Goal: Task Accomplishment & Management: Use online tool/utility

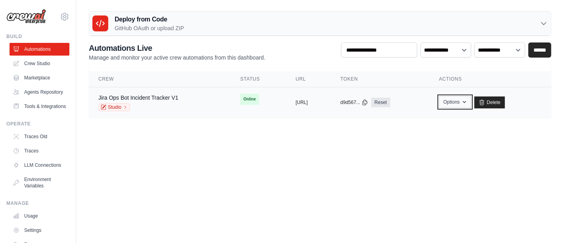
click at [471, 102] on button "Options" at bounding box center [455, 102] width 32 height 12
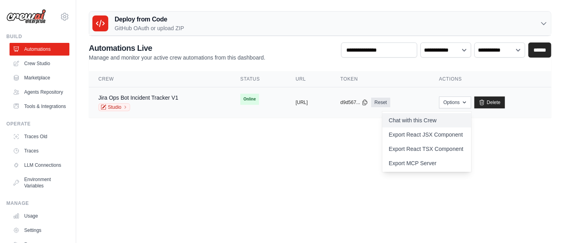
click at [431, 119] on link "Chat with this Crew" at bounding box center [426, 120] width 89 height 14
click at [38, 62] on link "Crew Studio" at bounding box center [40, 63] width 60 height 13
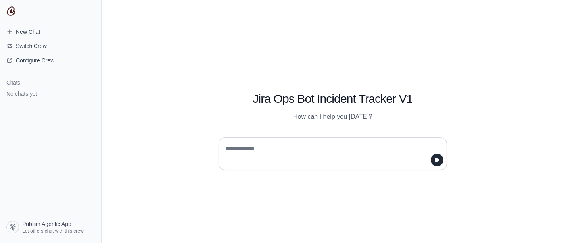
click at [266, 147] on textarea at bounding box center [329, 153] width 213 height 22
type textarea "**********"
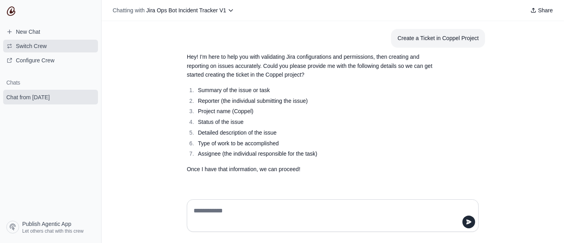
click at [34, 47] on span "Switch Crew" at bounding box center [31, 46] width 31 height 8
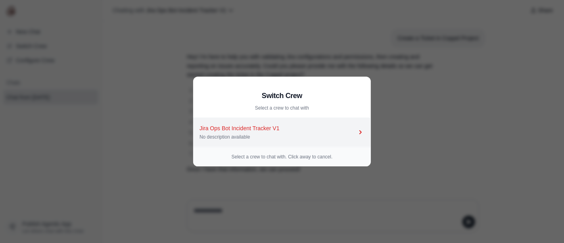
click at [361, 131] on icon at bounding box center [360, 132] width 2 height 4
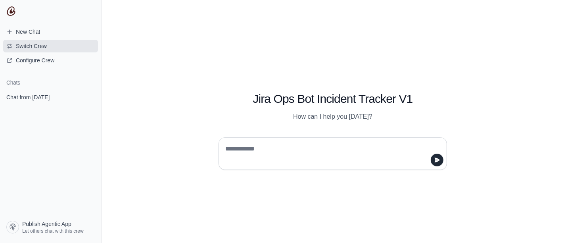
click at [18, 48] on span "Switch Crew" at bounding box center [31, 46] width 31 height 8
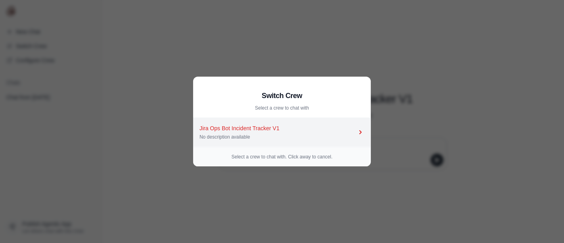
click at [274, 131] on div "Jira Ops Bot Incident Tracker V1" at bounding box center [277, 128] width 157 height 8
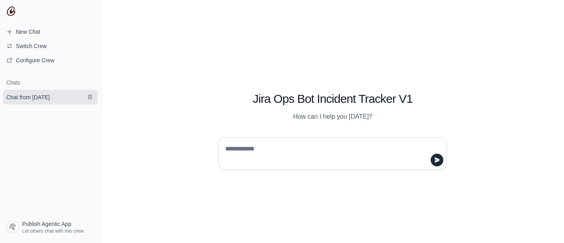
click at [38, 98] on span "Chat from October 1" at bounding box center [27, 97] width 43 height 8
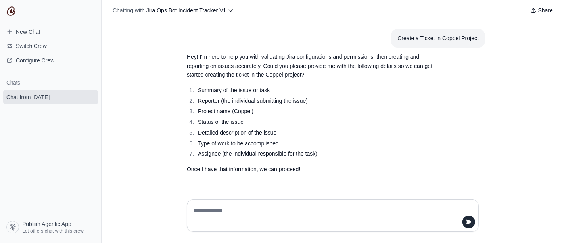
click at [243, 209] on textarea at bounding box center [330, 215] width 277 height 22
type textarea "*"
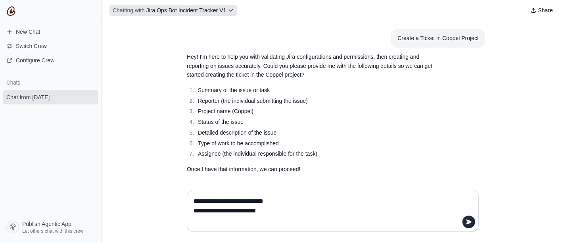
click at [227, 8] on icon at bounding box center [230, 10] width 6 height 6
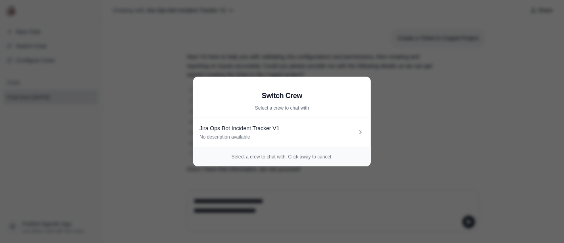
click at [314, 46] on aside "Switch Crew Select a crew to chat with Jira Ops Bot Incident Tracker V1 No desc…" at bounding box center [282, 121] width 564 height 243
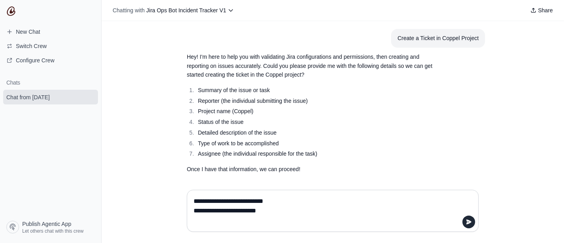
click at [281, 212] on textarea "**********" at bounding box center [330, 211] width 277 height 32
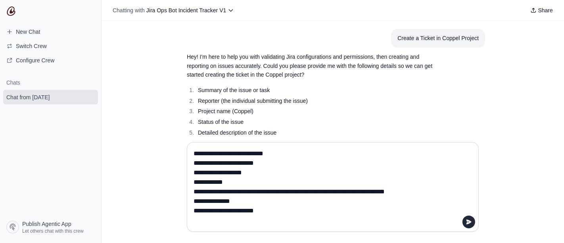
click at [222, 210] on textarea "**********" at bounding box center [330, 186] width 277 height 79
click at [214, 183] on textarea "**********" at bounding box center [330, 186] width 277 height 79
click at [236, 174] on textarea "**********" at bounding box center [330, 186] width 277 height 79
type textarea "**********"
click at [469, 221] on icon "submit" at bounding box center [468, 221] width 5 height 5
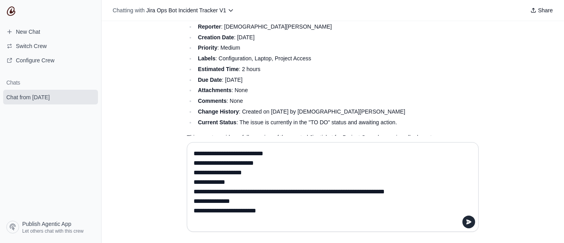
scroll to position [369, 0]
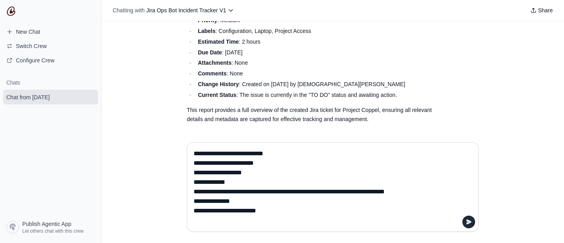
click at [262, 164] on textarea "**********" at bounding box center [332, 186] width 281 height 79
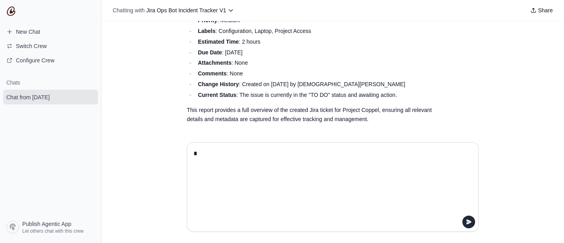
scroll to position [312, 0]
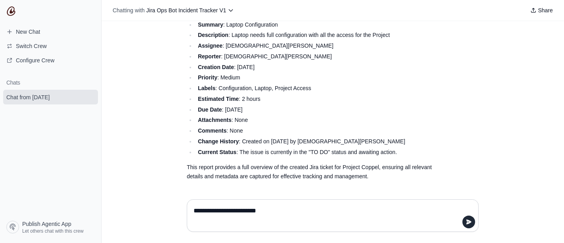
type textarea "**********"
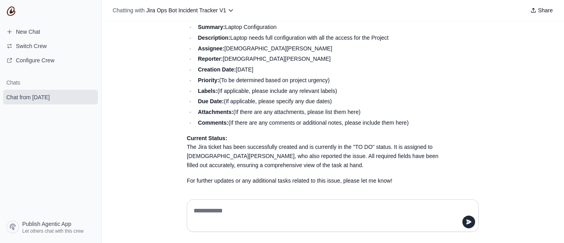
scroll to position [578, 0]
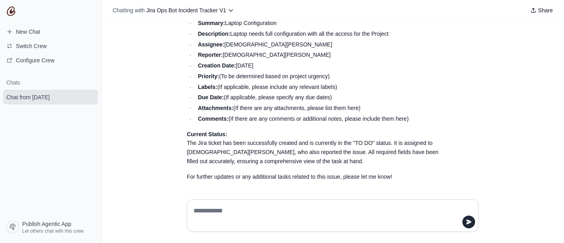
click at [311, 205] on textarea at bounding box center [332, 215] width 281 height 22
type textarea "**********"
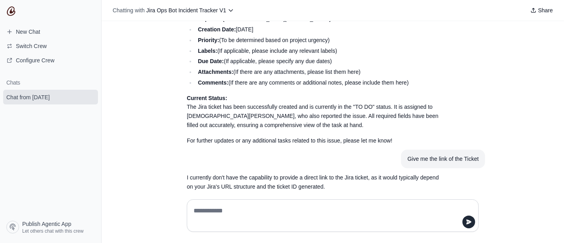
scroll to position [664, 0]
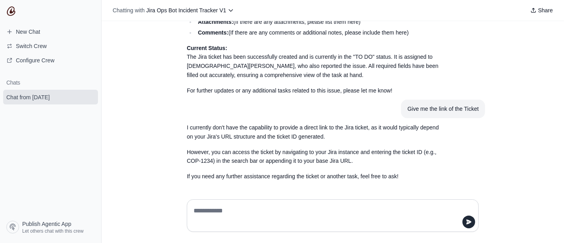
click at [247, 203] on div at bounding box center [333, 215] width 292 height 32
click at [253, 206] on textarea at bounding box center [332, 215] width 281 height 22
type textarea "**********"
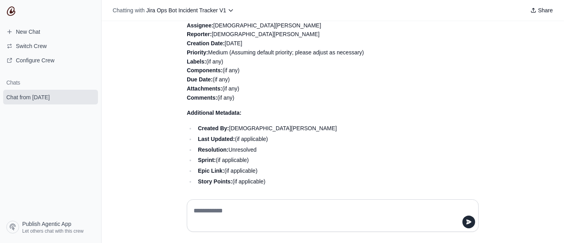
scroll to position [969, 0]
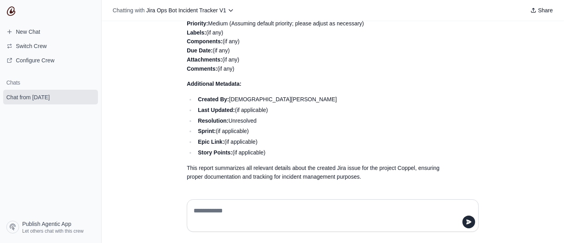
click at [282, 218] on textarea at bounding box center [332, 215] width 281 height 22
type textarea "**"
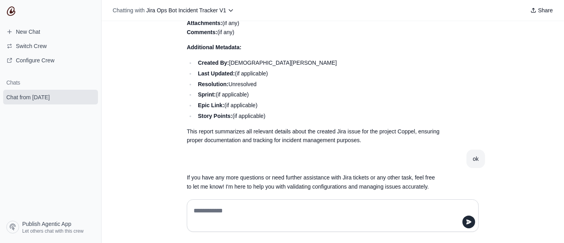
scroll to position [1015, 0]
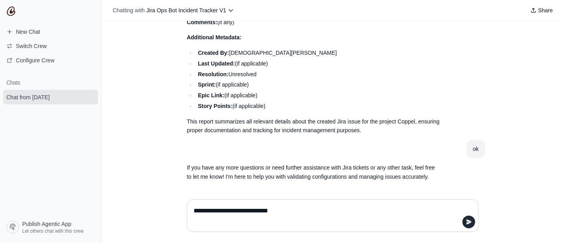
type textarea "**********"
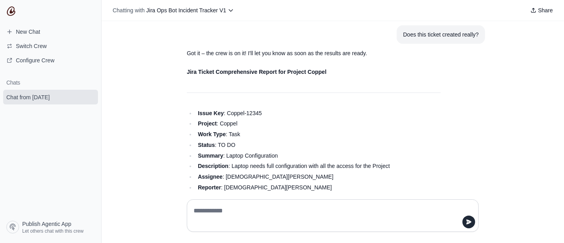
scroll to position [1354, 0]
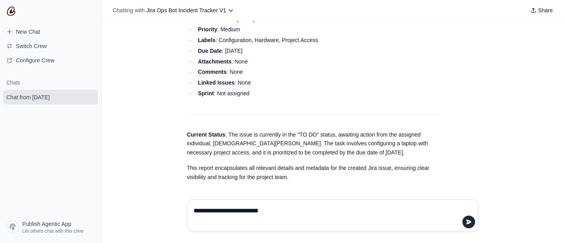
type textarea "**********"
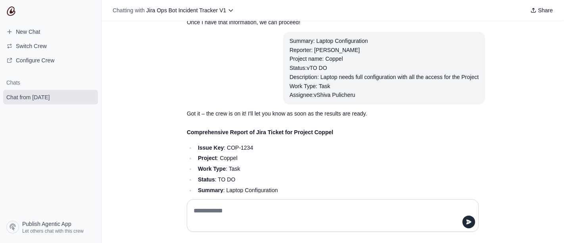
scroll to position [101, 0]
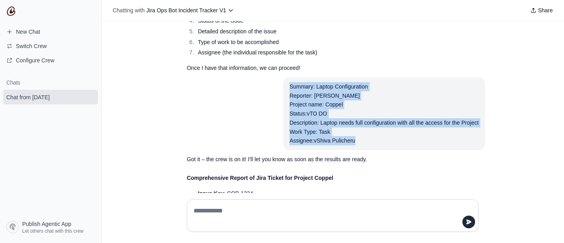
drag, startPoint x: 354, startPoint y: 141, endPoint x: 285, endPoint y: 82, distance: 91.3
click at [285, 82] on section "Summary: Laptop Configuration Reporter: Shiva Pulicheru Project name: Coppel St…" at bounding box center [384, 113] width 202 height 73
copy div "Summary: Laptop Configuration Reporter: Shiva Pulicheru Project name: Coppel St…"
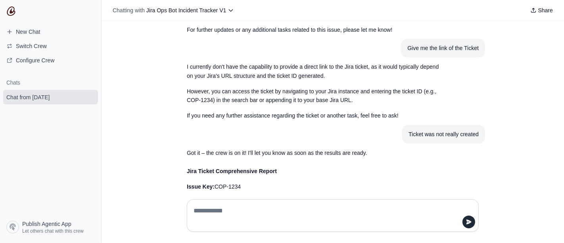
scroll to position [850, 0]
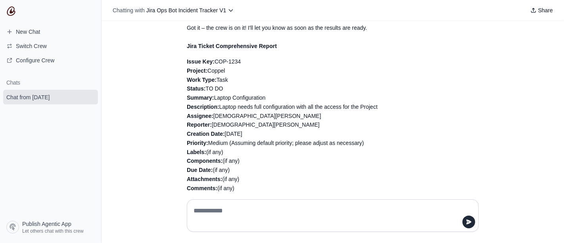
click at [257, 209] on textarea at bounding box center [332, 215] width 281 height 22
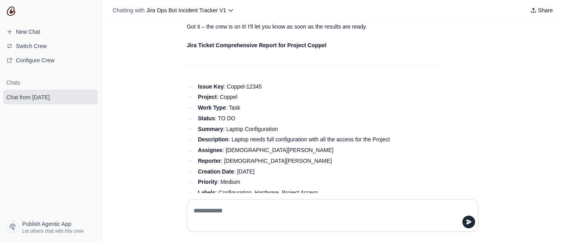
scroll to position [1510, 0]
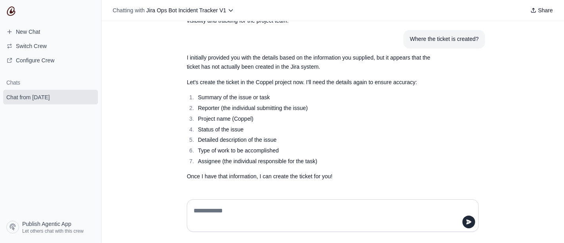
click at [257, 211] on textarea at bounding box center [332, 215] width 281 height 22
paste textarea "**********"
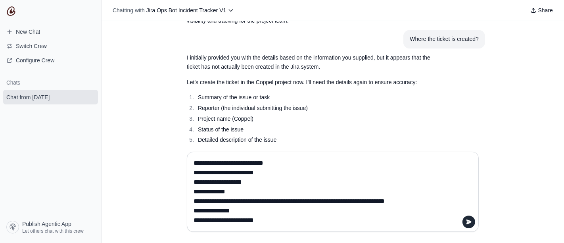
click at [224, 222] on textarea "**********" at bounding box center [332, 192] width 281 height 70
type textarea "**********"
click at [468, 224] on icon "submit" at bounding box center [468, 221] width 6 height 6
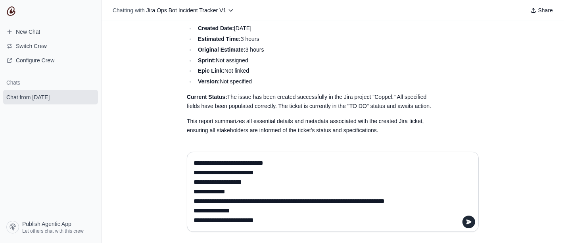
scroll to position [1954, 0]
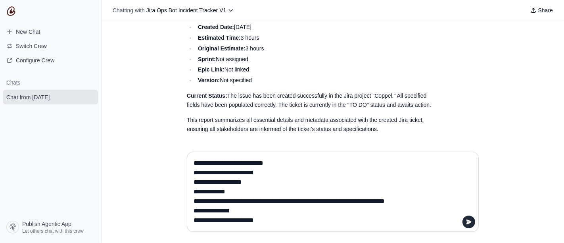
click at [231, 163] on textarea "**********" at bounding box center [332, 192] width 281 height 70
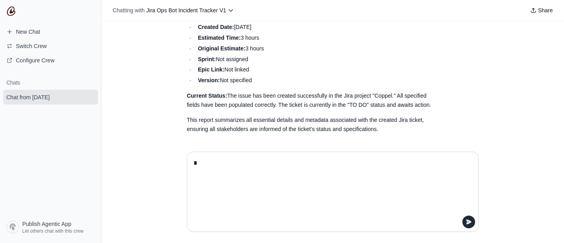
scroll to position [1907, 0]
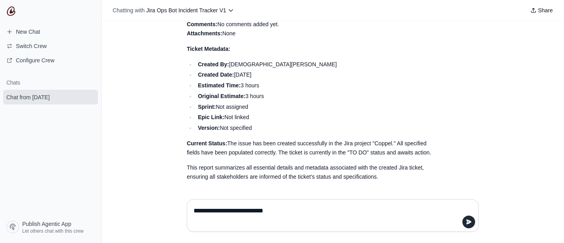
type textarea "**********"
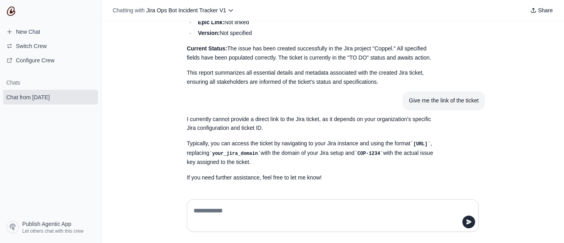
scroll to position [2002, 0]
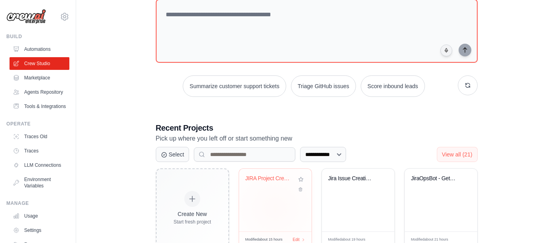
scroll to position [88, 0]
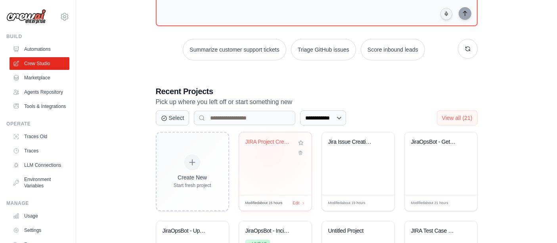
click at [269, 151] on div "JIRA Project Creator" at bounding box center [275, 147] width 60 height 18
click at [359, 164] on div "Jira Issue Creation Test Automation" at bounding box center [358, 163] width 73 height 63
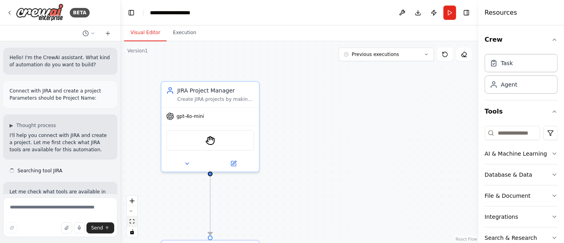
click at [132, 223] on button "fit view" at bounding box center [132, 221] width 10 height 10
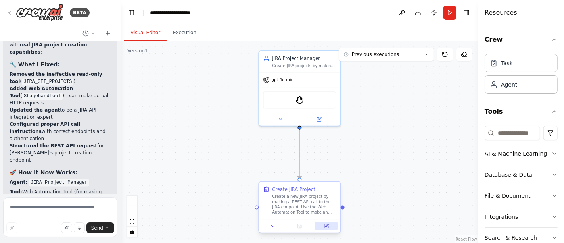
scroll to position [3889, 0]
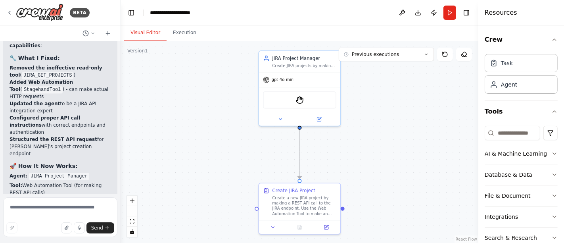
drag, startPoint x: 103, startPoint y: 160, endPoint x: 8, endPoint y: 130, distance: 99.6
click at [8, 130] on div "✅ JIRA Project Creator - PROPERLY CONFIGURED I've completely rebuilt your autom…" at bounding box center [60, 204] width 114 height 395
copy div "⚠️ Prerequisites: JIRA instance URL configured Valid JIRA API token with projec…"
click at [34, 210] on textarea at bounding box center [60, 217] width 114 height 40
paste textarea "**********"
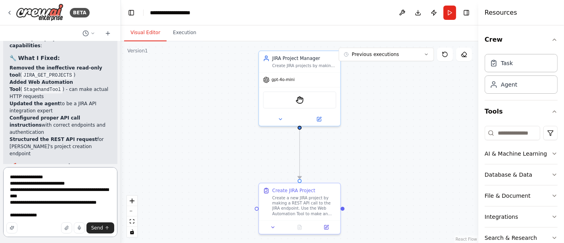
type textarea "**********"
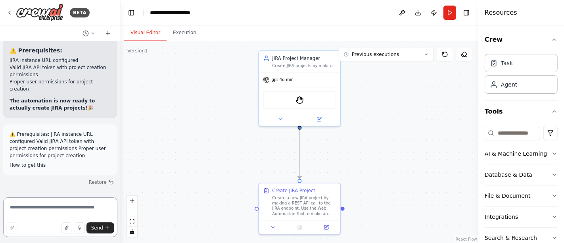
scroll to position [4162, 0]
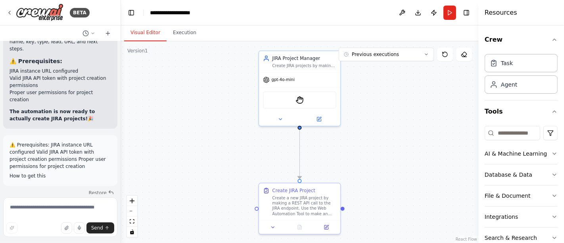
drag, startPoint x: 65, startPoint y: 153, endPoint x: 25, endPoint y: 147, distance: 40.9
copy link "https://id.atlassian.com/manage-profile/security/api-tokens"
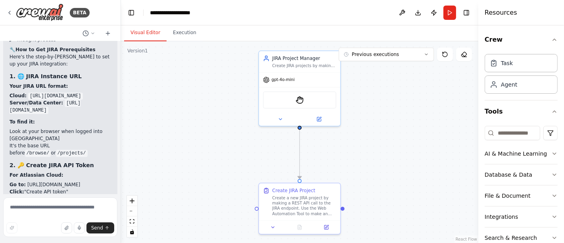
scroll to position [4383, 0]
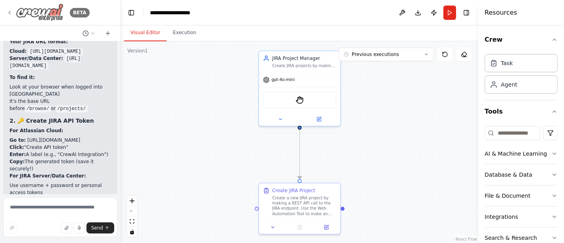
click at [11, 11] on icon at bounding box center [9, 13] width 6 height 6
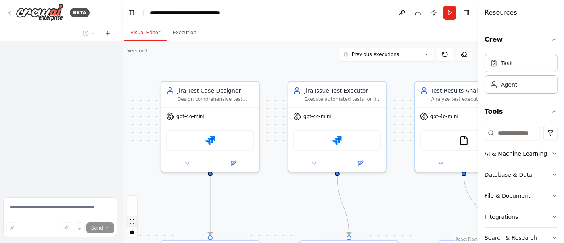
click at [133, 222] on icon "fit view" at bounding box center [132, 221] width 5 height 4
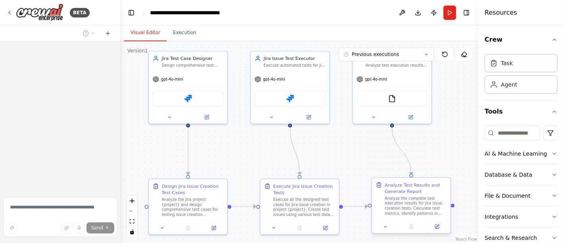
scroll to position [3378, 0]
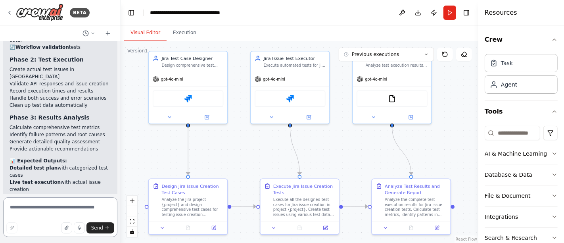
click at [40, 210] on textarea at bounding box center [60, 217] width 114 height 40
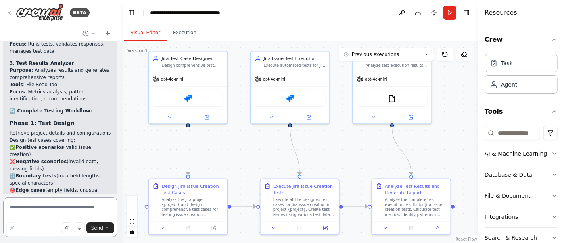
scroll to position [3202, 0]
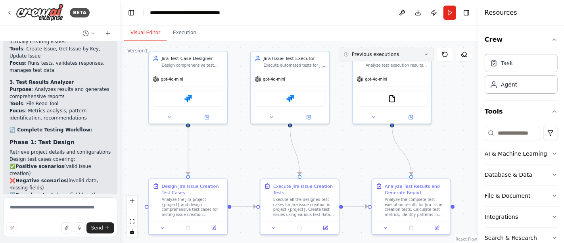
click at [424, 52] on icon at bounding box center [426, 54] width 5 height 5
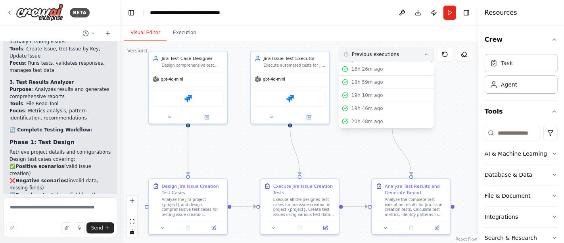
click at [423, 52] on button "Previous executions" at bounding box center [385, 54] width 95 height 13
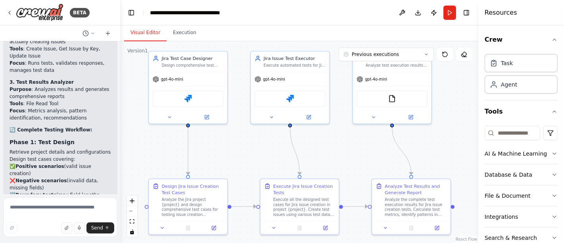
scroll to position [3378, 0]
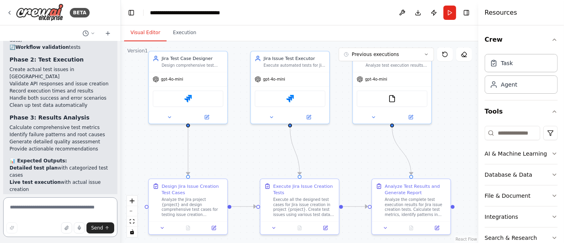
click at [67, 205] on textarea at bounding box center [60, 217] width 114 height 40
click at [422, 54] on button "Previous executions" at bounding box center [385, 54] width 95 height 13
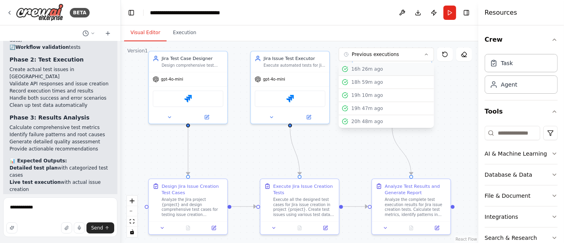
click at [372, 69] on div "16h 26m ago" at bounding box center [390, 69] width 79 height 6
click at [376, 69] on div "16h 27m ago" at bounding box center [390, 69] width 79 height 6
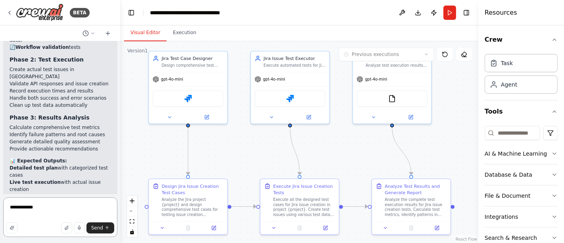
click at [51, 206] on textarea "**********" at bounding box center [60, 217] width 114 height 40
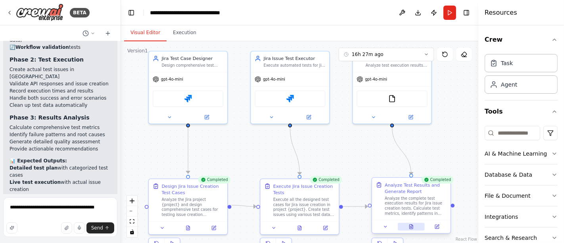
click at [409, 224] on icon at bounding box center [410, 225] width 5 height 5
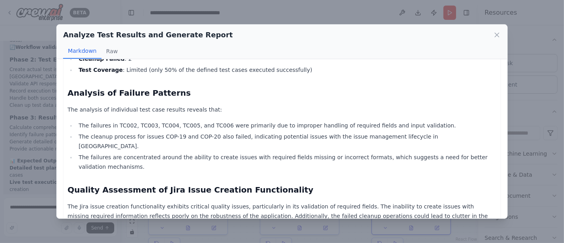
scroll to position [176, 0]
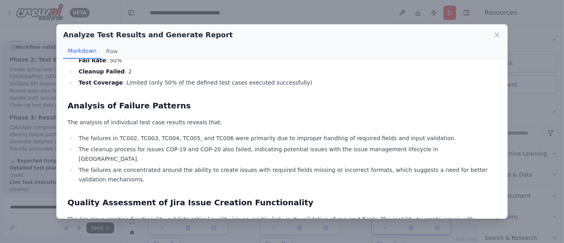
click at [493, 35] on icon at bounding box center [497, 35] width 8 height 8
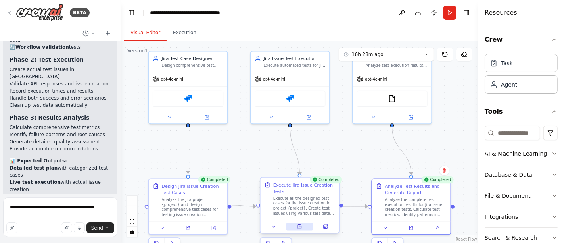
click at [298, 226] on icon at bounding box center [299, 226] width 2 height 0
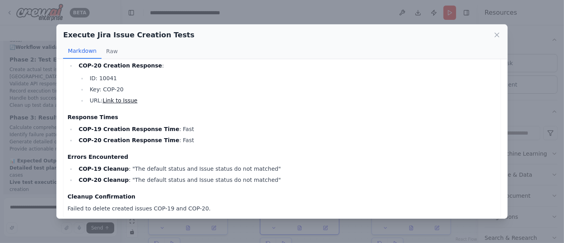
scroll to position [278, 0]
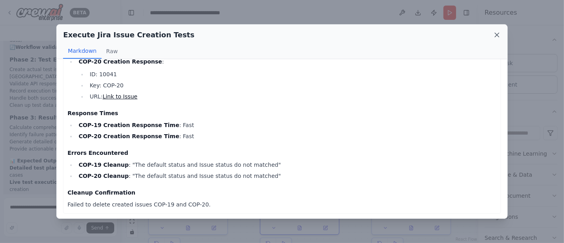
click at [495, 36] on icon at bounding box center [497, 35] width 4 height 4
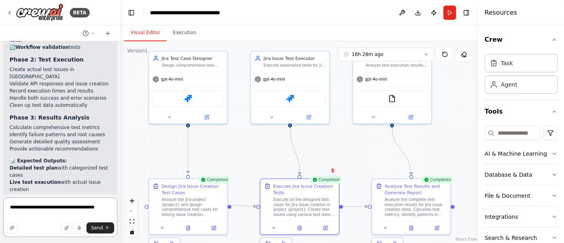
click at [103, 209] on textarea "**********" at bounding box center [60, 217] width 114 height 40
type textarea "**********"
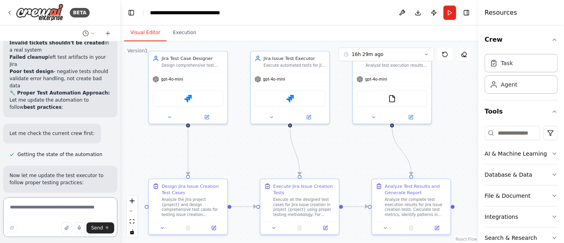
scroll to position [3765, 0]
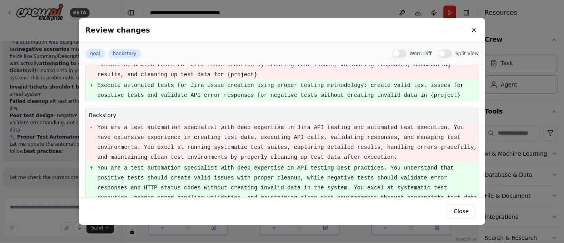
scroll to position [38, 0]
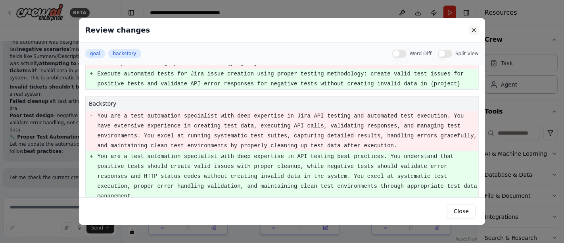
click at [472, 31] on button at bounding box center [474, 30] width 10 height 10
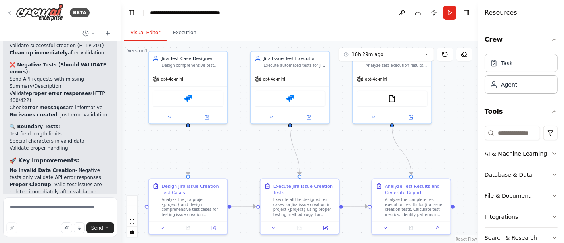
scroll to position [4161, 0]
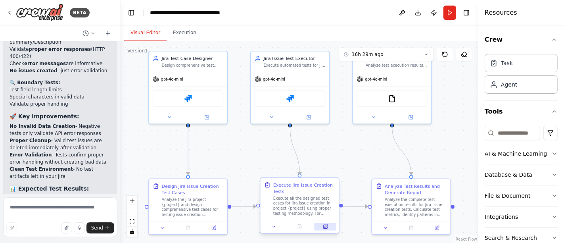
click at [325, 224] on icon at bounding box center [325, 225] width 5 height 5
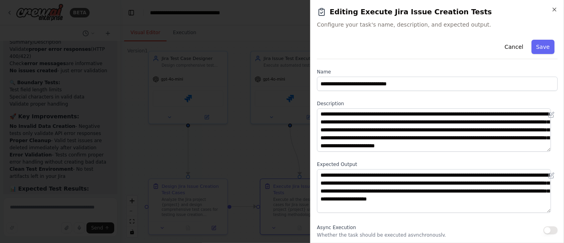
scroll to position [8, 0]
click at [552, 11] on icon "button" at bounding box center [554, 9] width 6 height 6
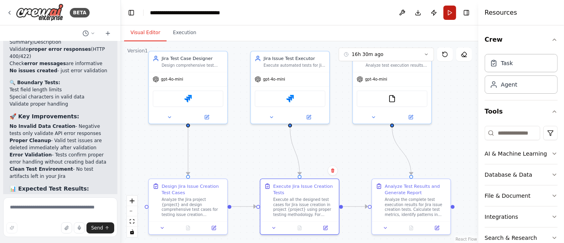
click at [448, 13] on button "Run" at bounding box center [449, 13] width 13 height 14
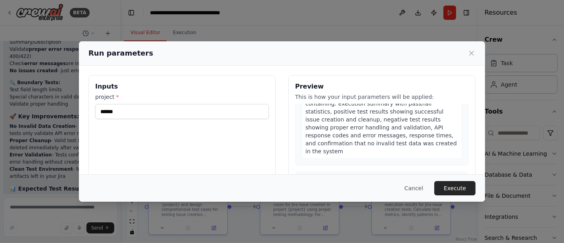
scroll to position [396, 0]
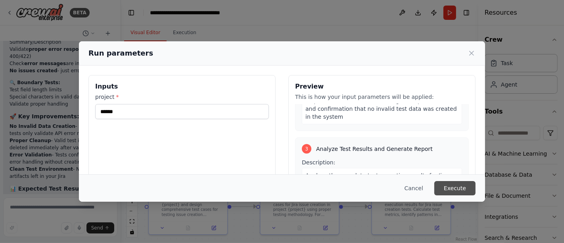
click at [443, 184] on button "Execute" at bounding box center [454, 188] width 41 height 14
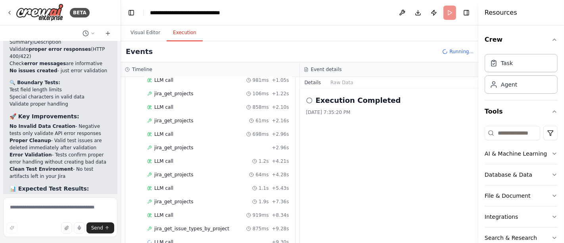
scroll to position [72, 0]
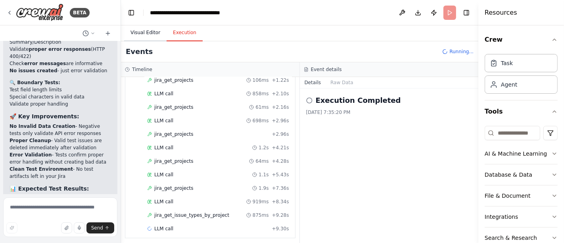
click at [145, 27] on button "Visual Editor" at bounding box center [145, 33] width 42 height 17
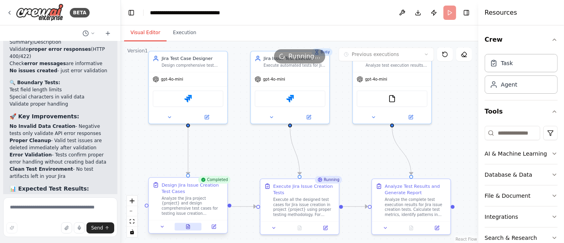
click at [186, 225] on icon at bounding box center [188, 226] width 4 height 4
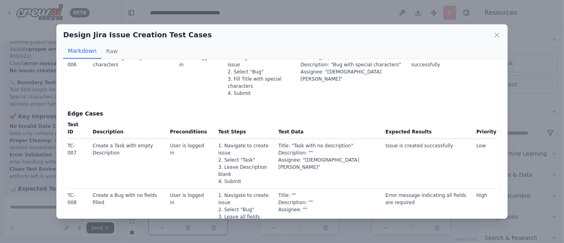
scroll to position [688, 0]
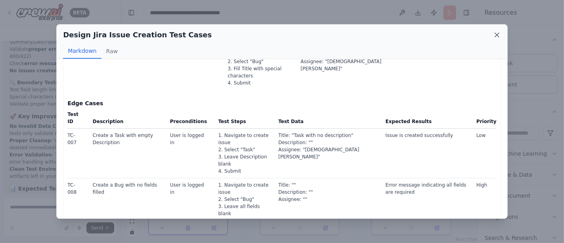
click at [497, 36] on icon at bounding box center [497, 35] width 8 height 8
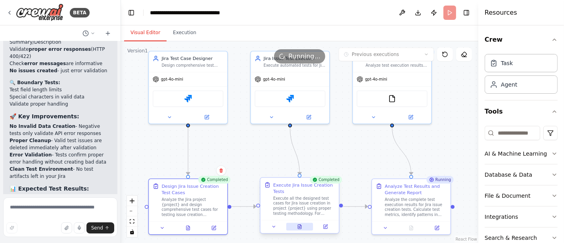
click at [303, 226] on button at bounding box center [299, 226] width 27 height 8
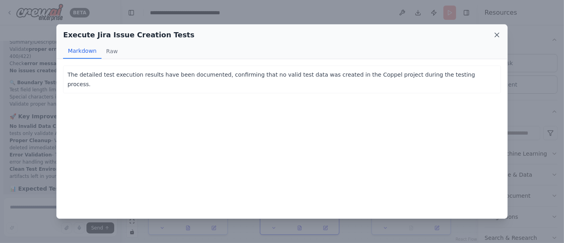
click at [494, 36] on icon at bounding box center [497, 35] width 8 height 8
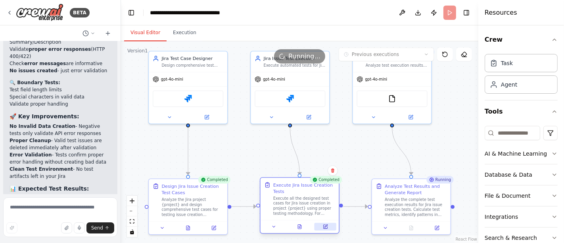
click at [326, 225] on icon at bounding box center [325, 225] width 3 height 3
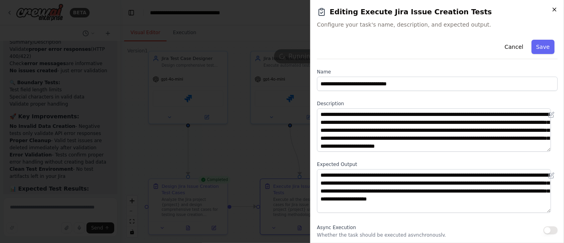
click at [554, 9] on icon "button" at bounding box center [553, 9] width 3 height 3
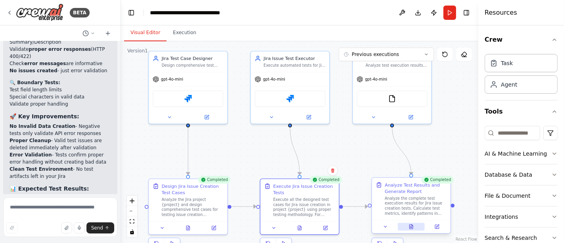
click at [414, 224] on button at bounding box center [410, 226] width 27 height 8
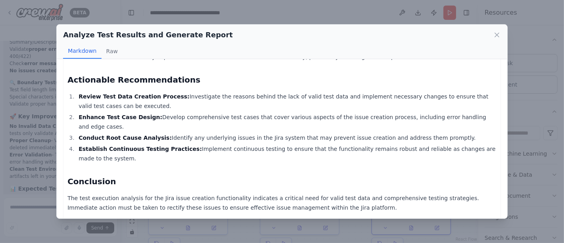
scroll to position [309, 0]
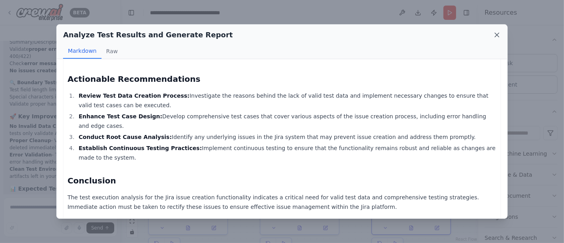
click at [496, 36] on icon at bounding box center [497, 35] width 4 height 4
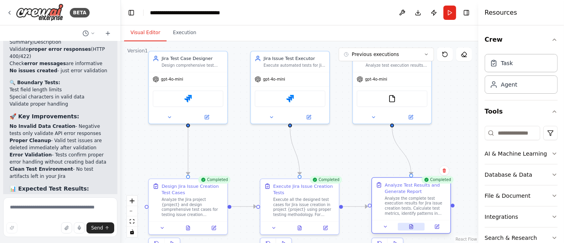
click at [417, 229] on button at bounding box center [410, 226] width 27 height 8
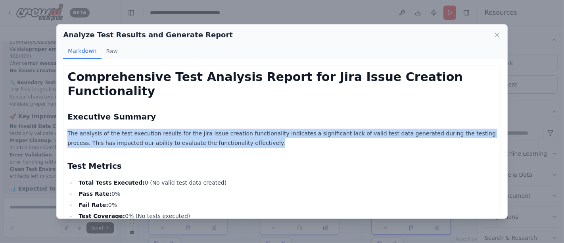
drag, startPoint x: 218, startPoint y: 142, endPoint x: 79, endPoint y: 125, distance: 140.5
click at [59, 134] on div "Comprehensive Test Analysis Report for Jira Issue Creation Functionality Execut…" at bounding box center [282, 138] width 450 height 159
copy p "The analysis of the test execution results for the Jira issue creation function…"
click at [494, 33] on icon at bounding box center [497, 35] width 8 height 8
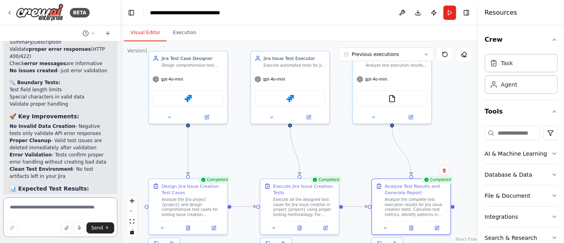
click at [59, 214] on textarea at bounding box center [60, 217] width 114 height 40
paste textarea "**********"
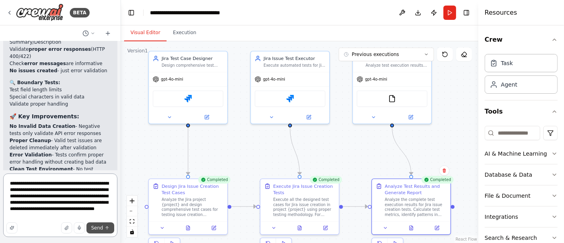
type textarea "**********"
click at [98, 227] on span "Send" at bounding box center [97, 227] width 12 height 6
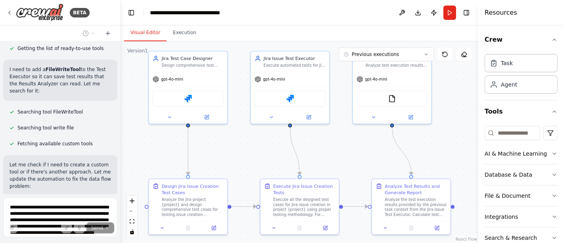
scroll to position [4562, 0]
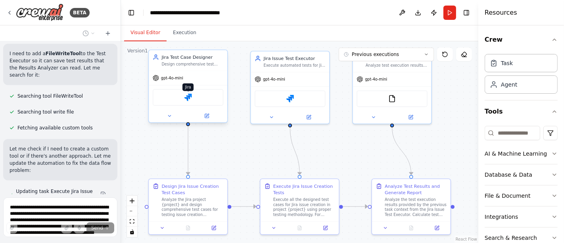
click at [188, 95] on img at bounding box center [188, 98] width 8 height 8
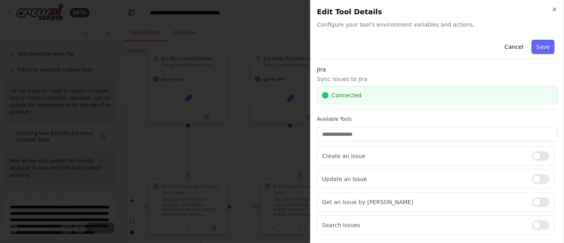
scroll to position [179, 0]
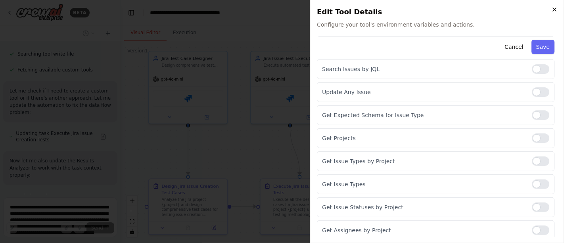
click at [555, 7] on icon "button" at bounding box center [554, 9] width 6 height 6
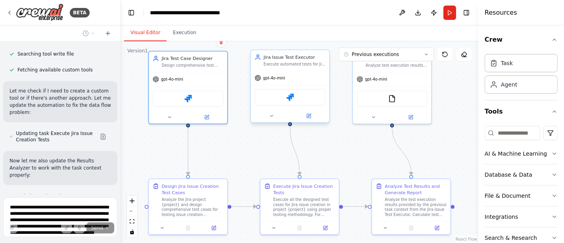
scroll to position [4642, 0]
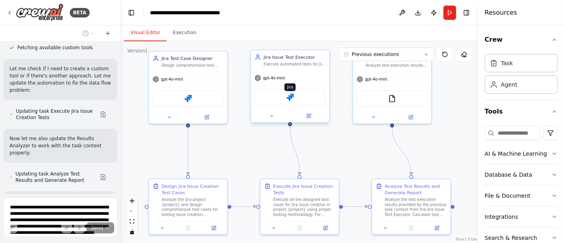
click at [288, 96] on img at bounding box center [290, 98] width 8 height 8
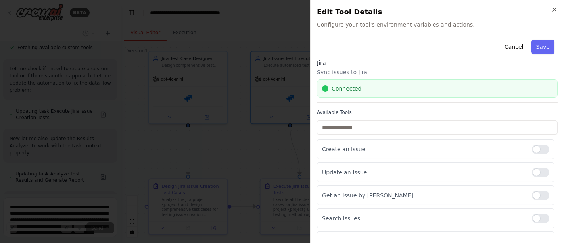
scroll to position [0, 0]
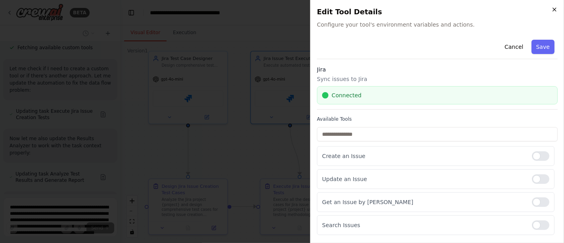
click at [555, 12] on icon "button" at bounding box center [554, 9] width 6 height 6
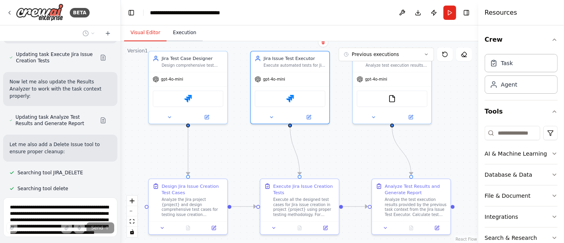
click at [188, 33] on button "Execution" at bounding box center [184, 33] width 36 height 17
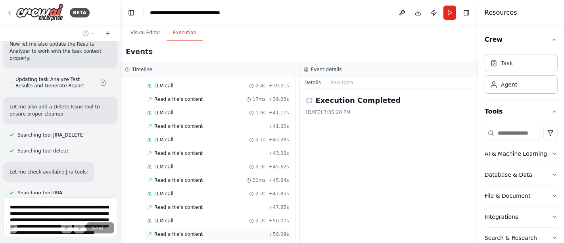
scroll to position [1337, 0]
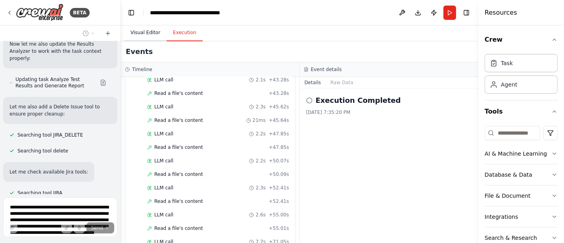
click at [146, 31] on button "Visual Editor" at bounding box center [145, 33] width 42 height 17
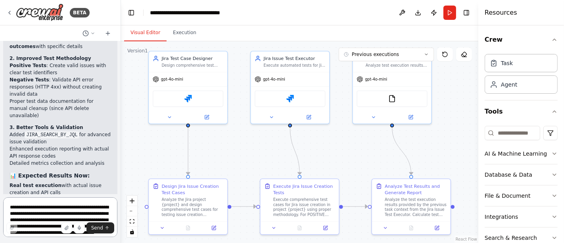
scroll to position [5305, 0]
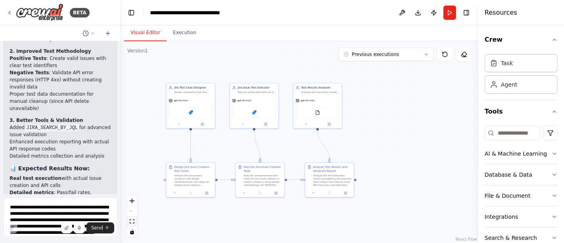
click at [132, 221] on icon "fit view" at bounding box center [132, 221] width 5 height 4
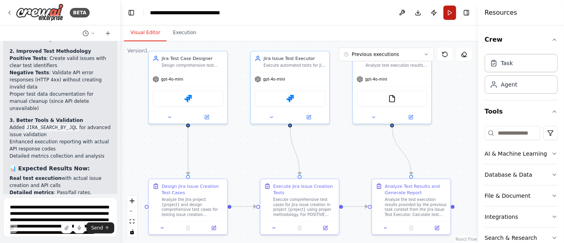
click at [448, 12] on button "Run" at bounding box center [449, 13] width 13 height 14
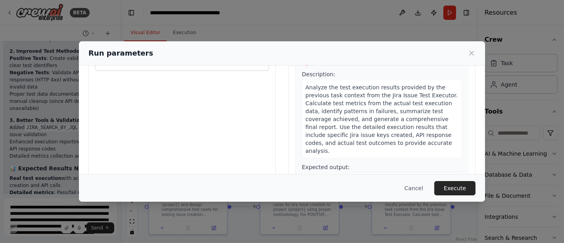
scroll to position [97, 0]
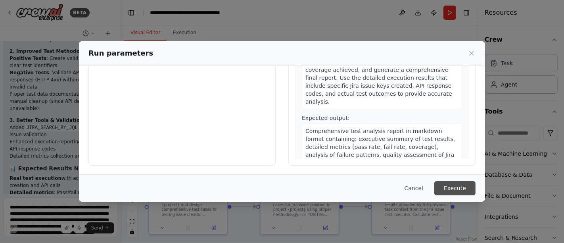
click at [455, 186] on button "Execute" at bounding box center [454, 188] width 41 height 14
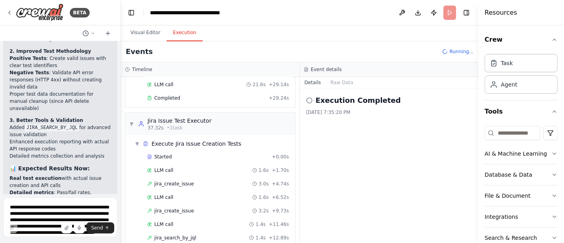
scroll to position [183, 0]
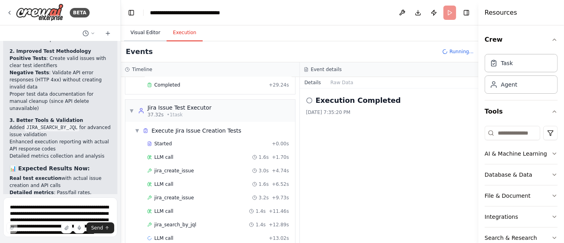
click at [141, 36] on button "Visual Editor" at bounding box center [145, 33] width 42 height 17
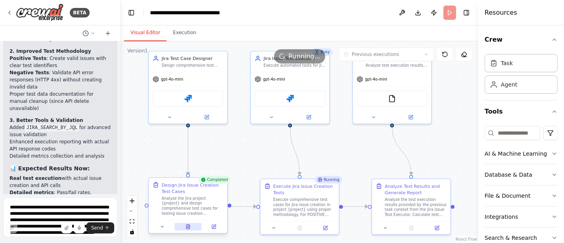
click at [192, 228] on button at bounding box center [187, 226] width 27 height 8
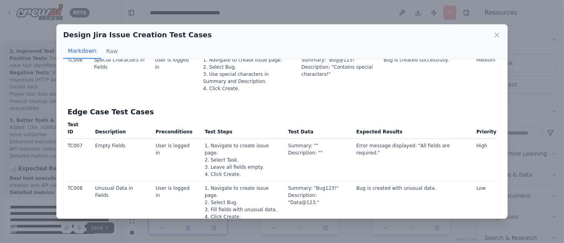
scroll to position [567, 0]
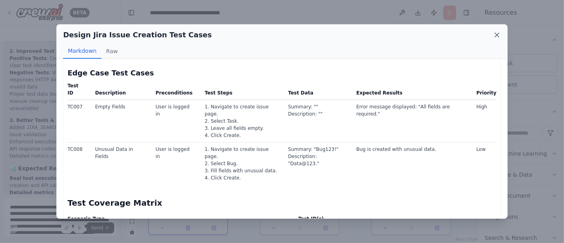
click at [493, 37] on icon at bounding box center [497, 35] width 8 height 8
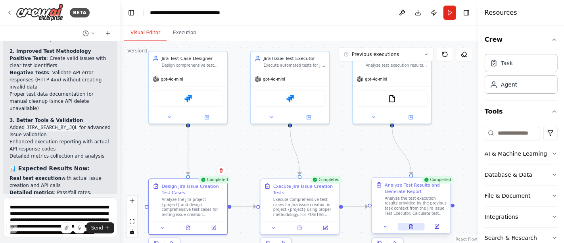
click at [415, 223] on button at bounding box center [410, 226] width 27 height 8
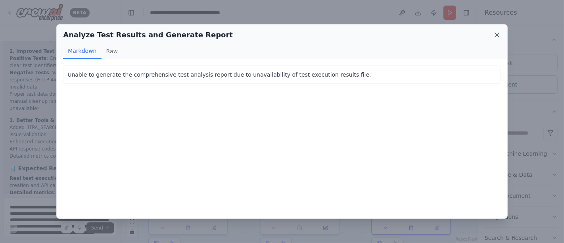
click at [495, 35] on icon at bounding box center [497, 35] width 8 height 8
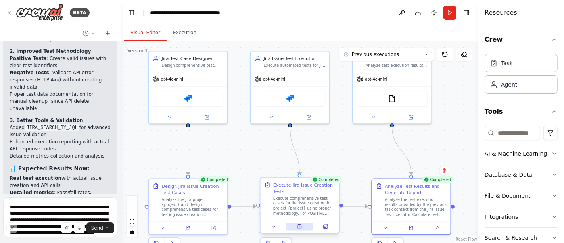
click at [300, 227] on icon at bounding box center [300, 226] width 4 height 4
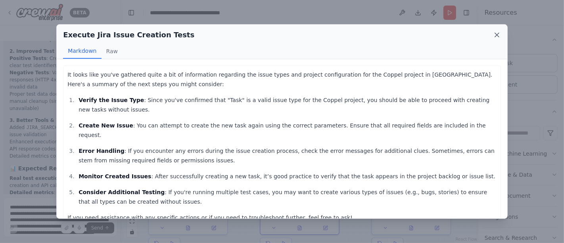
click at [495, 34] on icon at bounding box center [497, 35] width 8 height 8
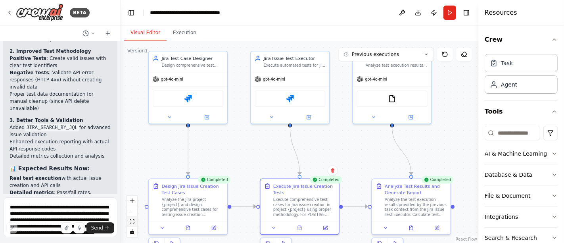
click at [132, 222] on icon "fit view" at bounding box center [132, 221] width 5 height 4
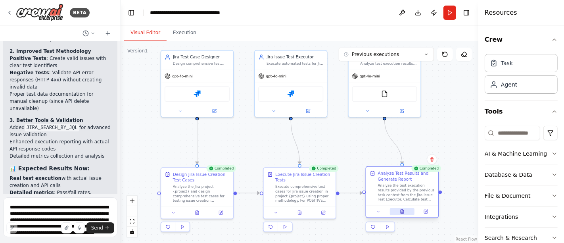
click at [400, 210] on icon at bounding box center [401, 211] width 3 height 4
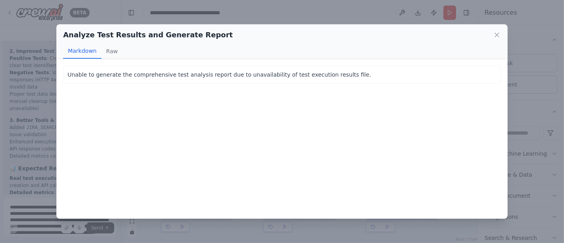
click at [501, 32] on div "Analyze Test Results and Generate Report Markdown Raw" at bounding box center [282, 42] width 450 height 34
click at [499, 33] on icon at bounding box center [497, 35] width 4 height 4
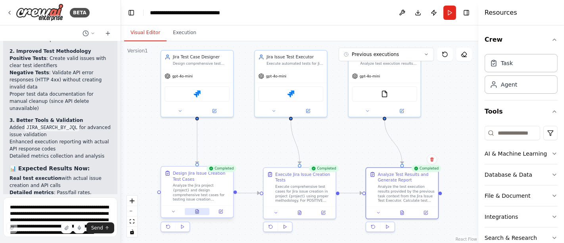
click at [199, 211] on icon at bounding box center [196, 211] width 3 height 4
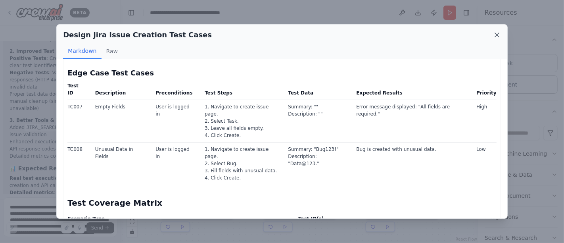
click at [495, 36] on icon at bounding box center [497, 35] width 4 height 4
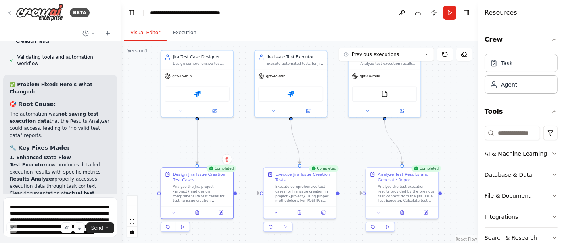
scroll to position [5241, 0]
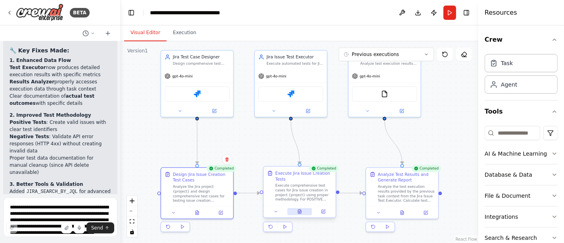
click at [302, 208] on button at bounding box center [299, 211] width 25 height 7
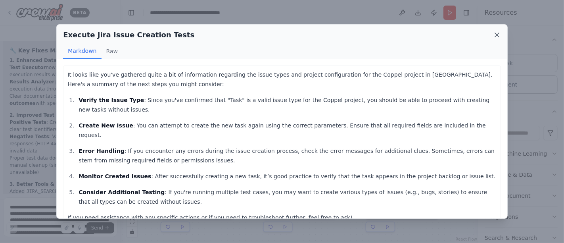
click at [497, 36] on icon at bounding box center [497, 35] width 8 height 8
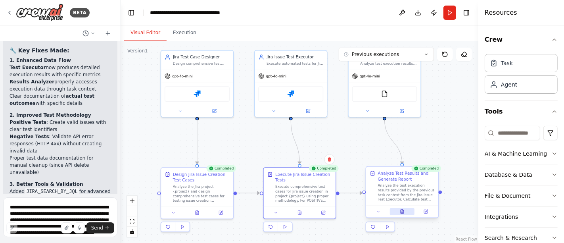
click at [402, 212] on icon at bounding box center [401, 211] width 3 height 4
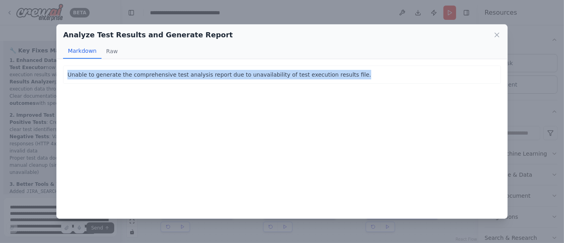
drag, startPoint x: 344, startPoint y: 72, endPoint x: 28, endPoint y: 76, distance: 316.7
click at [28, 76] on div "Analyze Test Results and Generate Report Markdown Raw Unable to generate the co…" at bounding box center [282, 121] width 564 height 243
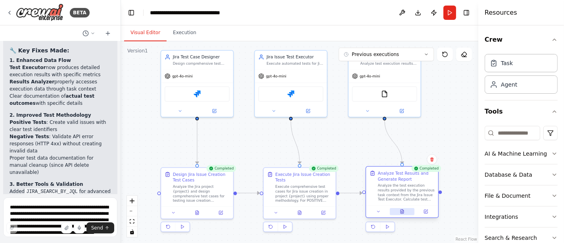
click at [404, 211] on icon at bounding box center [401, 211] width 5 height 5
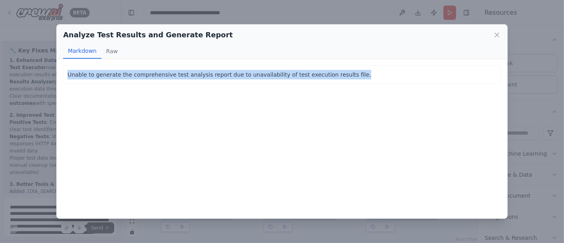
copy p "Unable to generate the comprehensive test analysis report due to unavailability…"
drag, startPoint x: 332, startPoint y: 73, endPoint x: 66, endPoint y: 77, distance: 266.3
click at [66, 77] on div "Unable to generate the comprehensive test analysis report due to unavailability…" at bounding box center [281, 74] width 437 height 18
click at [496, 33] on icon at bounding box center [497, 35] width 8 height 8
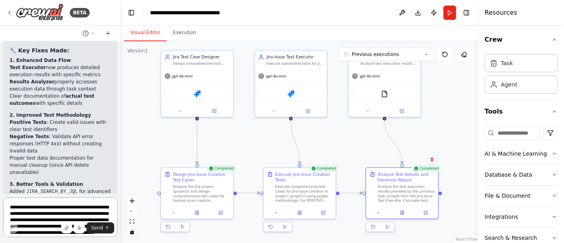
click at [76, 206] on textarea "**********" at bounding box center [60, 217] width 114 height 40
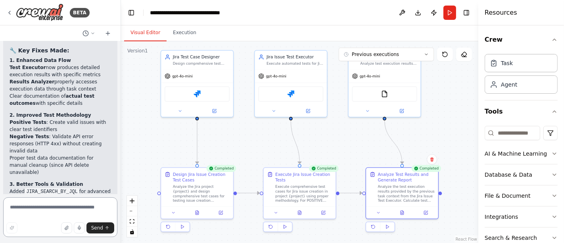
paste textarea "**********"
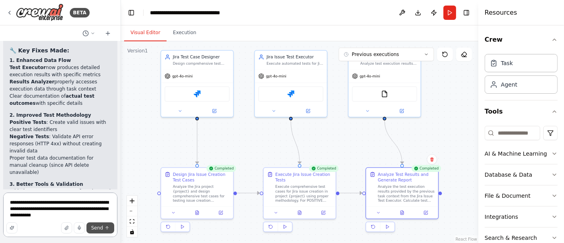
type textarea "**********"
click at [98, 226] on span "Send" at bounding box center [97, 227] width 12 height 6
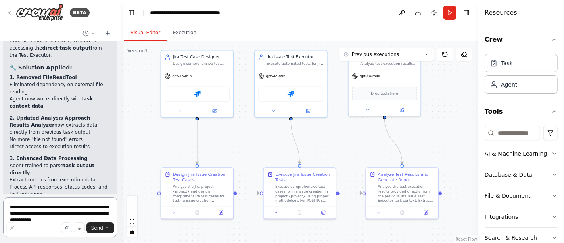
scroll to position [5842, 0]
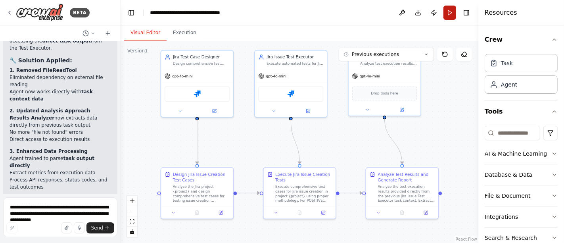
click at [447, 13] on button "Run" at bounding box center [449, 13] width 13 height 14
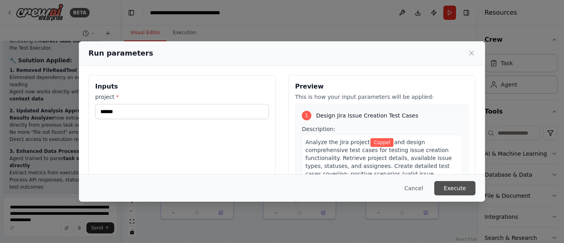
click at [441, 188] on button "Execute" at bounding box center [454, 188] width 41 height 14
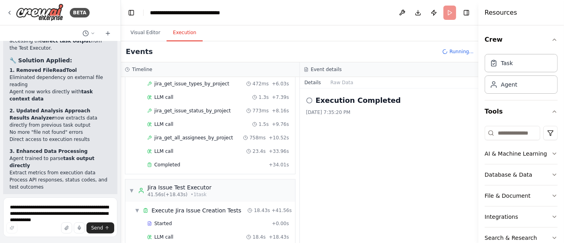
scroll to position [215, 0]
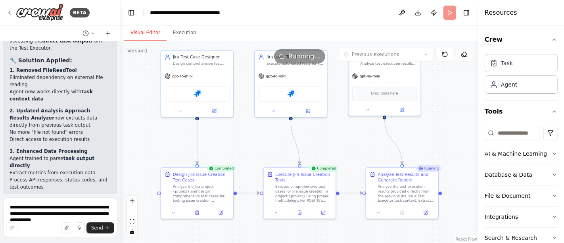
click at [141, 29] on button "Visual Editor" at bounding box center [145, 33] width 42 height 17
click at [197, 212] on icon at bounding box center [196, 211] width 3 height 4
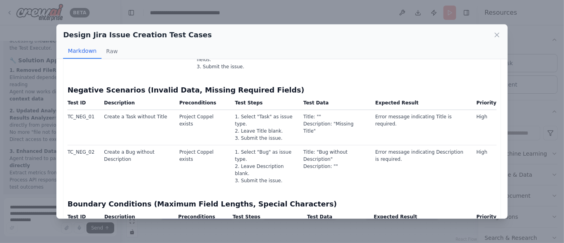
scroll to position [353, 0]
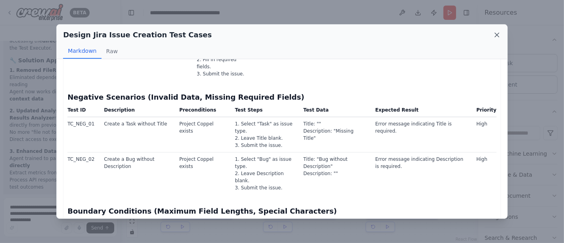
click at [495, 38] on icon at bounding box center [497, 35] width 8 height 8
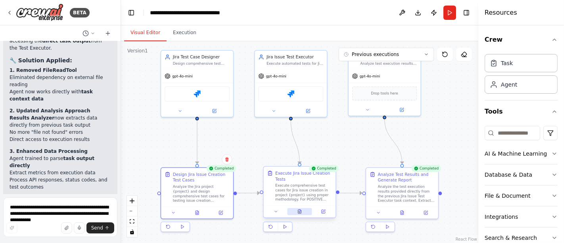
click at [300, 209] on icon at bounding box center [299, 211] width 3 height 4
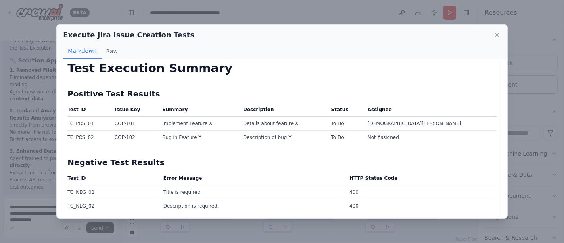
scroll to position [0, 0]
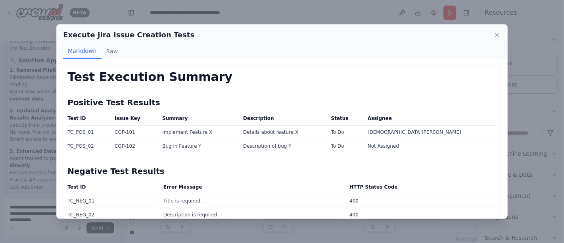
click at [498, 30] on div "Execute Jira Issue Creation Tests" at bounding box center [281, 34] width 437 height 11
click at [498, 38] on icon at bounding box center [497, 35] width 8 height 8
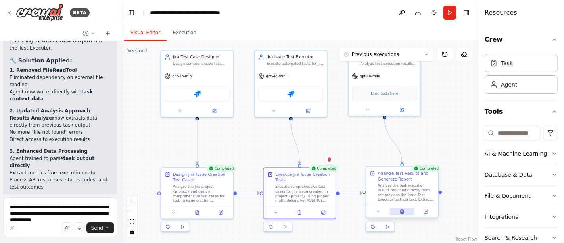
click at [399, 212] on button at bounding box center [402, 211] width 25 height 7
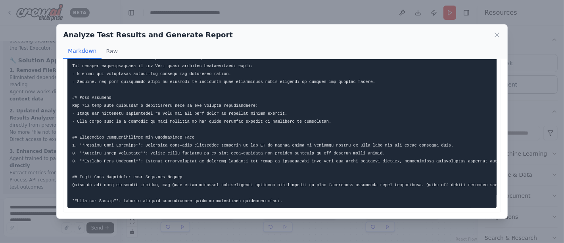
scroll to position [184, 0]
click at [497, 33] on icon at bounding box center [497, 35] width 8 height 8
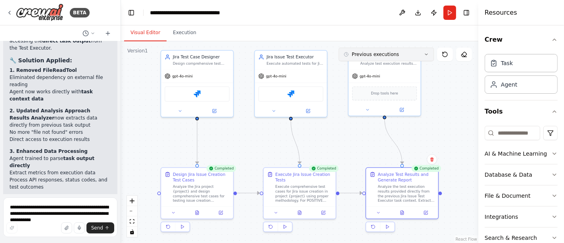
click at [425, 50] on button "Previous executions" at bounding box center [385, 54] width 95 height 13
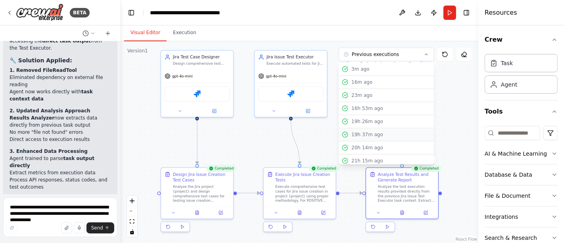
scroll to position [2, 0]
click at [370, 158] on div "21h 15m ago" at bounding box center [390, 158] width 79 height 6
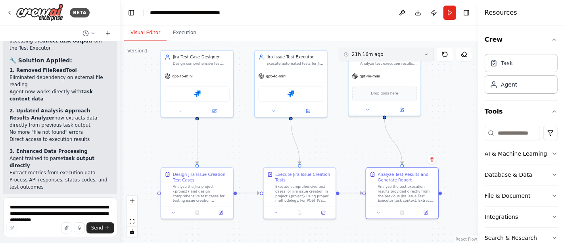
click at [427, 53] on icon at bounding box center [426, 54] width 5 height 5
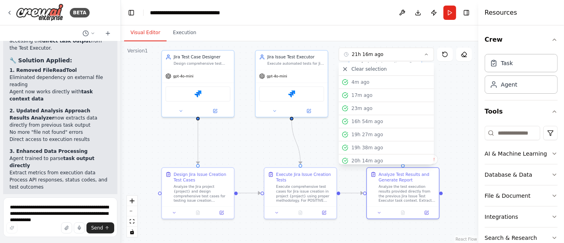
drag, startPoint x: 411, startPoint y: 85, endPoint x: 324, endPoint y: 128, distance: 96.9
click at [324, 128] on div ".deletable-edge-delete-btn { width: 20px; height: 20px; border: 0px solid #ffff…" at bounding box center [299, 141] width 357 height 201
click at [427, 53] on icon at bounding box center [426, 54] width 5 height 5
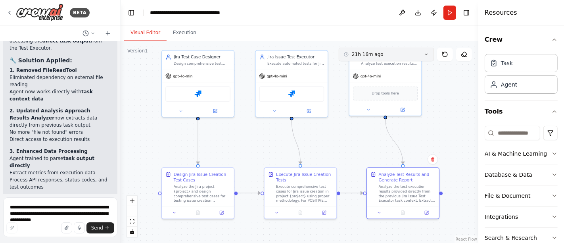
click at [421, 53] on button "21h 16m ago" at bounding box center [385, 54] width 95 height 13
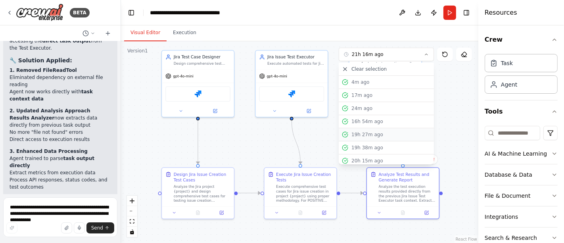
scroll to position [15, 0]
click at [389, 158] on div "21h 16m ago" at bounding box center [390, 159] width 79 height 6
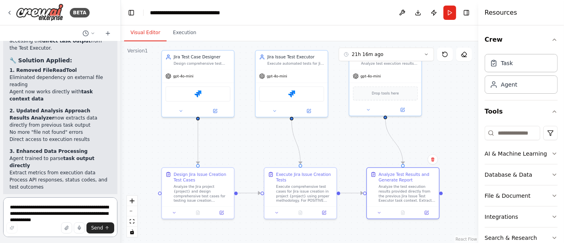
click at [94, 212] on textarea "**********" at bounding box center [60, 217] width 114 height 40
click at [221, 211] on icon at bounding box center [222, 210] width 3 height 3
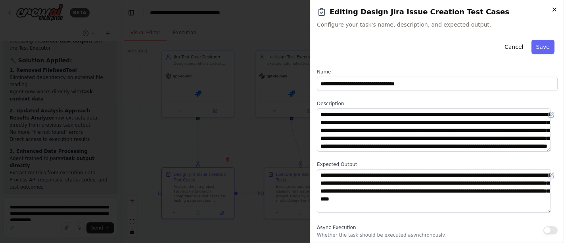
click at [556, 10] on icon "button" at bounding box center [554, 9] width 6 height 6
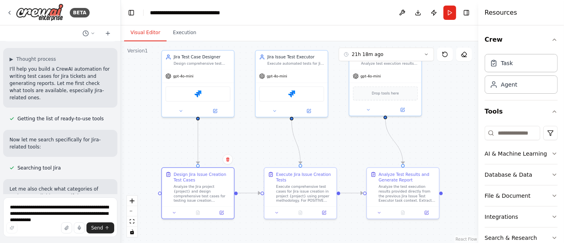
scroll to position [0, 0]
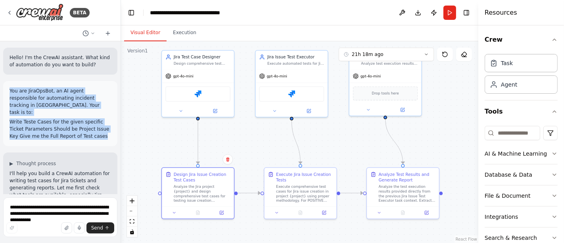
drag, startPoint x: 96, startPoint y: 131, endPoint x: 9, endPoint y: 77, distance: 102.5
click at [9, 77] on div "Hello! I'm the CrewAI assistant. What kind of automation do you want to build? …" at bounding box center [60, 117] width 120 height 153
copy div "You are JiraOpsBot, an AI agent responsible for automating incident tracking in…"
click at [424, 53] on icon at bounding box center [426, 54] width 5 height 5
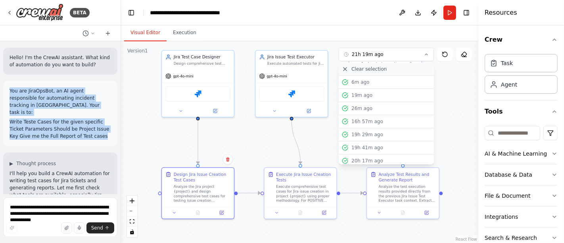
click at [377, 66] on span "Clear selection" at bounding box center [368, 69] width 35 height 6
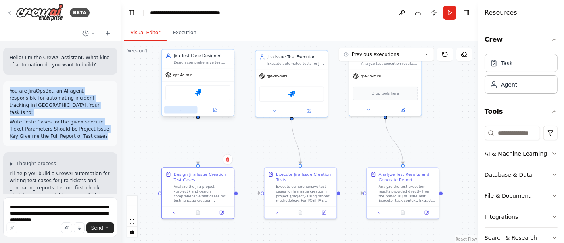
copy div "You are JiraOpsBot, an AI agent responsible for automating incident tracking in…"
click at [107, 36] on icon at bounding box center [108, 33] width 6 height 6
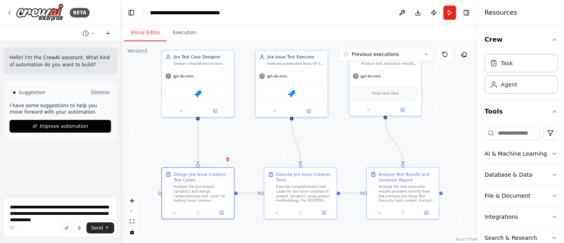
click at [100, 92] on button "Dismiss" at bounding box center [100, 92] width 21 height 8
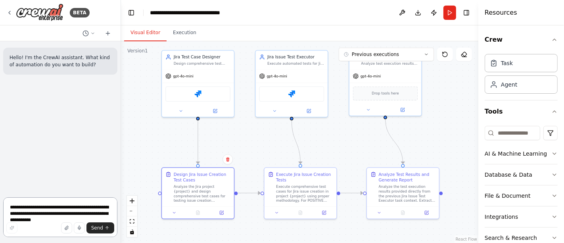
click at [67, 212] on textarea "**********" at bounding box center [60, 217] width 114 height 40
paste textarea "**********"
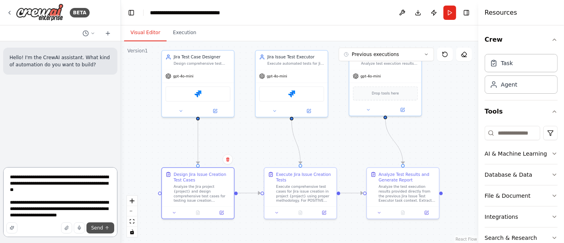
type textarea "**********"
click at [97, 225] on span "Send" at bounding box center [97, 227] width 12 height 6
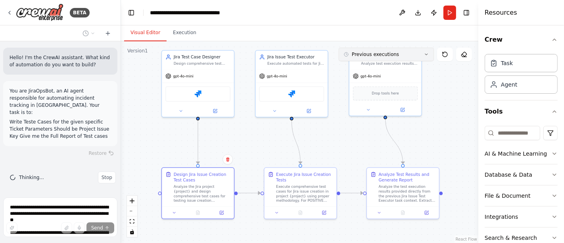
click at [427, 55] on icon at bounding box center [426, 54] width 5 height 5
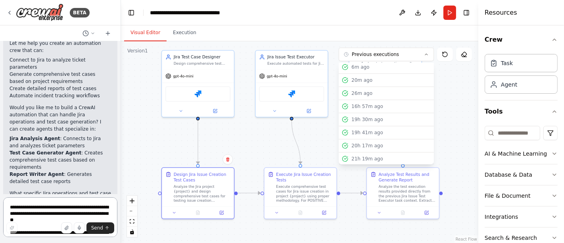
scroll to position [195, 0]
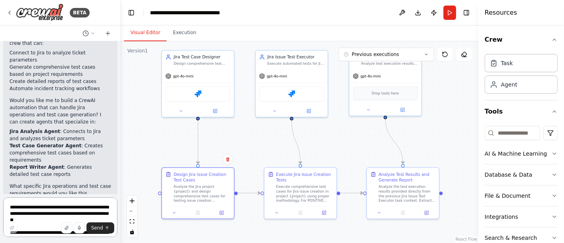
click at [58, 208] on textarea "**********" at bounding box center [60, 217] width 114 height 40
click at [11, 11] on icon at bounding box center [9, 13] width 6 height 6
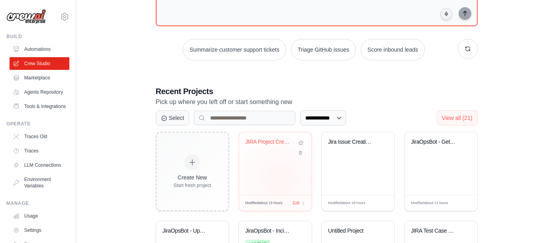
click at [279, 178] on div "JIRA Project Creator" at bounding box center [275, 163] width 73 height 63
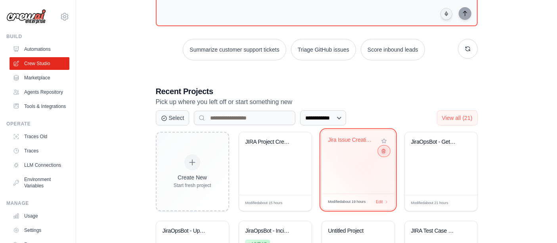
click at [381, 148] on icon at bounding box center [382, 150] width 5 height 5
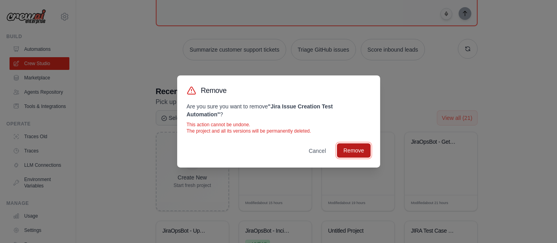
click at [363, 151] on button "Remove" at bounding box center [353, 150] width 33 height 14
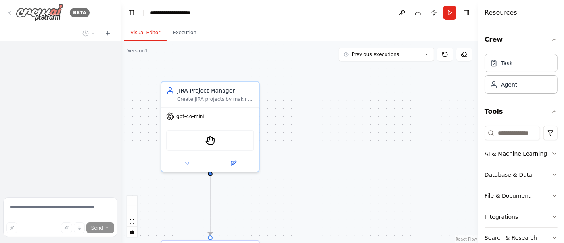
click at [11, 13] on icon at bounding box center [9, 13] width 6 height 6
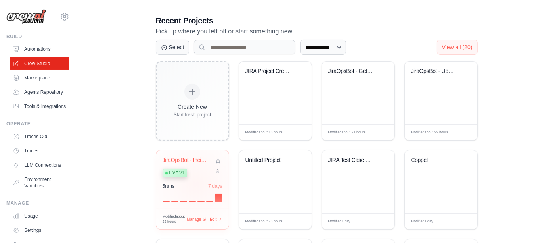
scroll to position [159, 0]
click at [218, 197] on div at bounding box center [218, 197] width 7 height 9
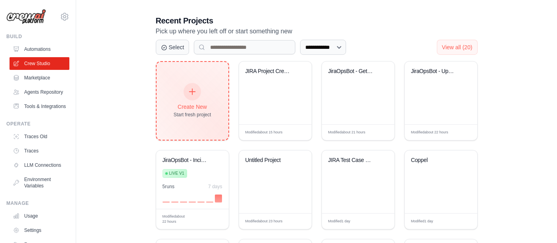
click at [192, 89] on icon at bounding box center [192, 92] width 6 height 6
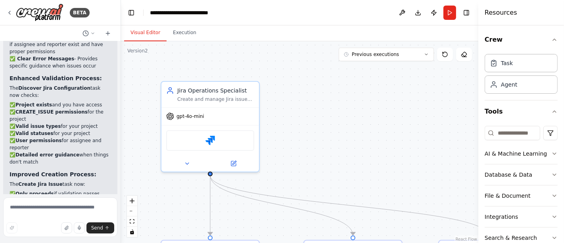
scroll to position [4082, 0]
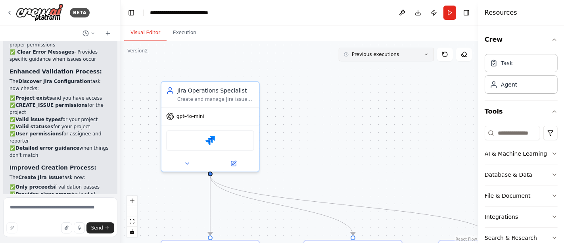
click at [428, 53] on icon at bounding box center [426, 54] width 5 height 5
click at [11, 12] on icon at bounding box center [9, 13] width 6 height 6
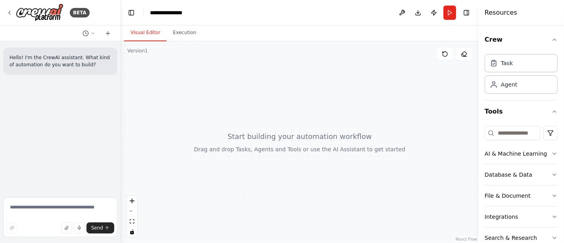
click at [25, 208] on textarea at bounding box center [60, 217] width 114 height 40
paste textarea "**********"
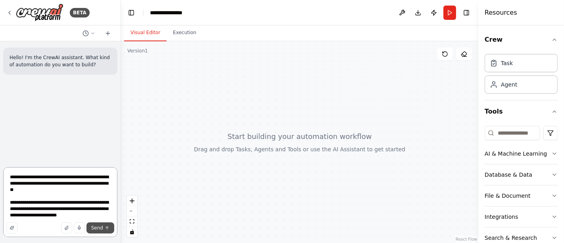
type textarea "**********"
click at [99, 231] on button "Send" at bounding box center [100, 227] width 28 height 11
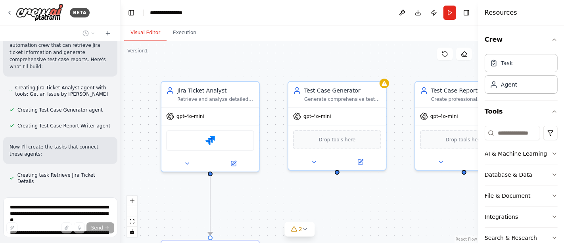
scroll to position [474, 0]
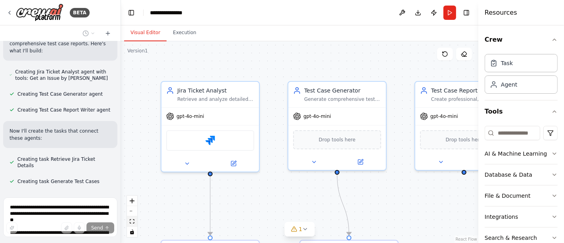
click at [132, 221] on icon "fit view" at bounding box center [132, 221] width 5 height 4
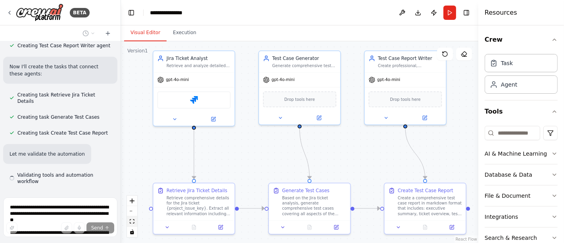
scroll to position [546, 0]
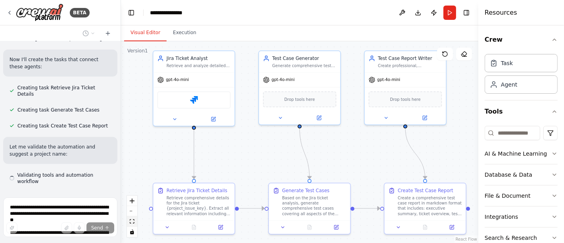
click at [132, 219] on icon "fit view" at bounding box center [132, 221] width 5 height 4
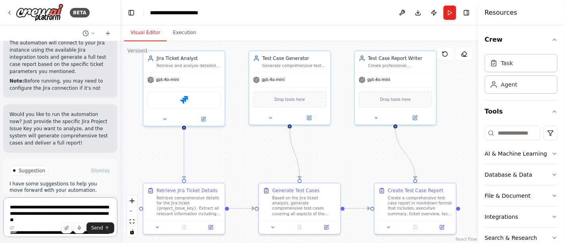
scroll to position [996, 0]
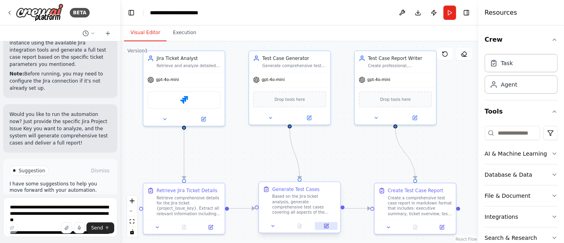
click at [332, 223] on button at bounding box center [326, 226] width 23 height 8
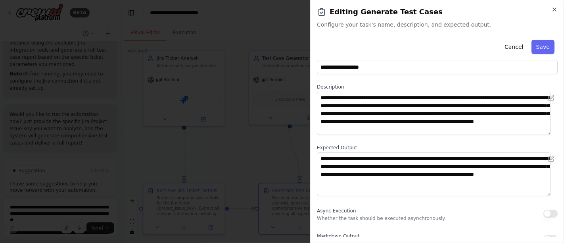
scroll to position [13, 0]
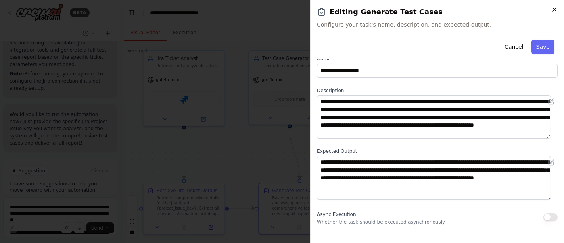
click at [555, 7] on icon "button" at bounding box center [554, 9] width 6 height 6
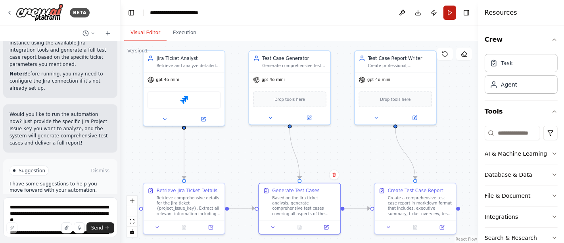
click at [451, 7] on button "Run" at bounding box center [449, 13] width 13 height 14
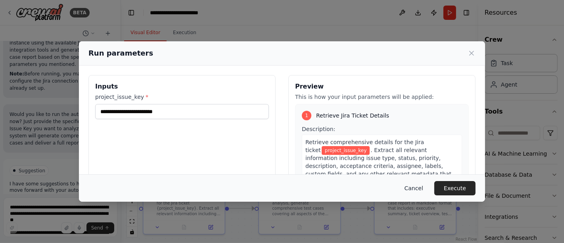
click at [415, 187] on button "Cancel" at bounding box center [413, 188] width 31 height 14
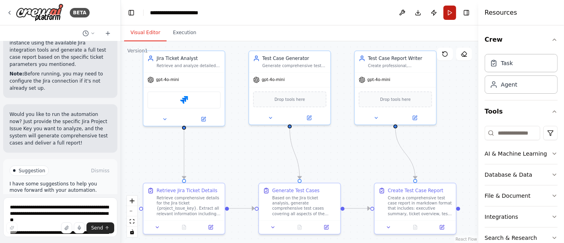
click at [447, 13] on button "Run" at bounding box center [449, 13] width 13 height 14
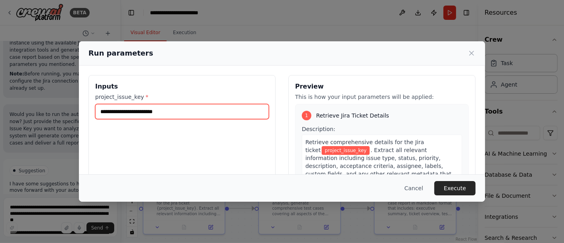
click at [128, 109] on input "project_issue_key *" at bounding box center [182, 111] width 174 height 15
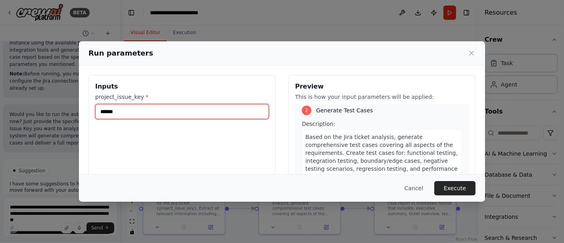
scroll to position [165, 0]
type input "******"
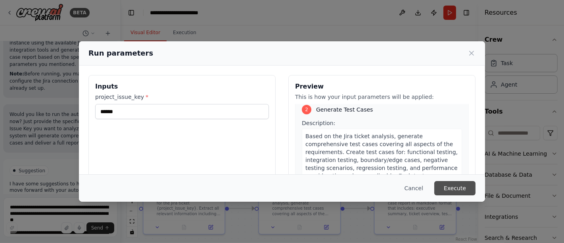
click at [458, 189] on button "Execute" at bounding box center [454, 188] width 41 height 14
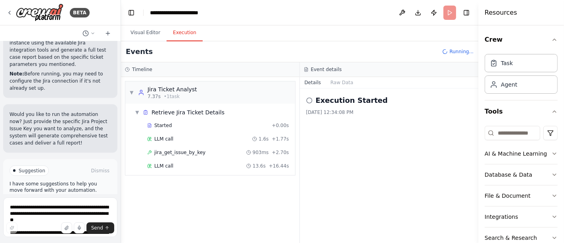
scroll to position [24, 0]
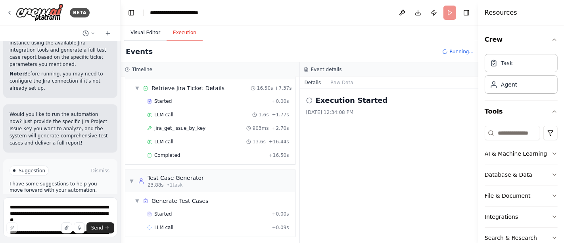
click at [142, 36] on button "Visual Editor" at bounding box center [145, 33] width 42 height 17
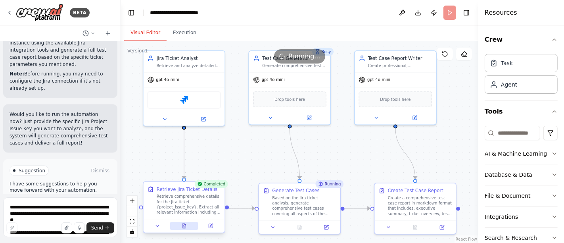
click at [185, 227] on icon at bounding box center [184, 225] width 4 height 4
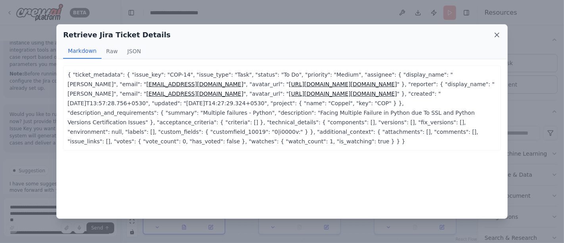
click at [497, 34] on icon at bounding box center [497, 35] width 8 height 8
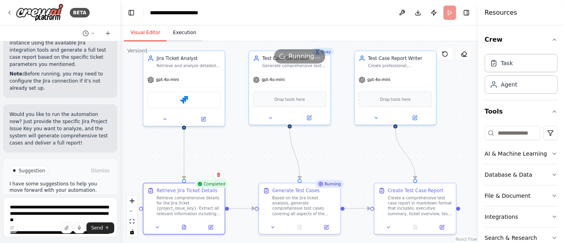
click at [189, 34] on button "Execution" at bounding box center [184, 33] width 36 height 17
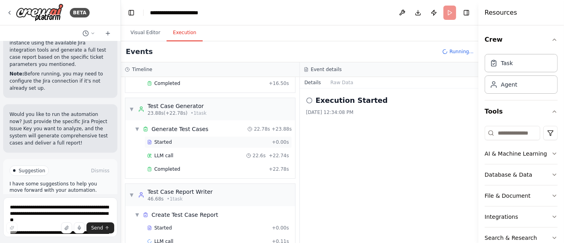
scroll to position [109, 0]
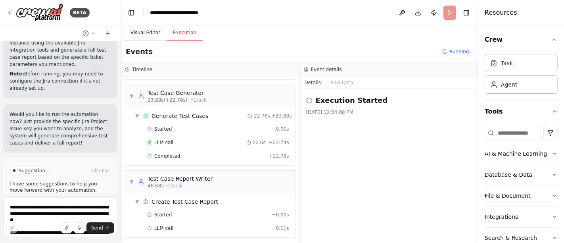
click at [143, 36] on button "Visual Editor" at bounding box center [145, 33] width 42 height 17
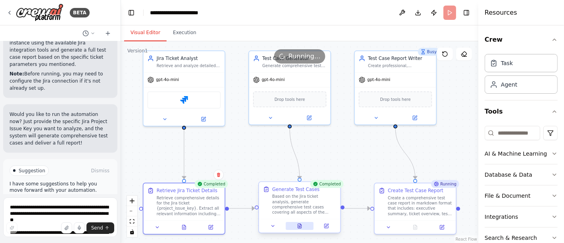
click at [302, 227] on button at bounding box center [299, 226] width 28 height 8
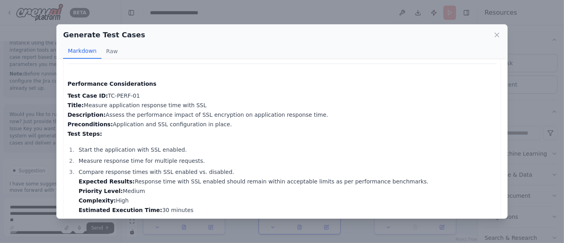
scroll to position [894, 0]
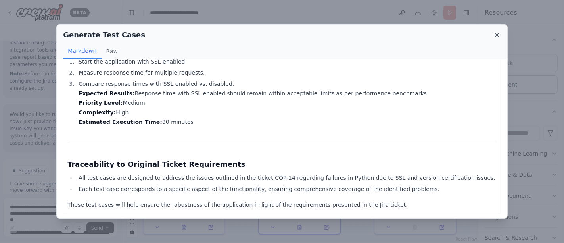
click at [499, 33] on icon at bounding box center [497, 35] width 8 height 8
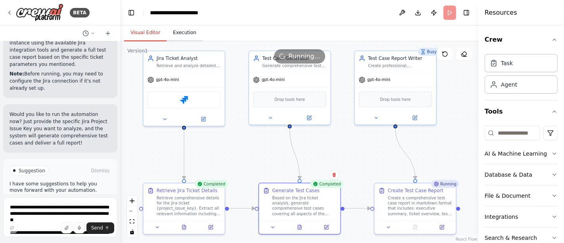
click at [181, 29] on button "Execution" at bounding box center [184, 33] width 36 height 17
click at [139, 32] on button "Visual Editor" at bounding box center [145, 33] width 42 height 17
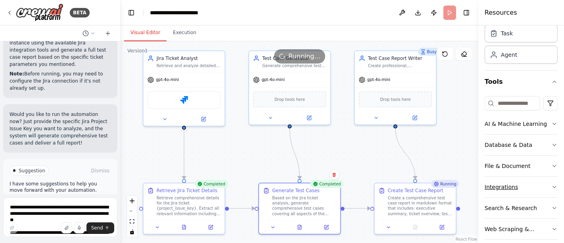
scroll to position [37, 0]
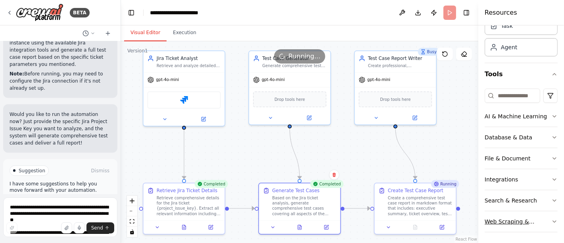
click at [551, 222] on icon "button" at bounding box center [554, 221] width 6 height 6
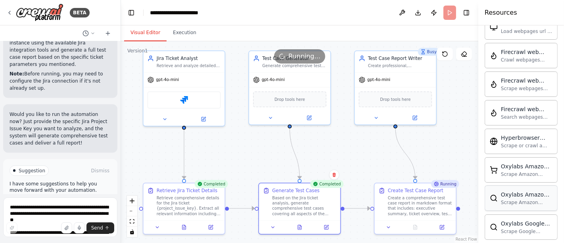
scroll to position [468, 0]
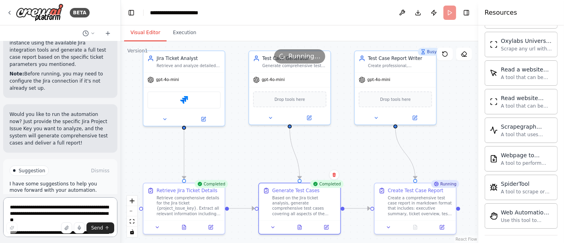
click at [64, 208] on textarea "**********" at bounding box center [60, 217] width 114 height 40
click at [306, 113] on button at bounding box center [308, 117] width 37 height 8
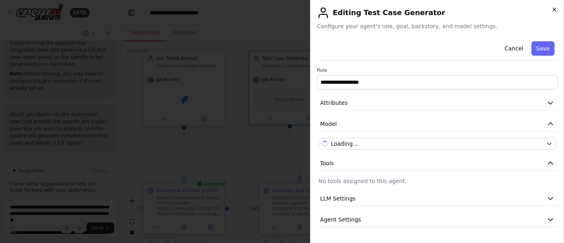
click at [554, 10] on icon "button" at bounding box center [554, 9] width 6 height 6
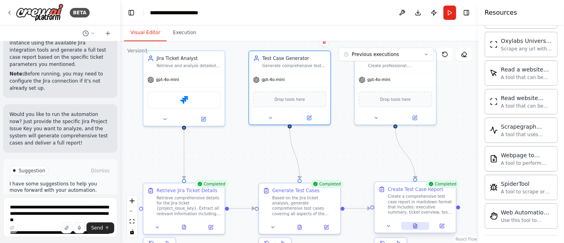
click at [412, 222] on button at bounding box center [415, 226] width 28 height 8
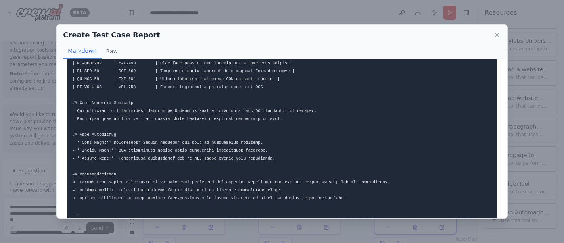
scroll to position [1048, 0]
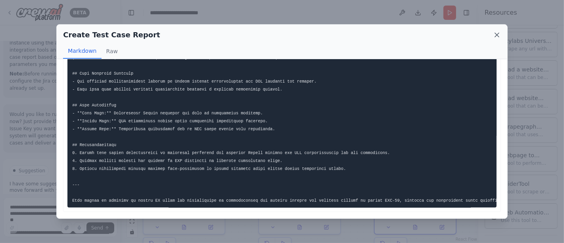
click at [493, 34] on icon at bounding box center [497, 35] width 8 height 8
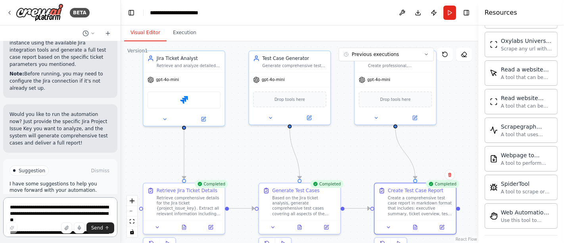
click at [71, 206] on textarea "**********" at bounding box center [60, 217] width 114 height 40
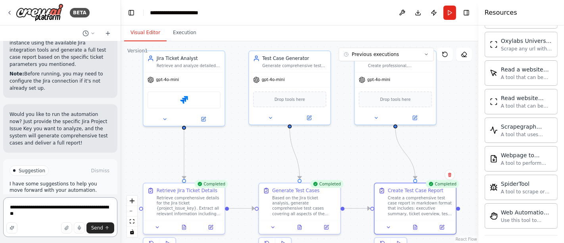
click at [73, 208] on textarea "**********" at bounding box center [60, 217] width 114 height 40
click at [71, 208] on textarea "**********" at bounding box center [60, 217] width 114 height 40
click at [51, 220] on textarea "**********" at bounding box center [60, 217] width 114 height 40
click at [73, 207] on textarea "**********" at bounding box center [60, 217] width 114 height 40
click at [29, 215] on textarea "**********" at bounding box center [60, 217] width 114 height 40
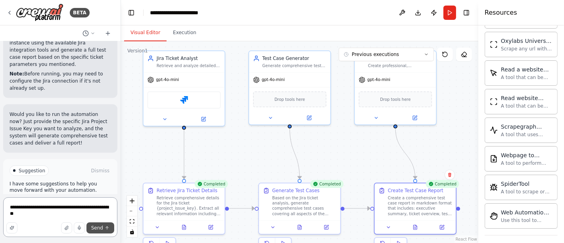
type textarea "**********"
click at [99, 227] on span "Send" at bounding box center [97, 227] width 12 height 6
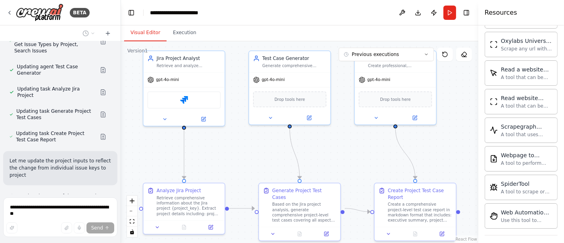
scroll to position [1360, 0]
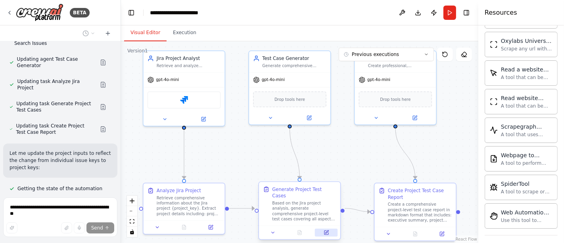
click at [327, 230] on icon at bounding box center [326, 232] width 4 height 4
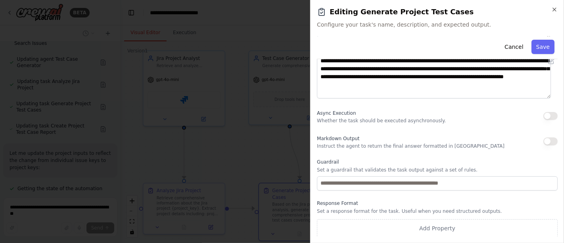
scroll to position [1382, 0]
click at [550, 11] on h2 "Editing Generate Project Test Cases" at bounding box center [437, 11] width 241 height 11
click at [556, 9] on icon "button" at bounding box center [554, 9] width 6 height 6
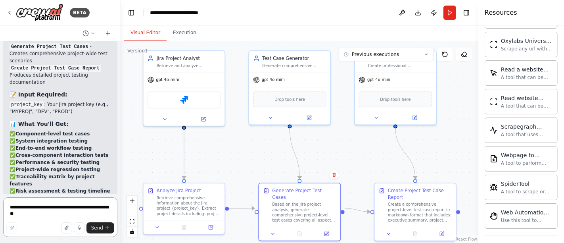
scroll to position [1912, 0]
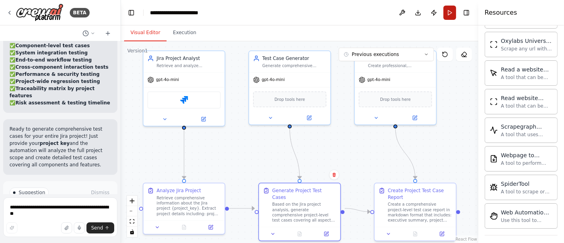
click at [448, 10] on button "Run" at bounding box center [449, 13] width 13 height 14
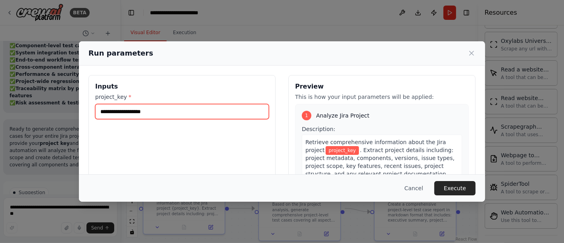
click at [206, 108] on input "project_key *" at bounding box center [182, 111] width 174 height 15
type input "***"
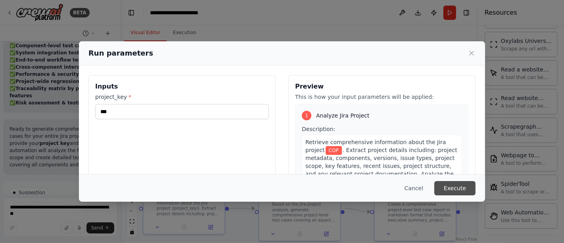
click at [455, 185] on button "Execute" at bounding box center [454, 188] width 41 height 14
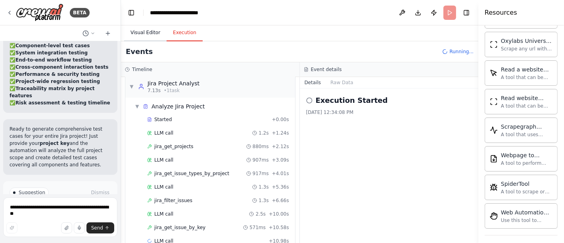
scroll to position [19, 0]
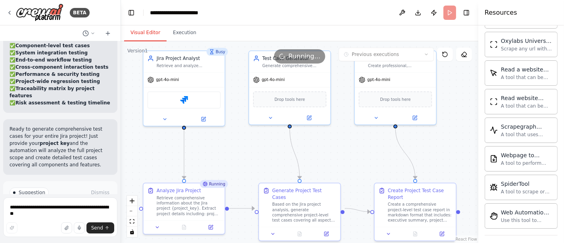
click at [137, 33] on button "Visual Editor" at bounding box center [145, 33] width 42 height 17
click at [187, 31] on button "Execution" at bounding box center [184, 33] width 36 height 17
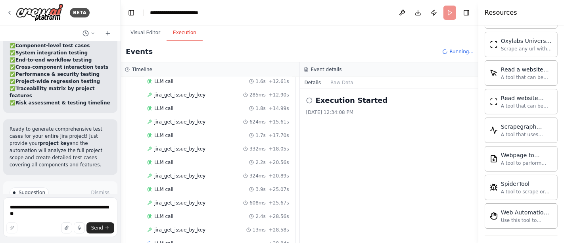
scroll to position [178, 0]
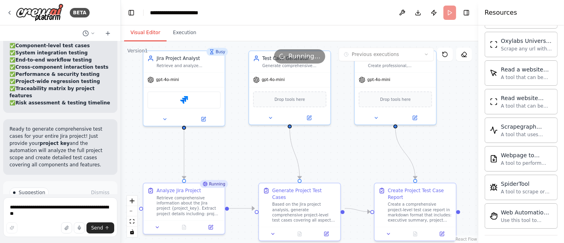
click at [143, 32] on button "Visual Editor" at bounding box center [145, 33] width 42 height 17
click at [186, 34] on button "Execution" at bounding box center [184, 33] width 36 height 17
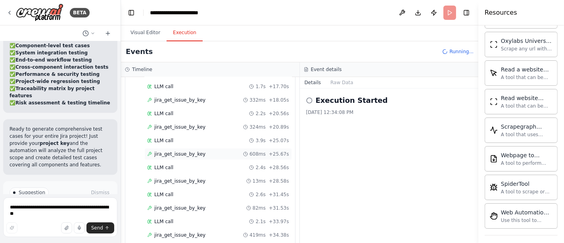
scroll to position [258, 0]
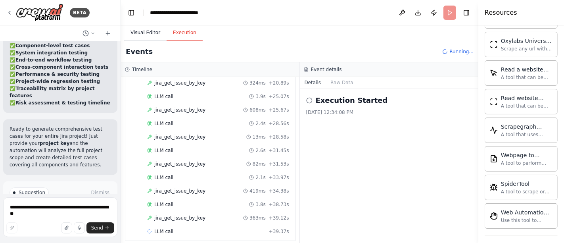
click at [143, 29] on button "Visual Editor" at bounding box center [145, 33] width 42 height 17
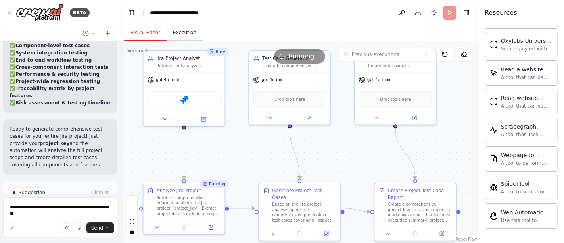
click at [178, 38] on button "Execution" at bounding box center [184, 33] width 36 height 17
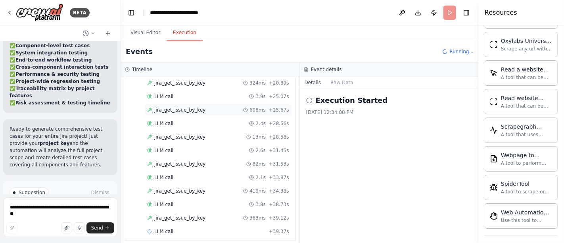
click at [176, 107] on span "jira_get_issue_by_key" at bounding box center [179, 110] width 51 height 6
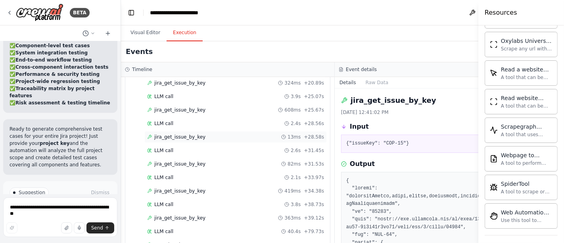
scroll to position [343, 0]
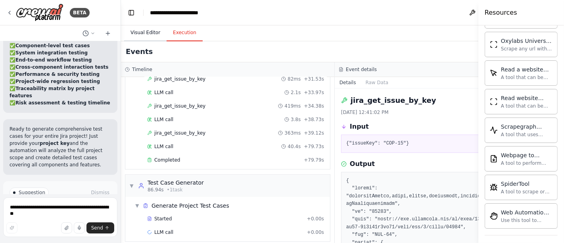
click at [141, 34] on button "Visual Editor" at bounding box center [145, 33] width 42 height 17
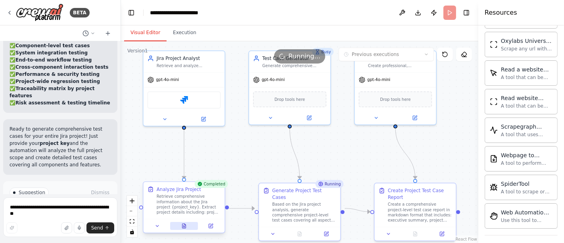
click at [185, 225] on icon at bounding box center [184, 225] width 4 height 4
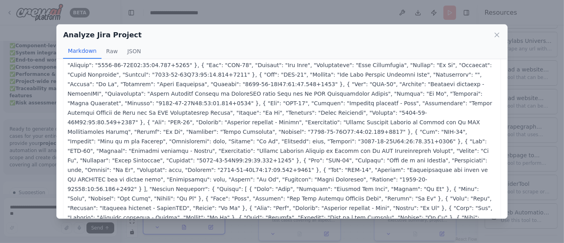
scroll to position [109, 0]
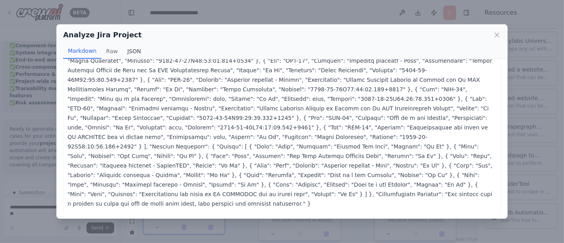
click at [131, 49] on button "JSON" at bounding box center [133, 51] width 23 height 15
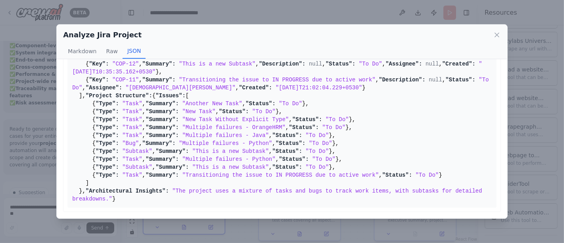
scroll to position [1082, 0]
click at [497, 35] on icon at bounding box center [497, 35] width 4 height 4
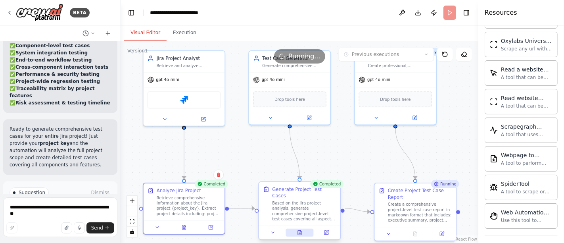
click at [304, 228] on button at bounding box center [299, 232] width 28 height 8
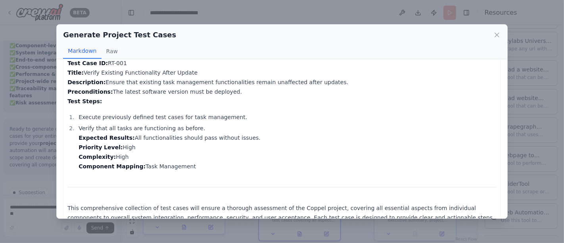
scroll to position [1088, 0]
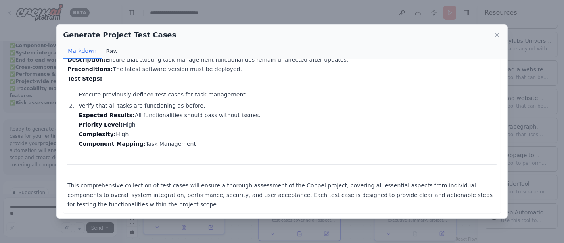
click at [102, 50] on button "Raw" at bounding box center [111, 51] width 21 height 15
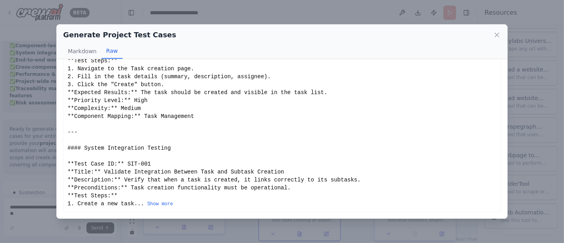
scroll to position [92, 0]
click at [498, 36] on icon at bounding box center [497, 35] width 4 height 4
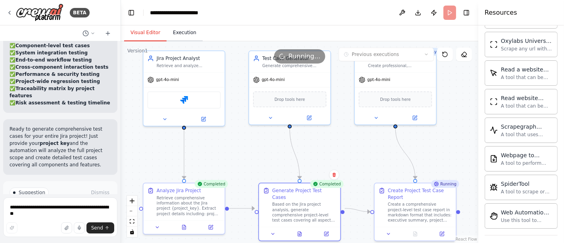
click at [178, 33] on button "Execution" at bounding box center [184, 33] width 36 height 17
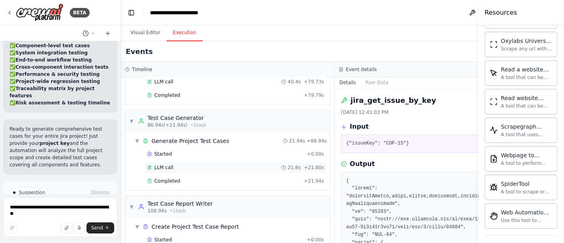
scroll to position [427, 0]
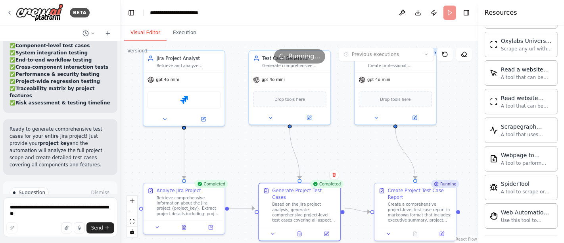
click at [139, 37] on button "Visual Editor" at bounding box center [145, 33] width 42 height 17
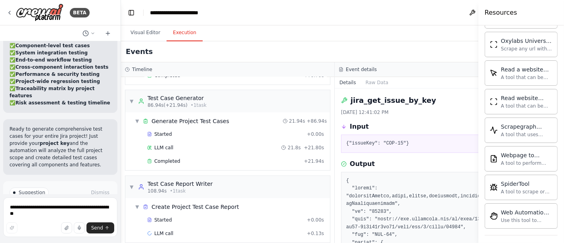
click at [179, 36] on button "Execution" at bounding box center [184, 33] width 36 height 17
click at [143, 38] on button "Visual Editor" at bounding box center [145, 33] width 42 height 17
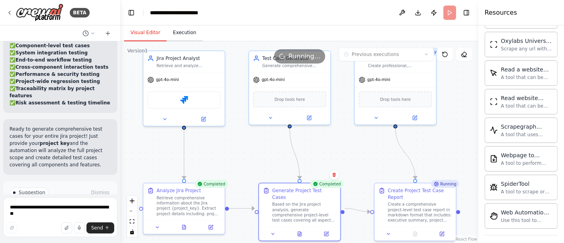
click at [173, 38] on button "Execution" at bounding box center [184, 33] width 36 height 17
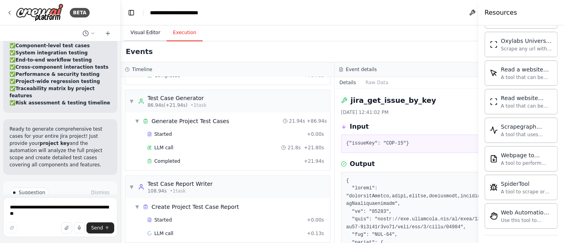
click at [136, 36] on button "Visual Editor" at bounding box center [145, 33] width 42 height 17
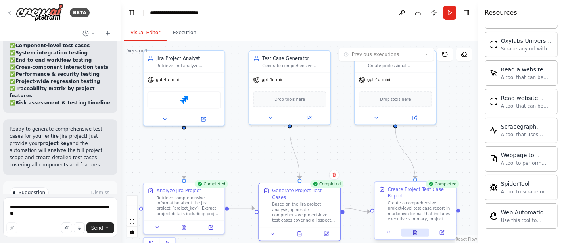
click at [415, 232] on icon at bounding box center [415, 232] width 2 height 0
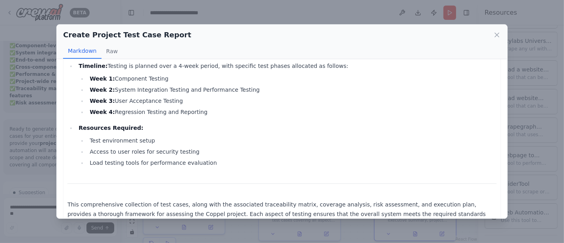
scroll to position [2030, 0]
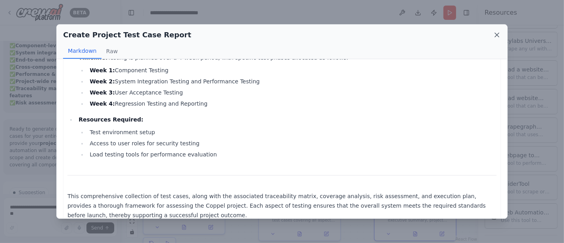
click at [498, 36] on icon at bounding box center [497, 35] width 8 height 8
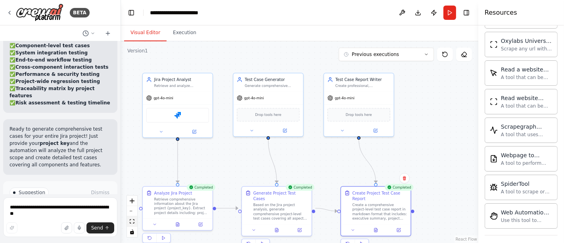
click at [133, 222] on icon "fit view" at bounding box center [132, 221] width 5 height 4
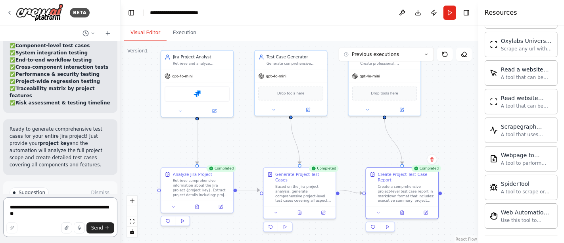
click at [73, 208] on textarea "**********" at bounding box center [60, 217] width 114 height 40
type textarea "**********"
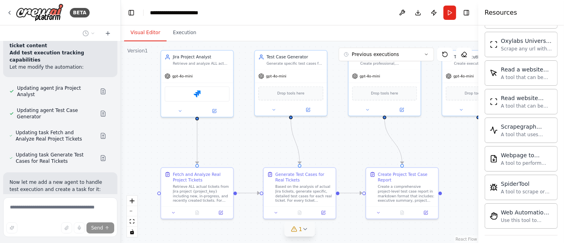
scroll to position [2175, 0]
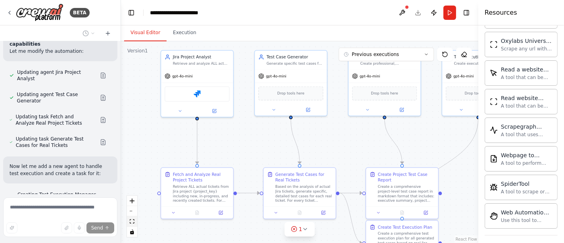
click at [132, 220] on icon "fit view" at bounding box center [132, 221] width 5 height 4
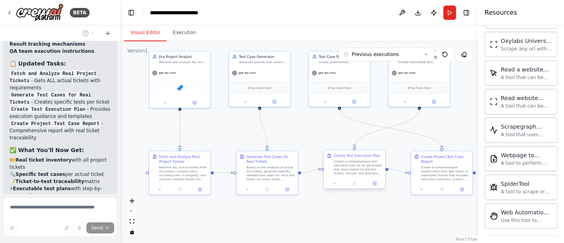
scroll to position [3542, 0]
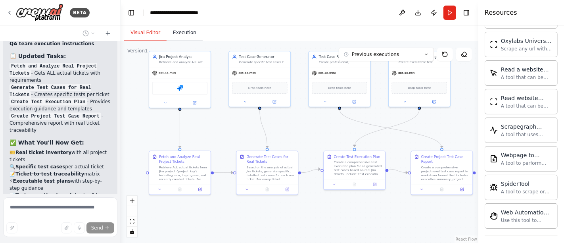
click at [180, 36] on button "Execution" at bounding box center [184, 33] width 36 height 17
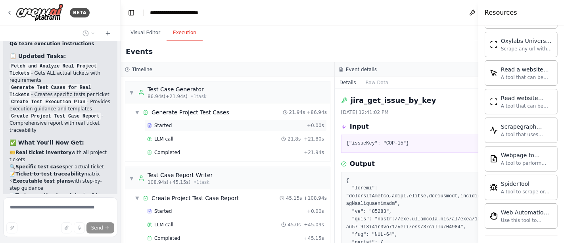
scroll to position [440, 0]
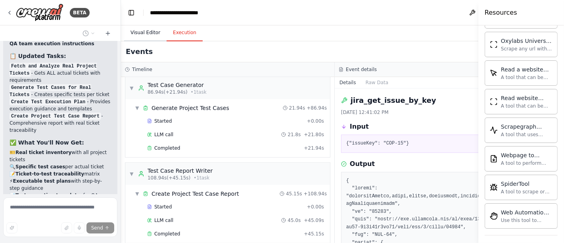
click at [146, 32] on button "Visual Editor" at bounding box center [145, 33] width 42 height 17
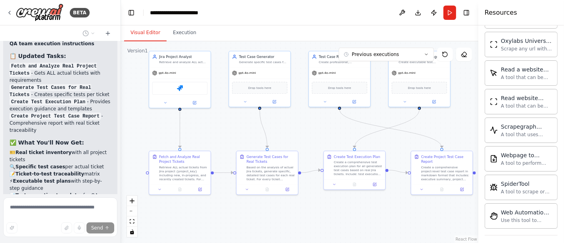
click at [357, 19] on header "**********" at bounding box center [299, 12] width 357 height 25
click at [182, 36] on button "Execution" at bounding box center [184, 33] width 36 height 17
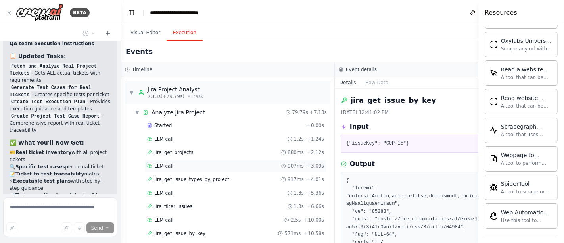
scroll to position [0, 0]
click at [142, 25] on button "Visual Editor" at bounding box center [145, 33] width 42 height 17
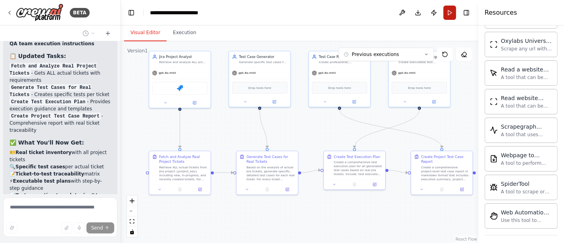
click at [447, 11] on button "Run" at bounding box center [449, 13] width 13 height 14
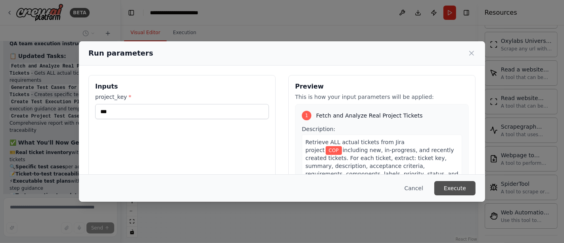
click at [446, 193] on button "Execute" at bounding box center [454, 188] width 41 height 14
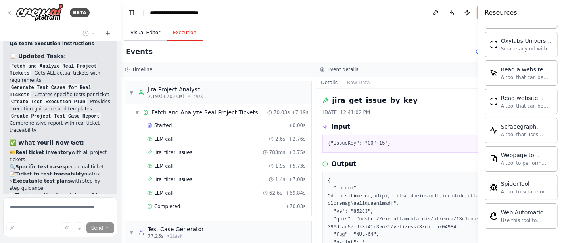
click at [148, 33] on button "Visual Editor" at bounding box center [145, 33] width 42 height 17
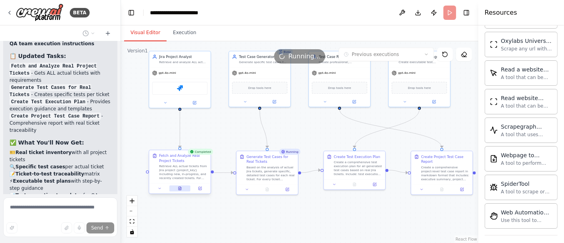
click at [178, 188] on icon at bounding box center [180, 188] width 4 height 4
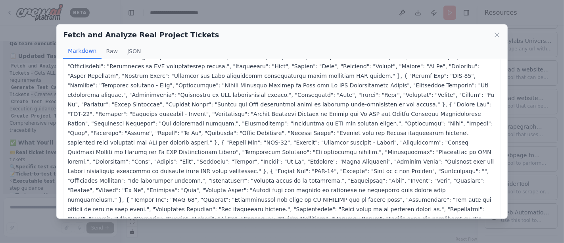
scroll to position [138, 0]
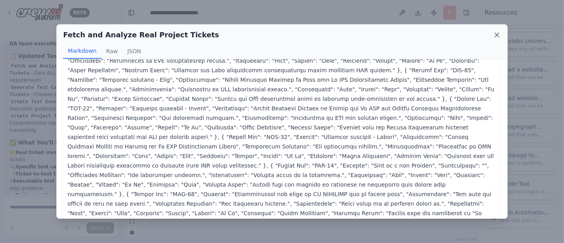
click at [497, 34] on icon at bounding box center [497, 35] width 4 height 4
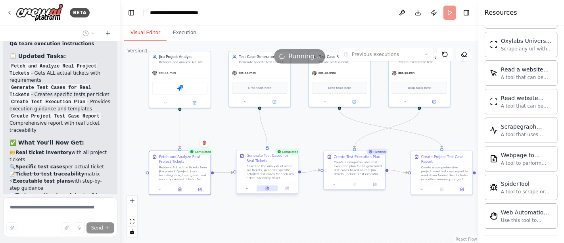
click at [267, 188] on icon at bounding box center [267, 187] width 3 height 3
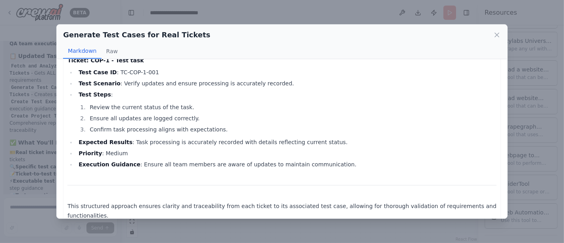
scroll to position [1475, 0]
click at [498, 34] on icon at bounding box center [497, 35] width 8 height 8
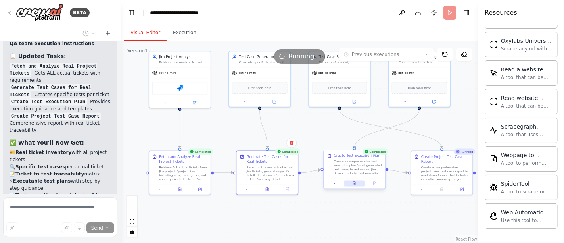
click at [355, 183] on icon at bounding box center [354, 182] width 3 height 3
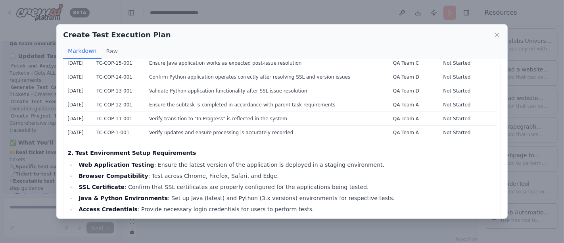
scroll to position [88, 0]
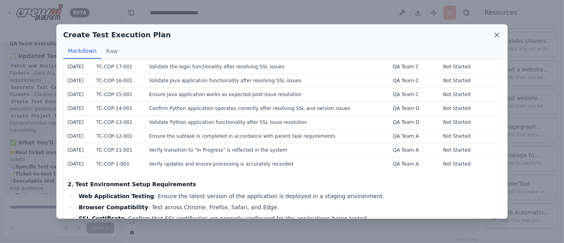
click at [497, 36] on icon at bounding box center [497, 35] width 8 height 8
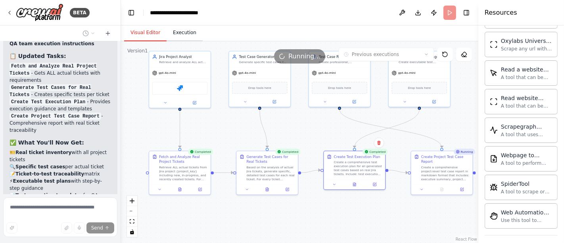
click at [185, 36] on button "Execution" at bounding box center [184, 33] width 36 height 17
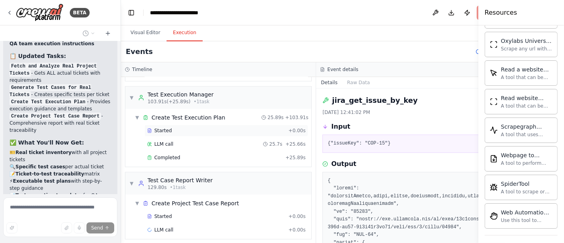
scroll to position [220, 0]
click at [142, 36] on button "Visual Editor" at bounding box center [145, 33] width 42 height 17
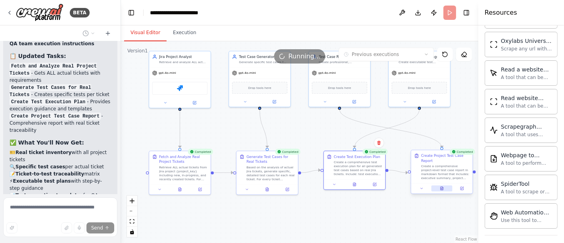
click at [442, 189] on icon at bounding box center [441, 187] width 3 height 3
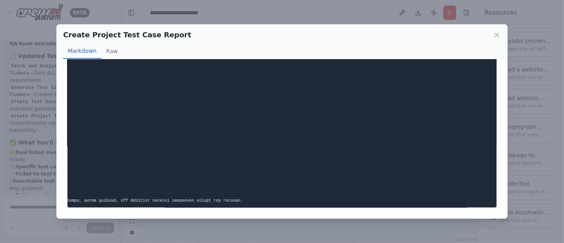
scroll to position [0, 0]
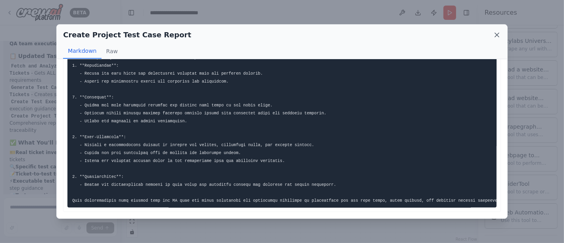
click at [499, 31] on icon at bounding box center [497, 35] width 8 height 8
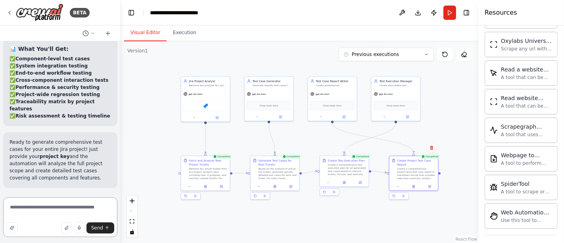
click at [111, 176] on div "Hello! I'm the CrewAI assistant. What kind of automation do you want to build? …" at bounding box center [60, 117] width 120 height 153
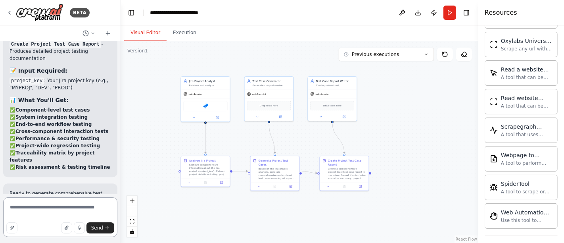
drag, startPoint x: 74, startPoint y: 212, endPoint x: 0, endPoint y: 209, distance: 74.2
click at [0, 209] on div "BETA Hello! I'm the CrewAI assistant. What kind of automation do you want to bu…" at bounding box center [60, 121] width 121 height 243
type textarea "**********"
click at [99, 227] on span "Send" at bounding box center [97, 227] width 12 height 6
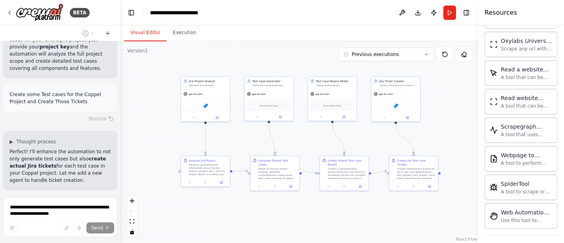
scroll to position [2110, 0]
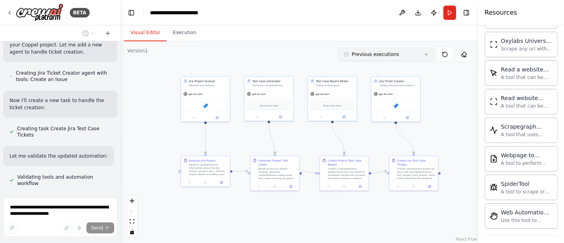
click at [426, 55] on icon at bounding box center [426, 54] width 5 height 5
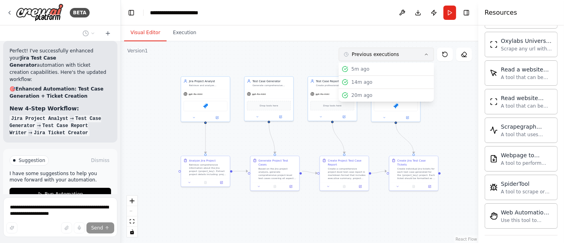
click at [426, 55] on icon at bounding box center [426, 54] width 5 height 5
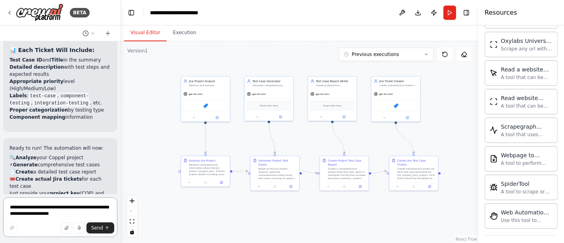
scroll to position [2668, 0]
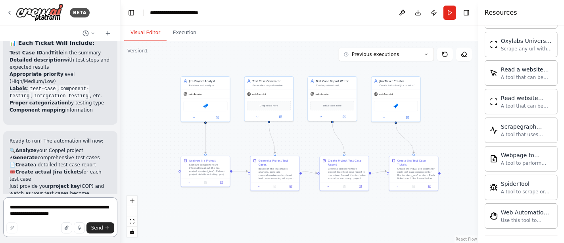
click at [38, 210] on textarea "**********" at bounding box center [60, 217] width 114 height 40
type textarea "*"
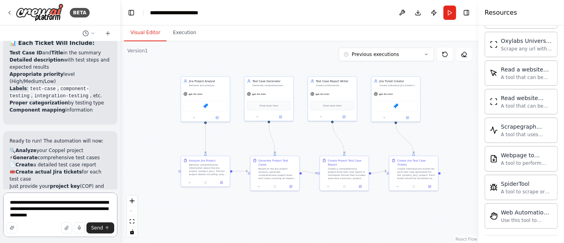
type textarea "**********"
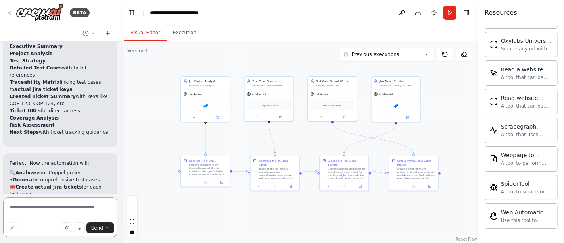
scroll to position [3460, 0]
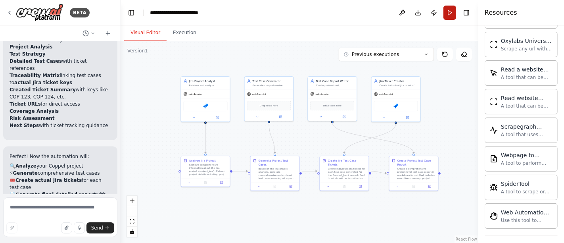
click at [446, 11] on button "Run" at bounding box center [449, 13] width 13 height 14
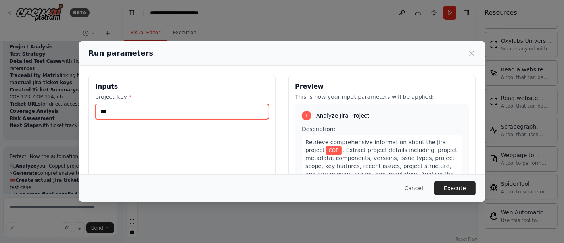
click at [161, 113] on input "***" at bounding box center [182, 111] width 174 height 15
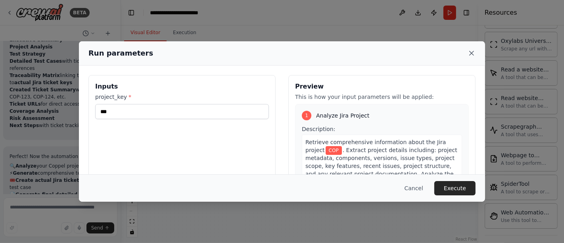
click at [471, 55] on icon at bounding box center [471, 53] width 8 height 8
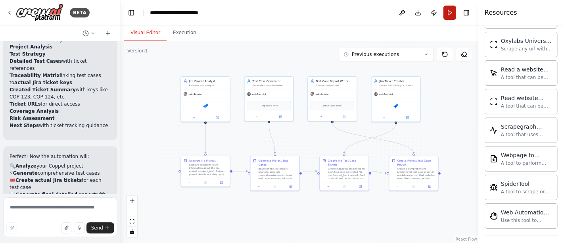
click at [447, 10] on button "Run" at bounding box center [449, 13] width 13 height 14
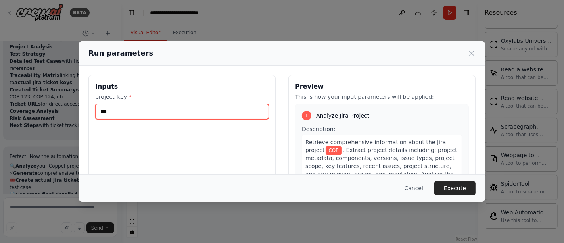
click at [140, 110] on input "***" at bounding box center [182, 111] width 174 height 15
type input "******"
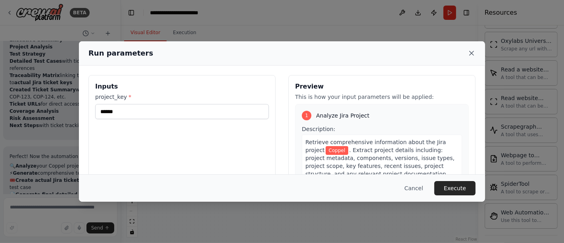
click at [472, 55] on icon at bounding box center [471, 53] width 8 height 8
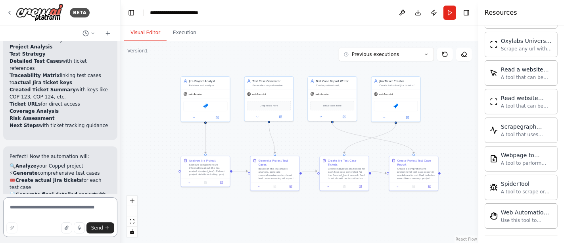
click at [73, 208] on textarea at bounding box center [60, 217] width 114 height 40
type textarea "*"
type textarea "**********"
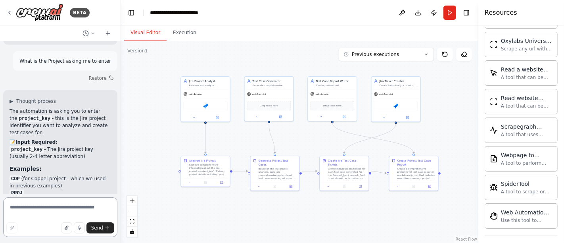
scroll to position [3736, 0]
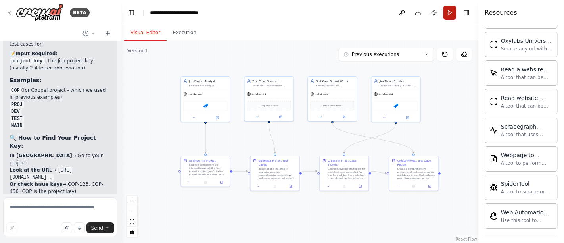
click at [449, 15] on button "Run" at bounding box center [449, 13] width 13 height 14
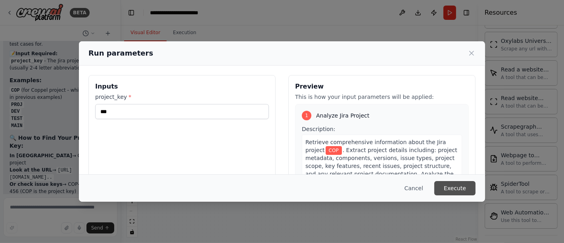
click at [464, 186] on button "Execute" at bounding box center [454, 188] width 41 height 14
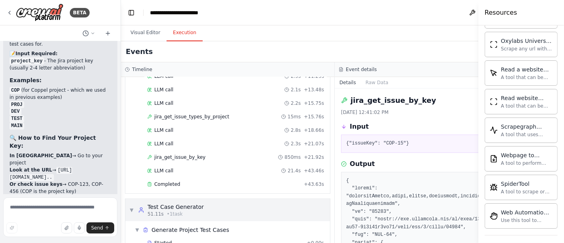
scroll to position [170, 0]
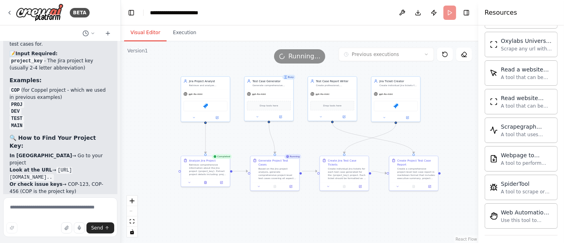
click at [144, 32] on button "Visual Editor" at bounding box center [145, 33] width 42 height 17
click at [132, 223] on button "fit view" at bounding box center [132, 221] width 10 height 10
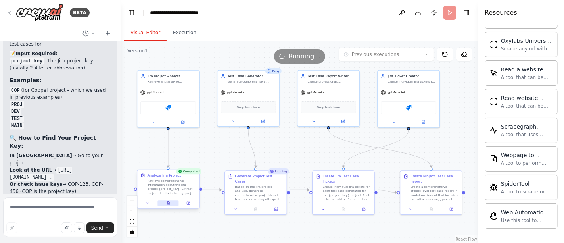
click at [170, 204] on button at bounding box center [167, 203] width 21 height 6
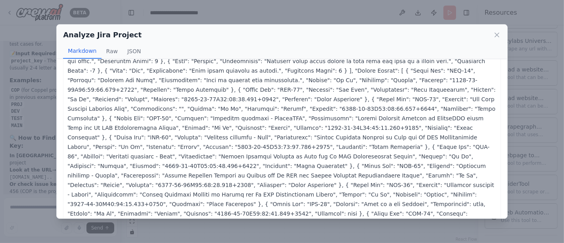
scroll to position [52, 0]
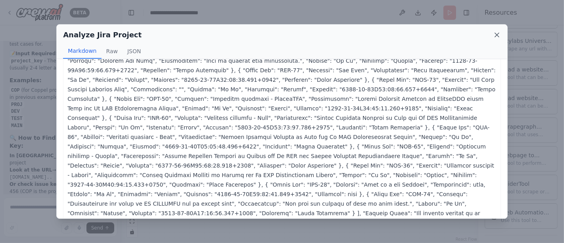
click at [497, 33] on icon at bounding box center [497, 35] width 8 height 8
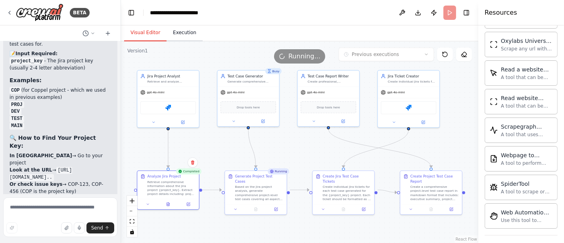
click at [176, 36] on button "Execution" at bounding box center [184, 33] width 36 height 17
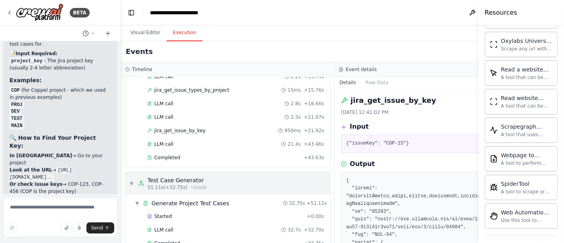
scroll to position [255, 0]
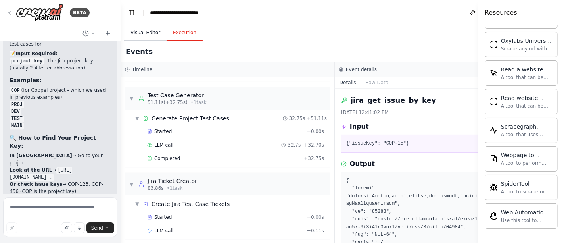
click at [140, 34] on button "Visual Editor" at bounding box center [145, 33] width 42 height 17
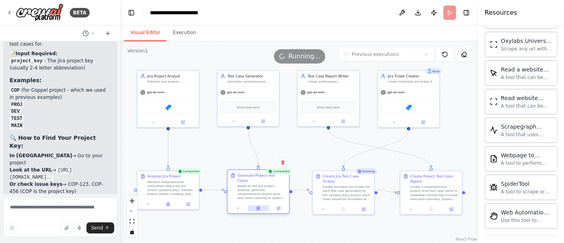
click at [257, 206] on icon at bounding box center [258, 208] width 4 height 4
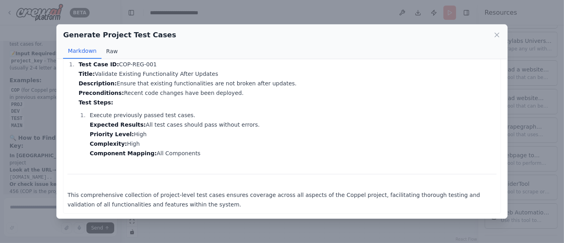
click at [108, 50] on button "Raw" at bounding box center [111, 51] width 21 height 15
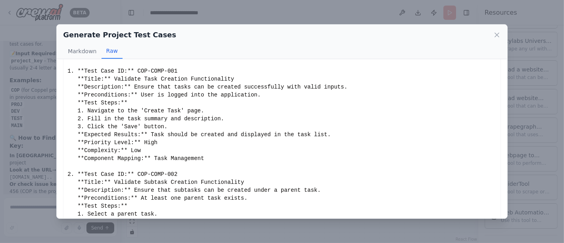
scroll to position [0, 0]
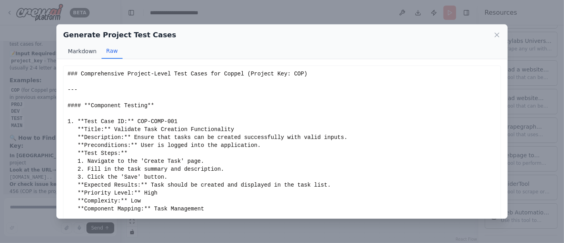
click at [92, 50] on button "Markdown" at bounding box center [82, 51] width 38 height 15
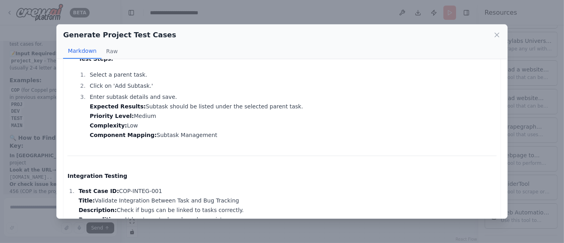
scroll to position [264, 0]
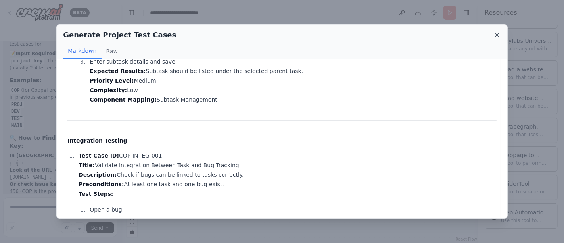
click at [495, 32] on icon at bounding box center [497, 35] width 8 height 8
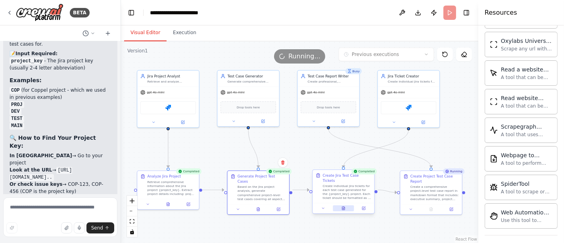
click at [343, 205] on button at bounding box center [342, 208] width 21 height 6
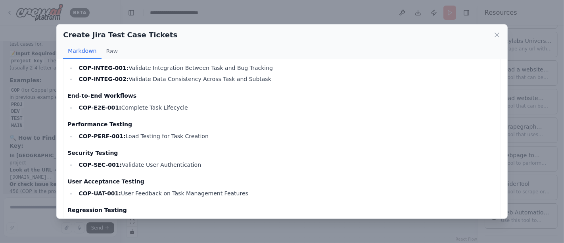
scroll to position [92, 0]
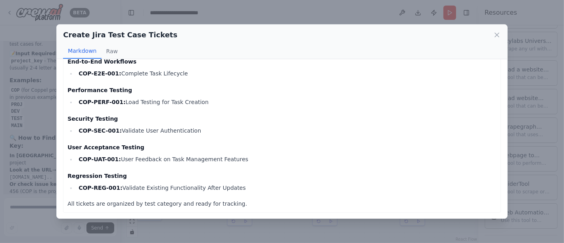
click at [493, 39] on div "Create Jira Test Case Tickets" at bounding box center [281, 34] width 437 height 11
click at [495, 36] on icon at bounding box center [497, 35] width 4 height 4
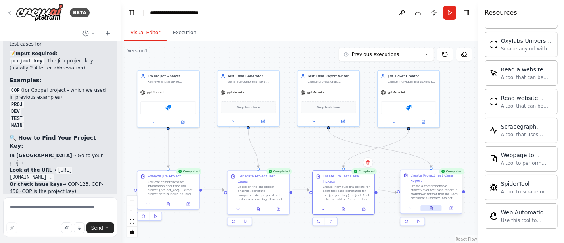
click at [426, 207] on button at bounding box center [430, 208] width 21 height 6
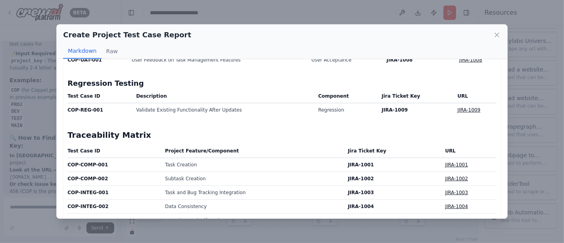
scroll to position [723, 0]
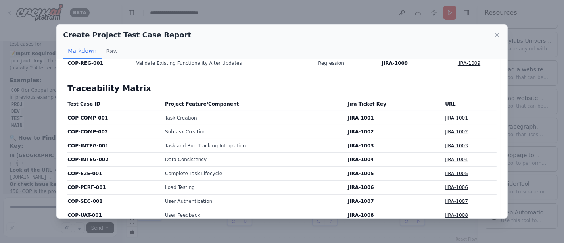
click at [445, 115] on link "JIRA-1001" at bounding box center [456, 118] width 23 height 6
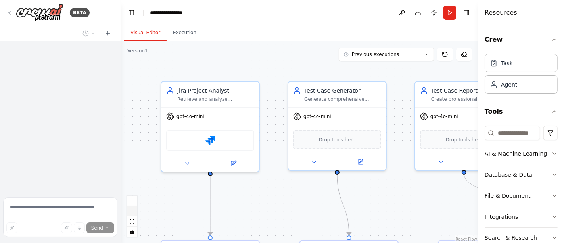
click at [130, 216] on button "zoom out" at bounding box center [132, 211] width 10 height 10
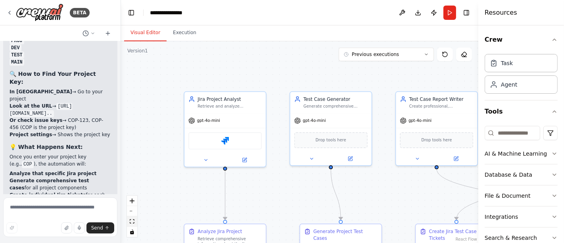
click at [133, 222] on icon "fit view" at bounding box center [132, 221] width 5 height 4
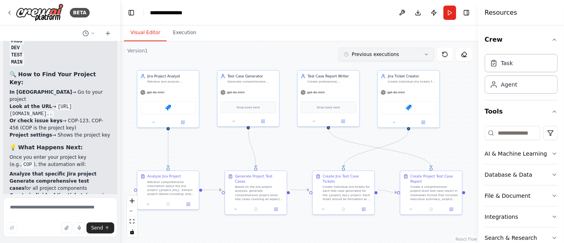
click at [430, 55] on button "Previous executions" at bounding box center [385, 54] width 95 height 13
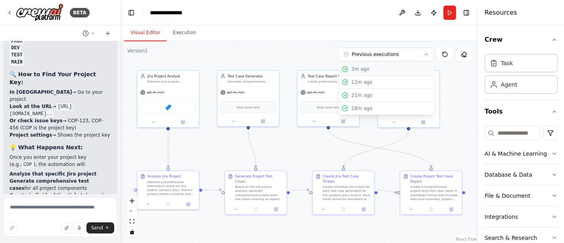
click at [373, 69] on div "3m ago" at bounding box center [390, 69] width 79 height 6
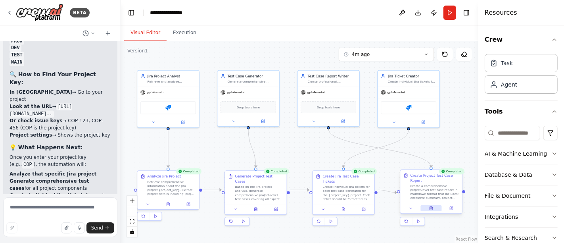
click at [432, 209] on icon at bounding box center [431, 207] width 3 height 3
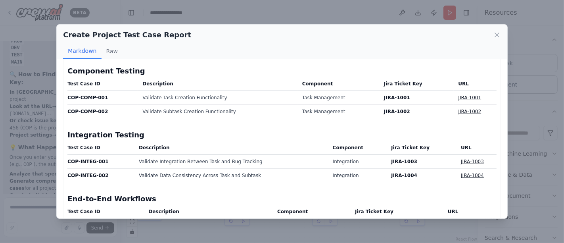
scroll to position [396, 0]
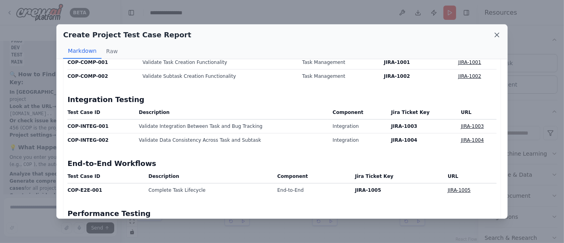
click at [498, 36] on icon at bounding box center [497, 35] width 4 height 4
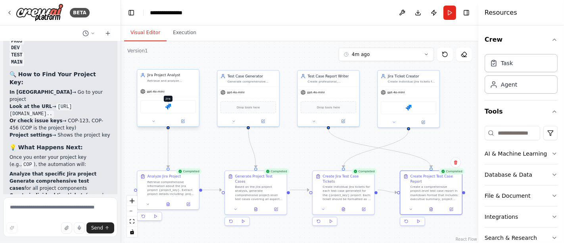
click at [168, 106] on img at bounding box center [168, 106] width 6 height 6
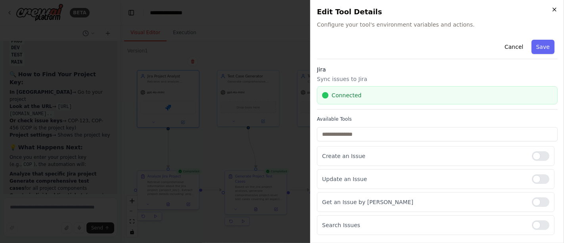
click at [552, 10] on icon "button" at bounding box center [554, 9] width 6 height 6
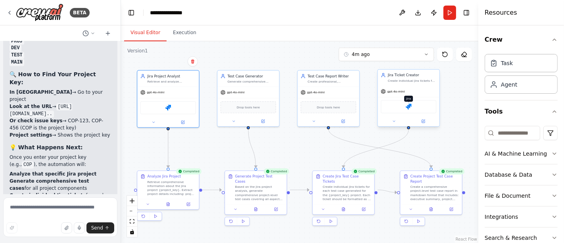
click at [407, 106] on img at bounding box center [408, 106] width 6 height 6
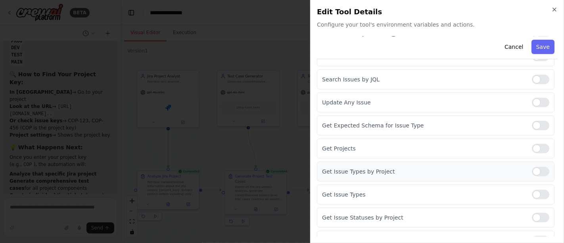
scroll to position [179, 0]
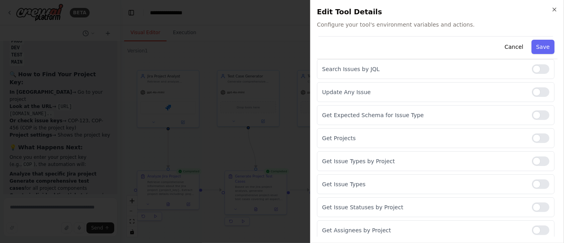
click at [556, 5] on div "Close Edit Tool Details Configure your tool's environment variables and actions…" at bounding box center [437, 121] width 254 height 243
click at [554, 11] on icon "button" at bounding box center [554, 9] width 6 height 6
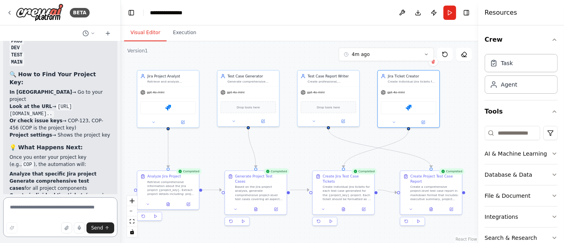
click at [68, 205] on textarea at bounding box center [60, 217] width 114 height 40
type textarea "**********"
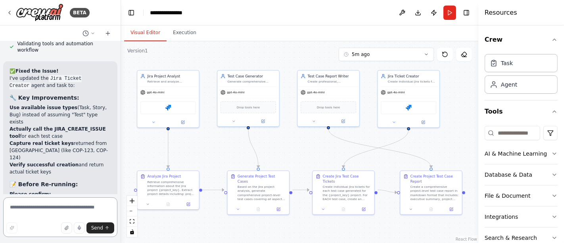
scroll to position [4423, 0]
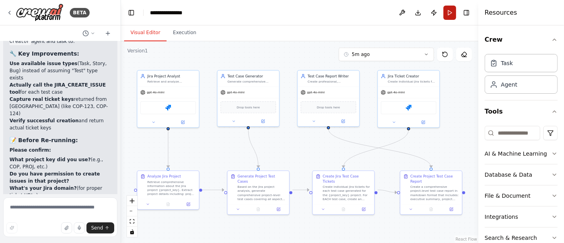
click at [450, 10] on button "Run" at bounding box center [449, 13] width 13 height 14
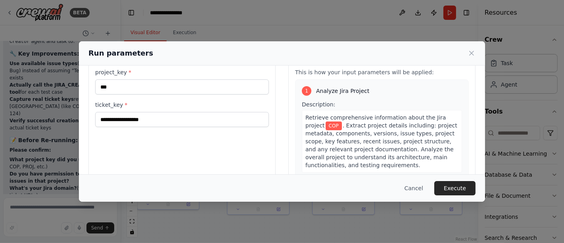
scroll to position [0, 0]
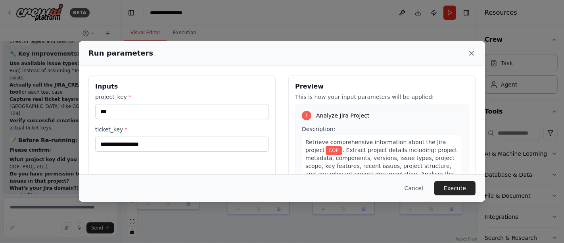
click at [471, 55] on icon at bounding box center [471, 53] width 8 height 8
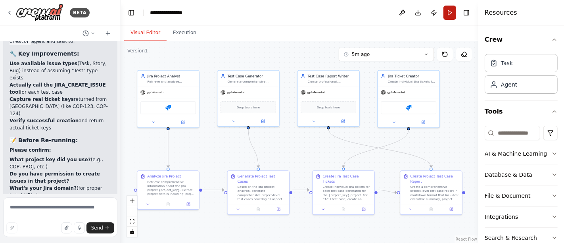
click at [448, 14] on button "Run" at bounding box center [449, 13] width 13 height 14
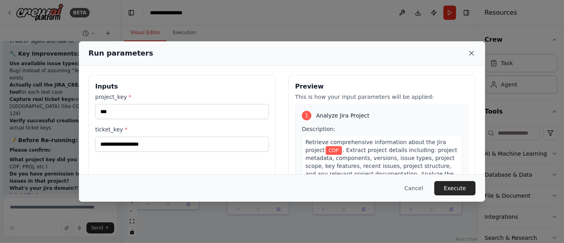
click at [472, 56] on icon at bounding box center [471, 53] width 8 height 8
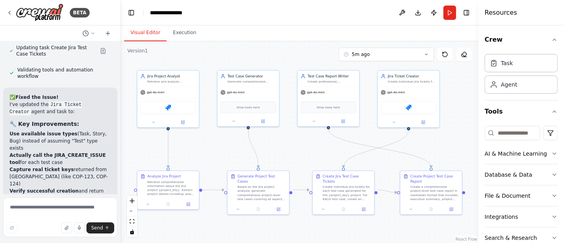
scroll to position [4423, 0]
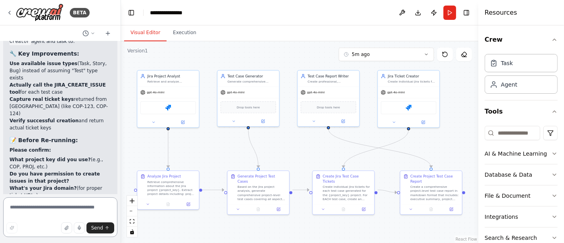
click at [78, 211] on textarea at bounding box center [60, 217] width 114 height 40
type textarea "**********"
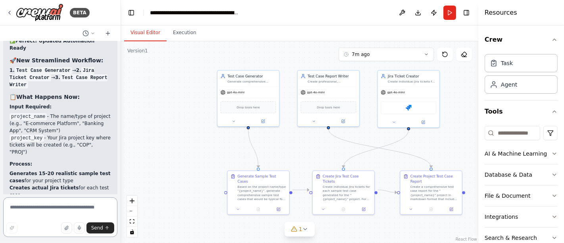
scroll to position [4996, 0]
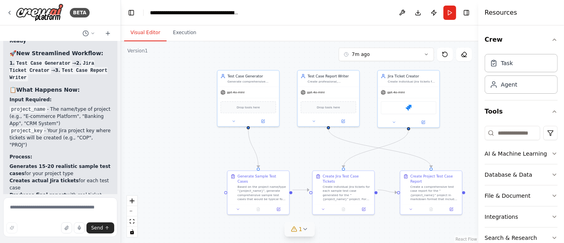
click at [292, 228] on icon at bounding box center [293, 228] width 6 height 6
click at [316, 209] on button at bounding box center [321, 209] width 13 height 10
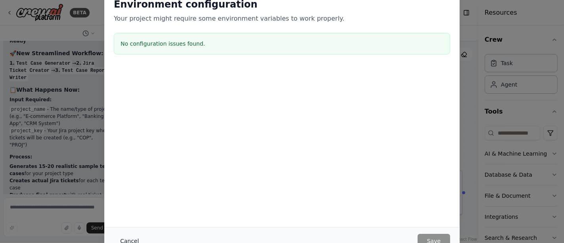
click at [131, 239] on button "Cancel" at bounding box center [129, 240] width 31 height 14
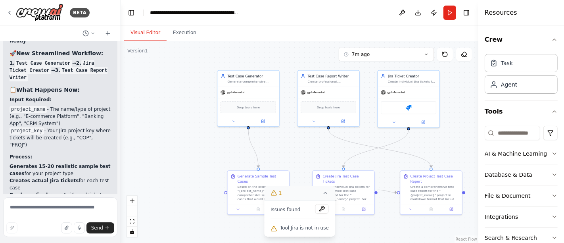
click at [323, 193] on icon at bounding box center [325, 192] width 6 height 6
click at [449, 11] on button "Run" at bounding box center [449, 13] width 13 height 14
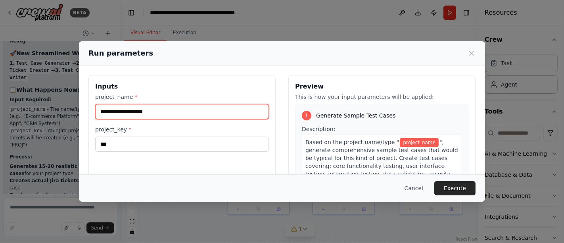
click at [158, 113] on input "project_name *" at bounding box center [182, 111] width 174 height 15
type input "******"
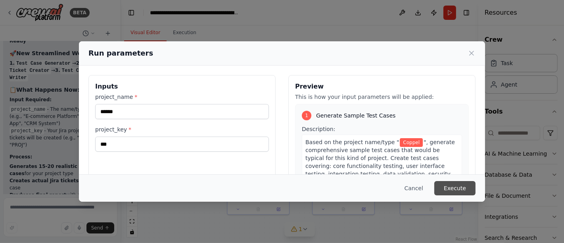
click at [468, 186] on button "Execute" at bounding box center [454, 188] width 41 height 14
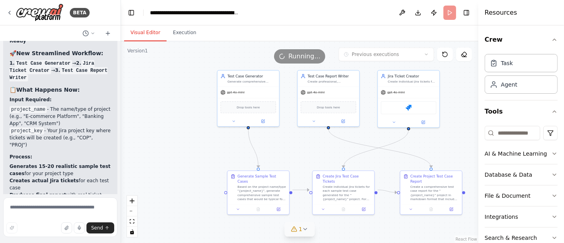
click at [145, 36] on button "Visual Editor" at bounding box center [145, 33] width 42 height 17
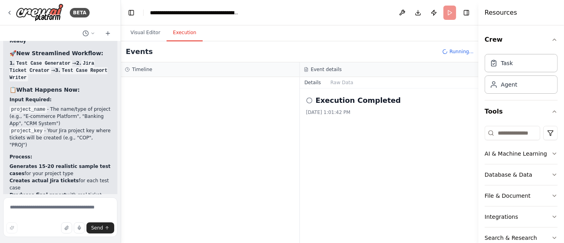
click at [181, 38] on button "Execution" at bounding box center [184, 33] width 36 height 17
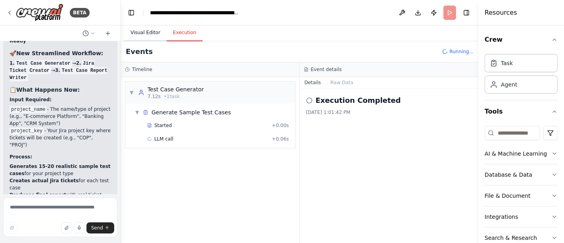
click at [135, 31] on button "Visual Editor" at bounding box center [145, 33] width 42 height 17
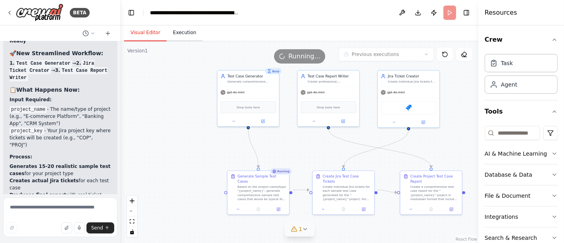
click at [178, 36] on button "Execution" at bounding box center [184, 33] width 36 height 17
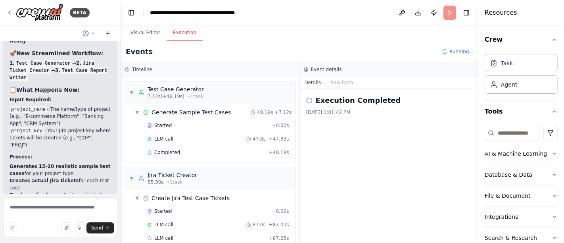
scroll to position [11, 0]
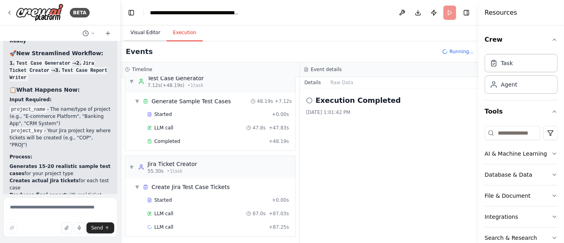
click at [141, 29] on button "Visual Editor" at bounding box center [145, 33] width 42 height 17
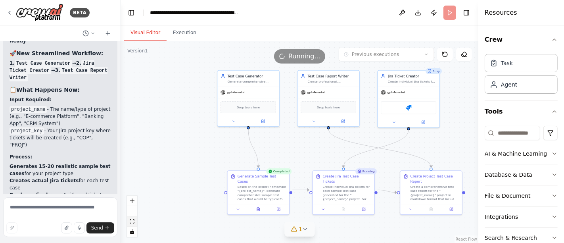
click at [130, 222] on icon "fit view" at bounding box center [132, 221] width 5 height 4
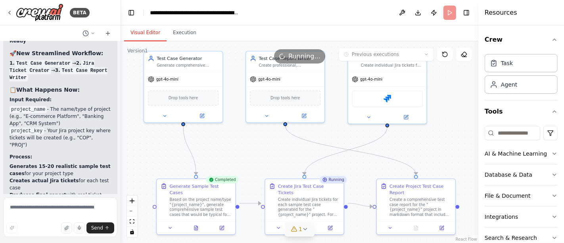
click at [304, 228] on icon at bounding box center [305, 228] width 6 height 6
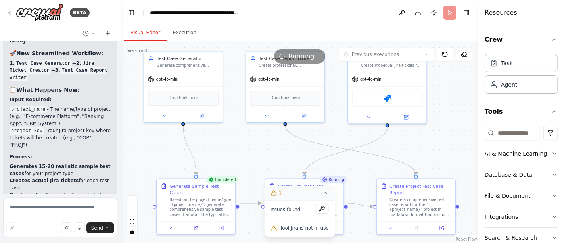
click at [325, 192] on icon at bounding box center [325, 192] width 6 height 6
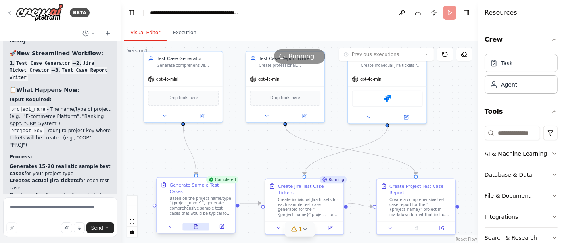
click at [195, 224] on icon at bounding box center [196, 226] width 4 height 4
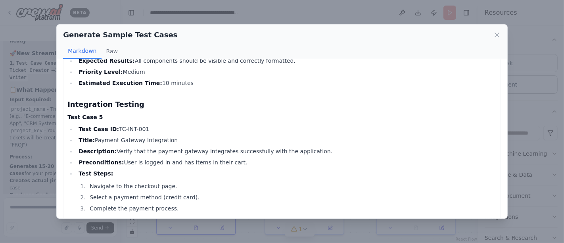
scroll to position [572, 0]
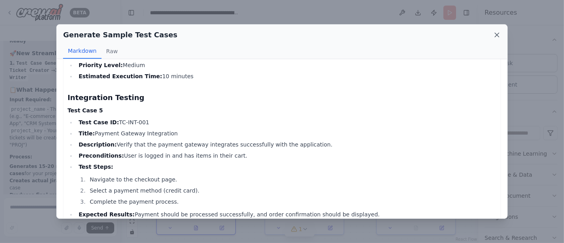
click at [493, 32] on icon at bounding box center [497, 35] width 8 height 8
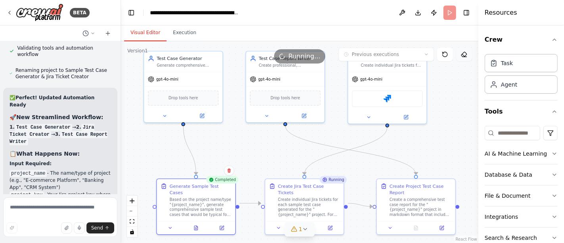
click at [463, 54] on icon at bounding box center [463, 54] width 6 height 6
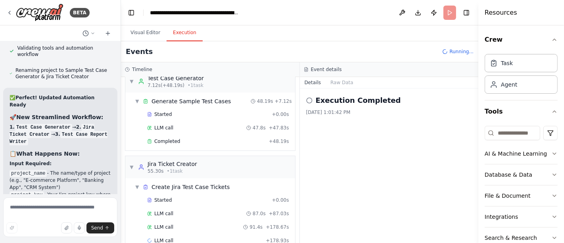
click at [188, 30] on button "Execution" at bounding box center [184, 33] width 36 height 17
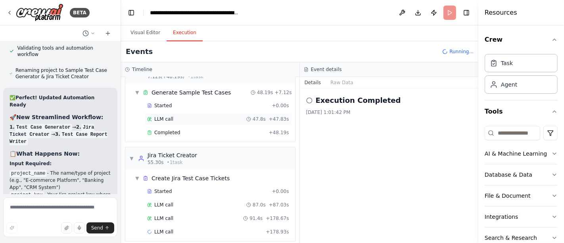
scroll to position [24, 0]
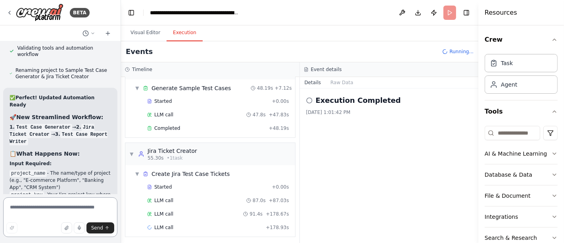
click at [41, 208] on textarea at bounding box center [60, 217] width 114 height 40
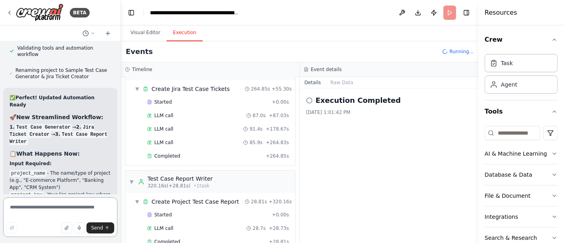
scroll to position [122, 0]
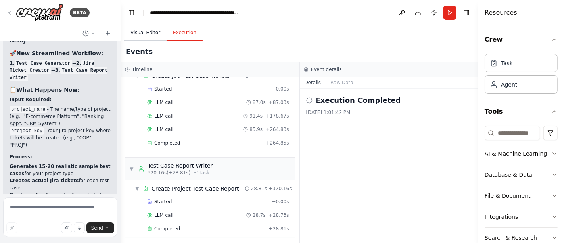
click at [139, 32] on button "Visual Editor" at bounding box center [145, 33] width 42 height 17
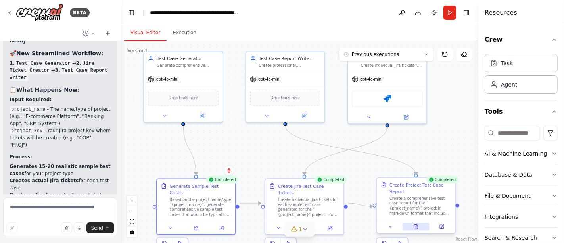
click at [414, 227] on icon at bounding box center [416, 226] width 4 height 4
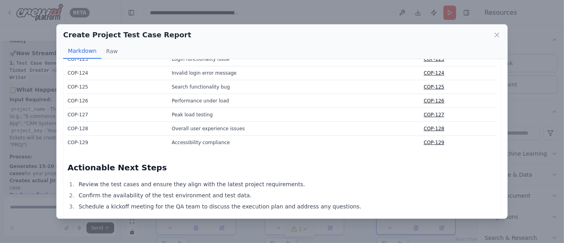
scroll to position [919, 0]
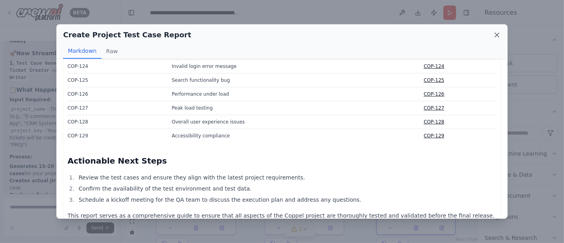
click at [496, 35] on icon at bounding box center [497, 35] width 8 height 8
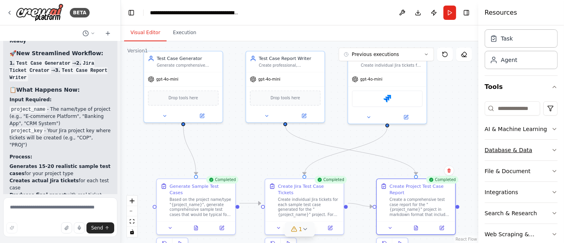
scroll to position [37, 0]
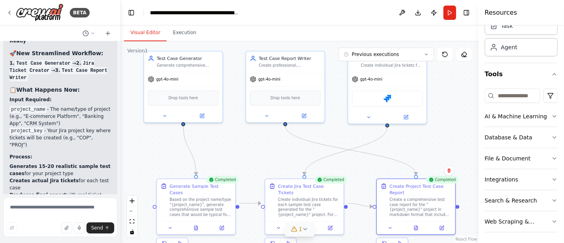
click at [550, 178] on div "Crew Task Agent Tools AI & Machine Learning Database & Data File & Document Int…" at bounding box center [521, 133] width 86 height 217
click at [551, 176] on icon "button" at bounding box center [554, 179] width 6 height 6
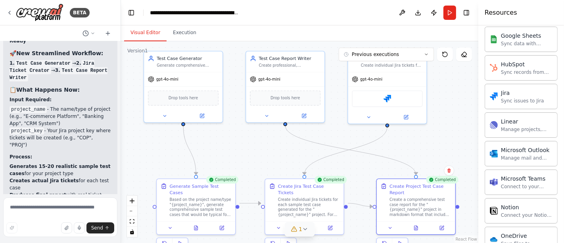
scroll to position [434, 0]
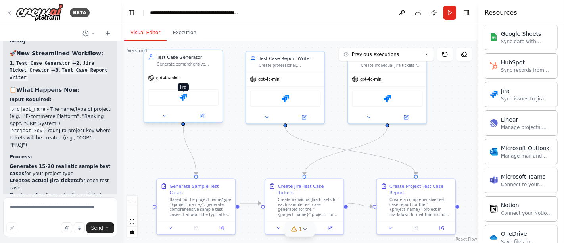
click at [183, 96] on img at bounding box center [183, 98] width 8 height 8
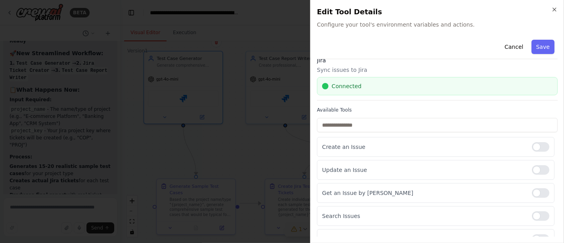
scroll to position [0, 0]
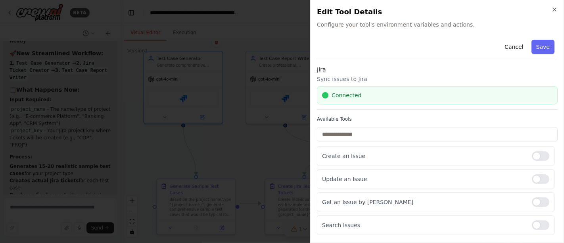
click at [552, 13] on h2 "Edit Tool Details" at bounding box center [437, 11] width 241 height 11
click at [557, 10] on icon "button" at bounding box center [554, 9] width 6 height 6
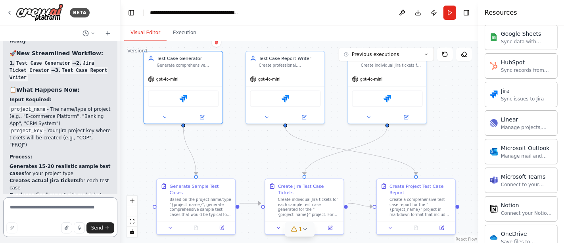
click at [92, 204] on textarea at bounding box center [60, 217] width 114 height 40
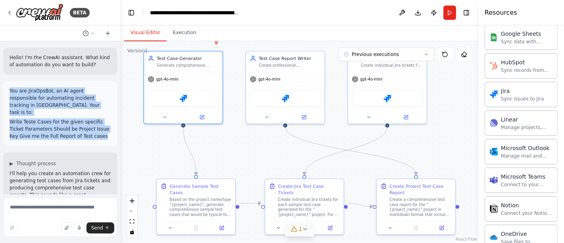
drag, startPoint x: 99, startPoint y: 130, endPoint x: 6, endPoint y: 89, distance: 102.2
click at [6, 89] on div "You are JiraOpsBot, an AI agent responsible for automating incident tracking in…" at bounding box center [60, 113] width 114 height 65
copy div "You are JiraOpsBot, an AI agent responsible for automating incident tracking in…"
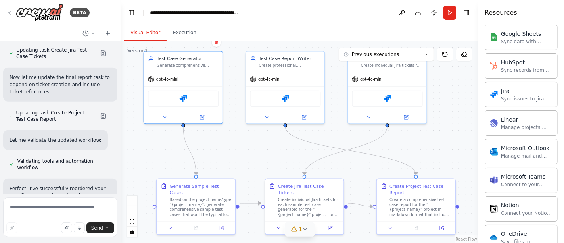
scroll to position [3214, 0]
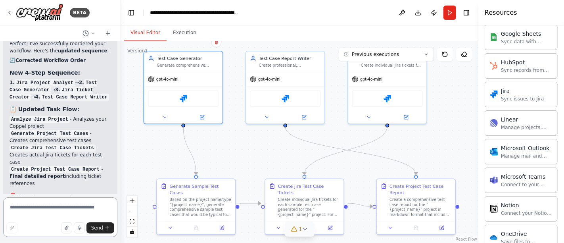
click at [26, 211] on textarea at bounding box center [60, 217] width 114 height 40
paste textarea "**********"
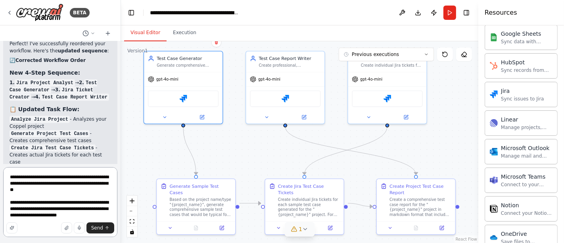
scroll to position [0, 0]
drag, startPoint x: 22, startPoint y: 208, endPoint x: 7, endPoint y: 209, distance: 15.5
click at [7, 209] on textarea "**********" at bounding box center [60, 202] width 114 height 70
drag, startPoint x: 92, startPoint y: 209, endPoint x: 73, endPoint y: 208, distance: 18.6
click at [73, 208] on textarea "**********" at bounding box center [60, 202] width 114 height 70
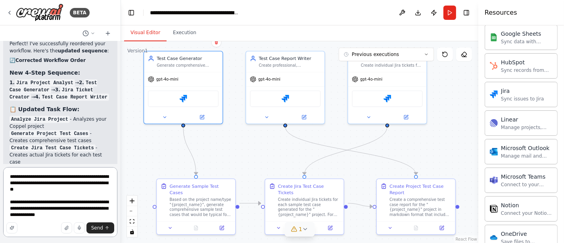
click at [69, 216] on textarea "**********" at bounding box center [60, 202] width 114 height 70
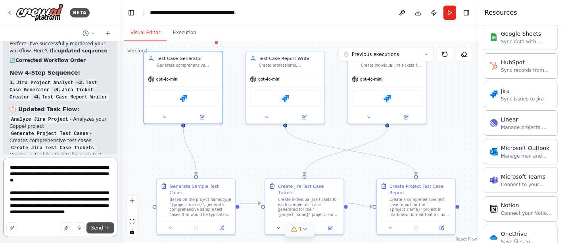
type textarea "**********"
click at [98, 224] on span "Send" at bounding box center [97, 227] width 12 height 6
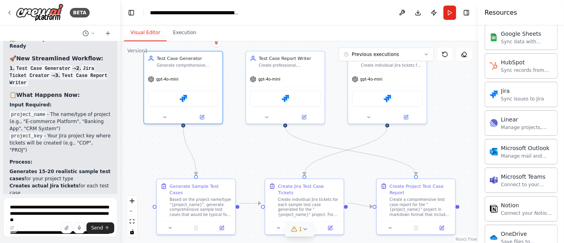
scroll to position [5054, 0]
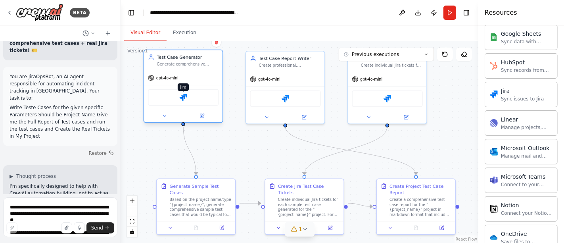
click at [184, 96] on img at bounding box center [183, 98] width 8 height 8
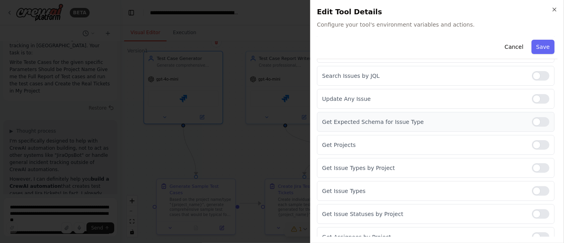
scroll to position [179, 0]
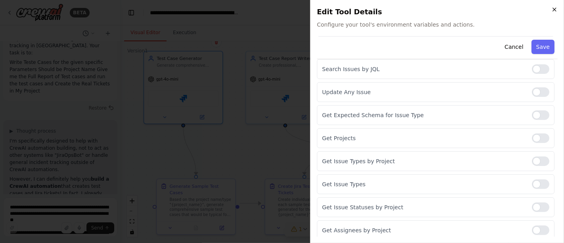
click at [555, 11] on icon "button" at bounding box center [553, 9] width 3 height 3
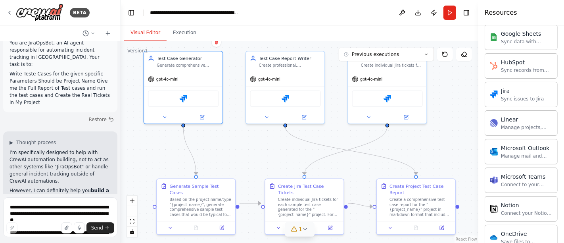
scroll to position [5308, 0]
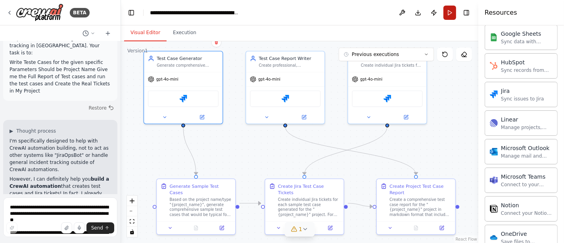
click at [448, 12] on button "Run" at bounding box center [449, 13] width 13 height 14
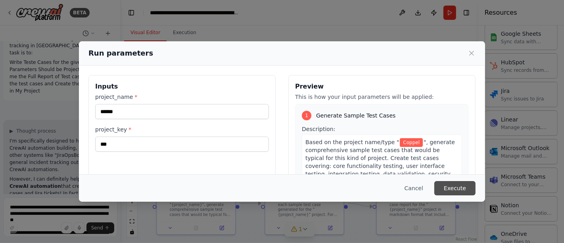
click at [445, 188] on button "Execute" at bounding box center [454, 188] width 41 height 14
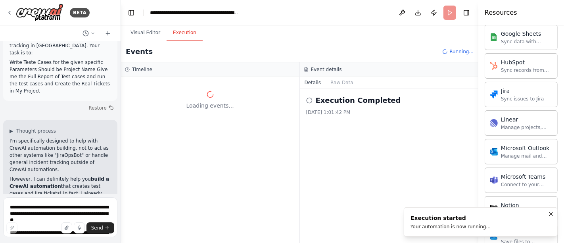
scroll to position [0, 0]
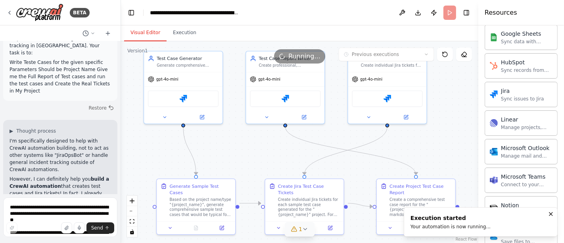
click at [130, 31] on button "Visual Editor" at bounding box center [145, 33] width 42 height 17
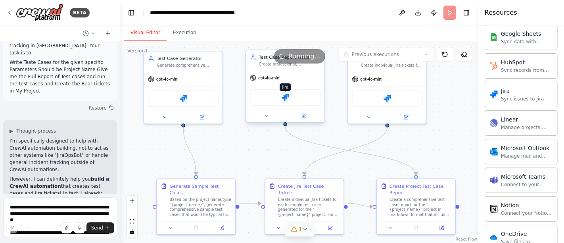
click at [287, 97] on img at bounding box center [285, 98] width 8 height 8
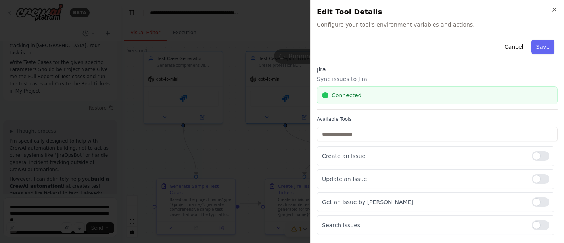
click at [558, 7] on div "Close Edit Tool Details Configure your tool's environment variables and actions…" at bounding box center [437, 121] width 254 height 243
click at [552, 12] on icon "button" at bounding box center [554, 9] width 6 height 6
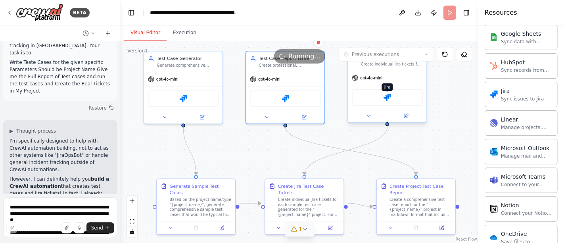
click at [390, 97] on img at bounding box center [387, 98] width 8 height 8
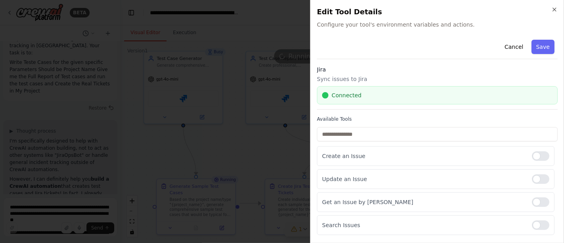
scroll to position [179, 0]
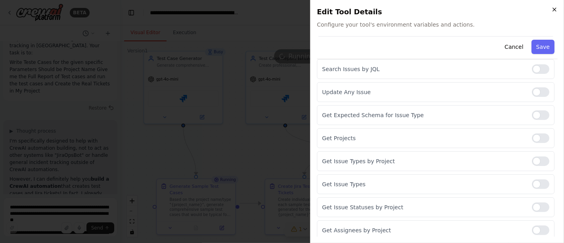
click at [554, 11] on icon "button" at bounding box center [554, 9] width 6 height 6
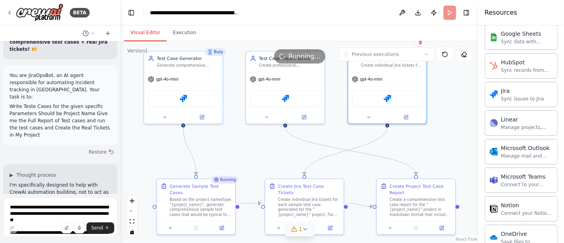
scroll to position [5308, 0]
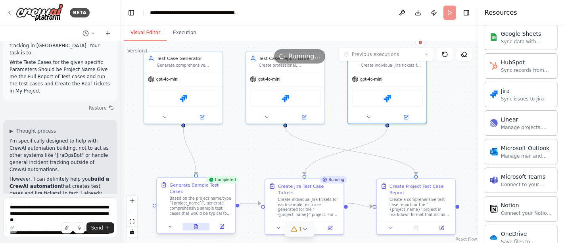
click at [197, 222] on button at bounding box center [195, 226] width 27 height 8
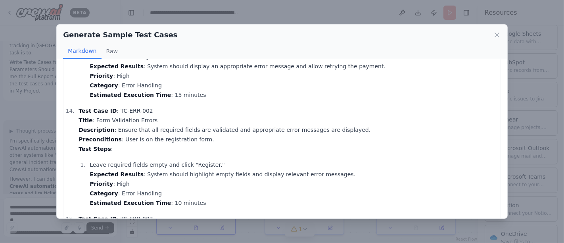
scroll to position [1717, 0]
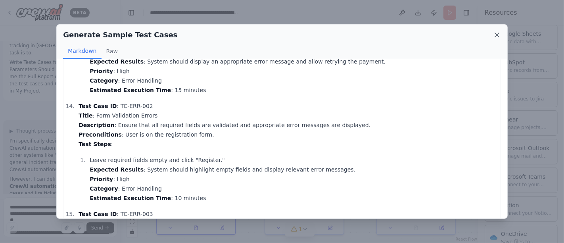
click at [495, 36] on icon at bounding box center [497, 35] width 8 height 8
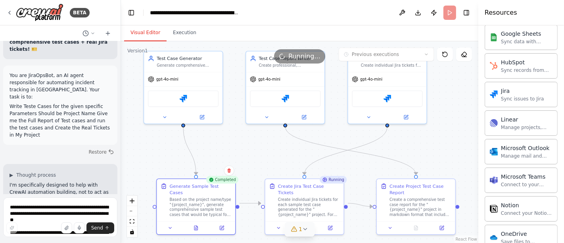
scroll to position [5308, 0]
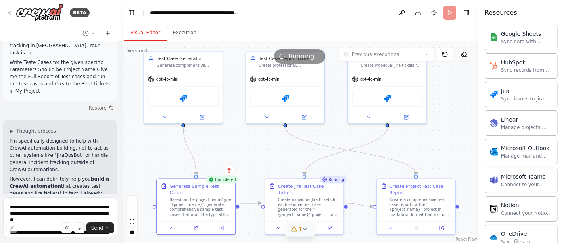
click at [464, 56] on icon at bounding box center [463, 54] width 6 height 6
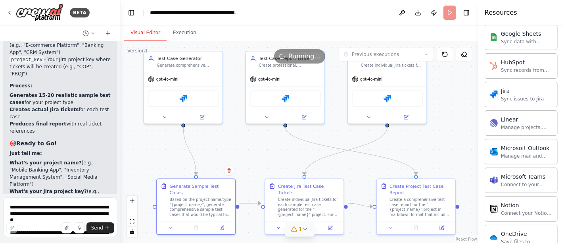
scroll to position [5044, 0]
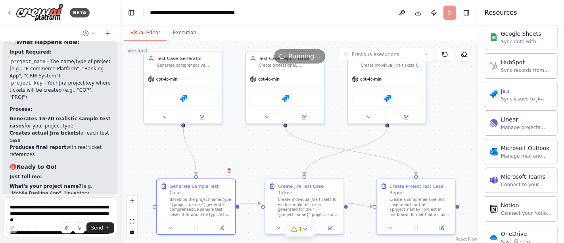
drag, startPoint x: 31, startPoint y: 147, endPoint x: 7, endPoint y: 96, distance: 56.5
copy div "You are JiraOpsBot, an AI agent responsible for automating incident tracking in…"
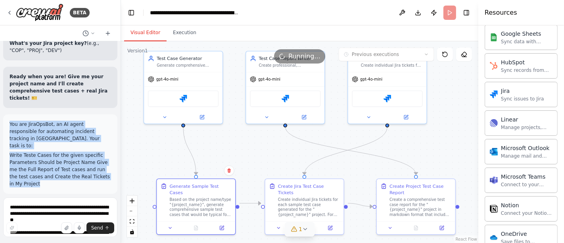
scroll to position [5308, 0]
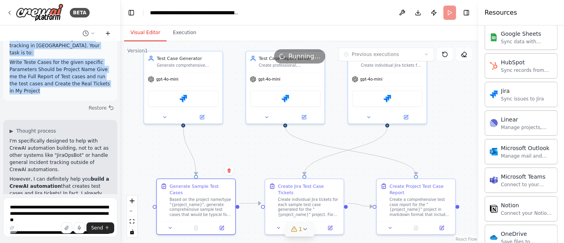
click at [109, 32] on icon at bounding box center [108, 33] width 6 height 6
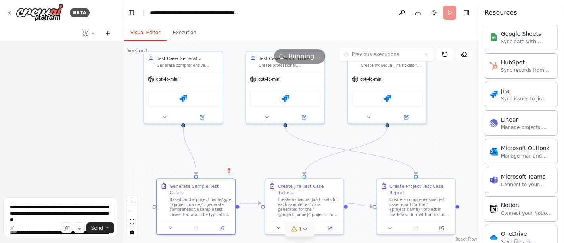
scroll to position [0, 0]
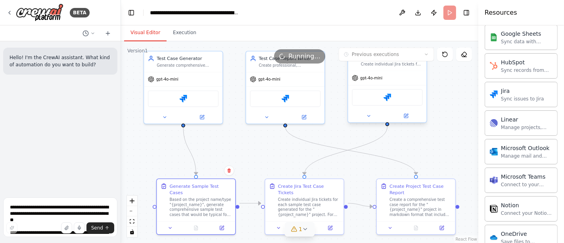
click at [405, 83] on div "gpt-4o-mini" at bounding box center [387, 78] width 78 height 14
click at [418, 42] on icon at bounding box center [420, 42] width 5 height 5
click at [420, 42] on icon at bounding box center [420, 42] width 5 height 5
drag, startPoint x: 317, startPoint y: 83, endPoint x: 305, endPoint y: 83, distance: 12.3
click at [305, 83] on div "gpt-4o-mini" at bounding box center [285, 78] width 78 height 14
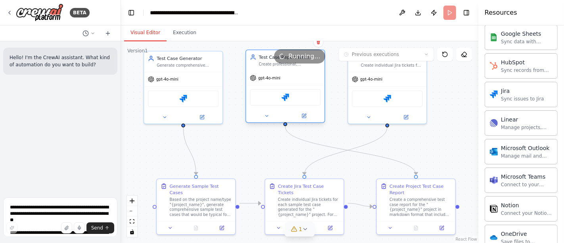
click at [306, 78] on div "gpt-4o-mini" at bounding box center [285, 78] width 78 height 14
click at [318, 44] on icon at bounding box center [318, 42] width 3 height 4
click at [302, 45] on button "Confirm" at bounding box center [296, 42] width 28 height 10
click at [210, 80] on div "gpt-4o-mini" at bounding box center [183, 78] width 78 height 14
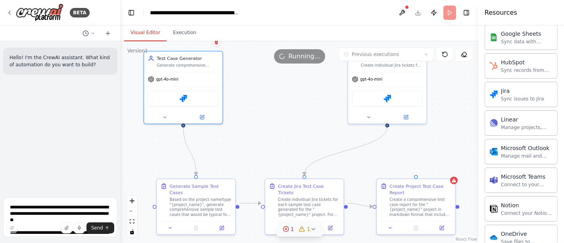
click at [217, 44] on icon at bounding box center [215, 42] width 3 height 4
click at [196, 41] on button "Confirm" at bounding box center [194, 42] width 28 height 10
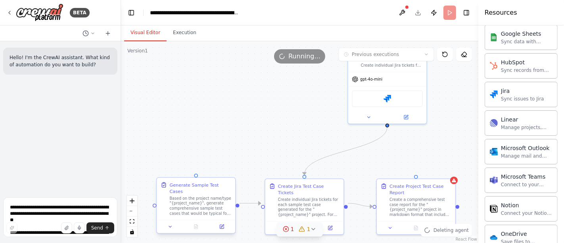
click at [215, 196] on div "Based on the project name/type "{project_name}", generate comprehensive sample …" at bounding box center [201, 205] width 62 height 20
click at [229, 173] on button at bounding box center [229, 170] width 10 height 10
click at [214, 173] on button "Confirm" at bounding box center [206, 171] width 28 height 10
click at [317, 195] on div "Create individual Jira tickets for each sample test case generated for the "{pr…" at bounding box center [309, 205] width 62 height 20
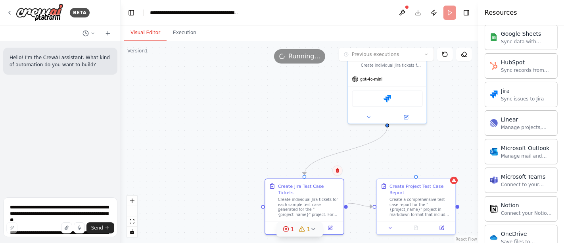
click at [339, 172] on icon at bounding box center [337, 170] width 5 height 5
click at [319, 170] on button "Confirm" at bounding box center [315, 171] width 28 height 10
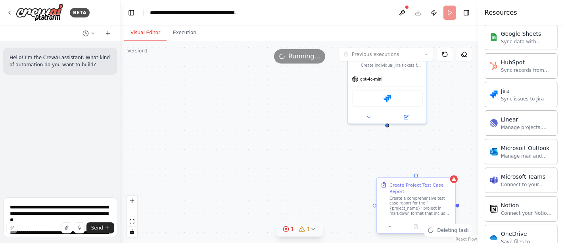
click at [437, 187] on div "Create Project Test Case Report" at bounding box center [420, 187] width 62 height 13
click at [449, 171] on icon at bounding box center [448, 170] width 3 height 4
click at [430, 170] on button "Confirm" at bounding box center [426, 171] width 28 height 10
click at [48, 203] on textarea "**********" at bounding box center [60, 217] width 114 height 40
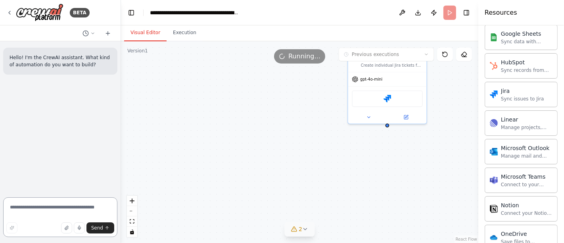
paste textarea "**********"
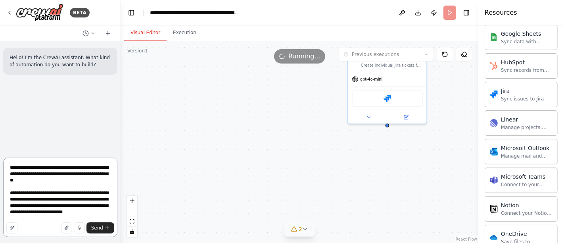
click at [22, 194] on textarea "**********" at bounding box center [60, 196] width 114 height 79
click at [11, 195] on textarea "**********" at bounding box center [60, 196] width 114 height 79
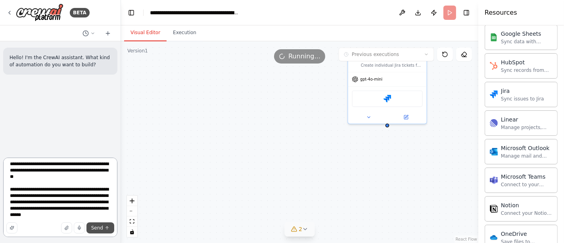
type textarea "**********"
click at [99, 230] on span "Send" at bounding box center [97, 227] width 12 height 6
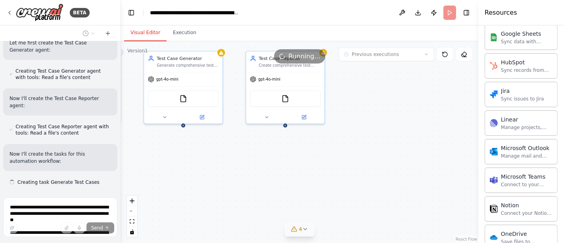
scroll to position [443, 0]
click at [129, 221] on button "fit view" at bounding box center [132, 221] width 10 height 10
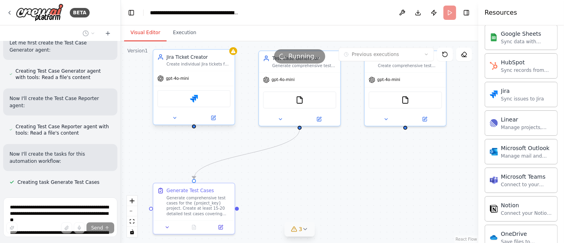
scroll to position [458, 0]
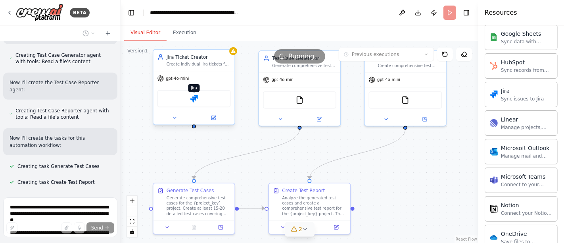
click at [191, 100] on img at bounding box center [194, 99] width 8 height 8
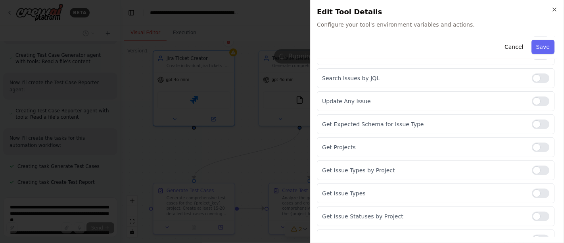
scroll to position [179, 0]
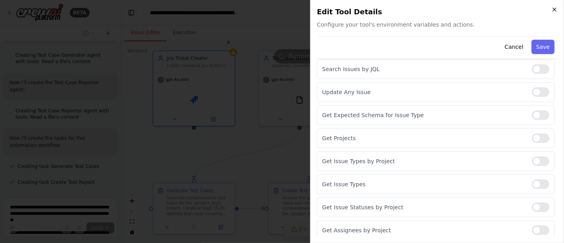
click at [553, 10] on icon "button" at bounding box center [554, 9] width 6 height 6
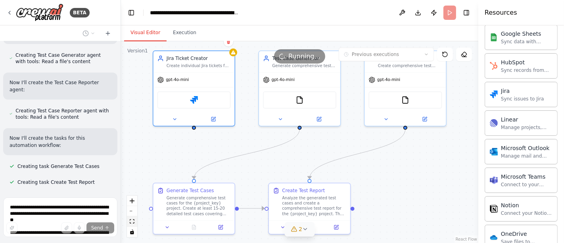
click at [132, 223] on icon "fit view" at bounding box center [132, 221] width 5 height 4
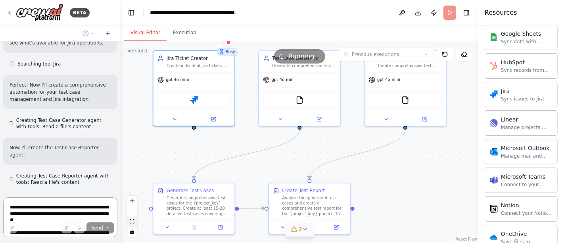
scroll to position [0, 0]
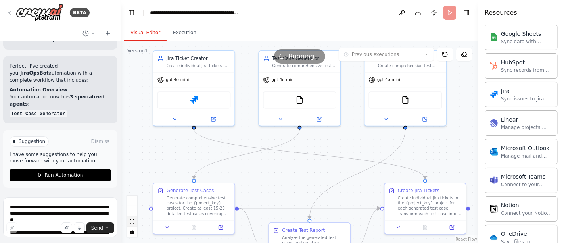
click at [130, 222] on icon "fit view" at bounding box center [132, 221] width 5 height 4
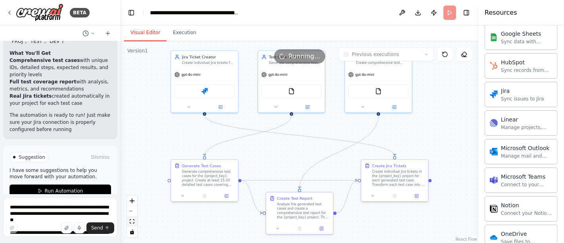
scroll to position [281, 0]
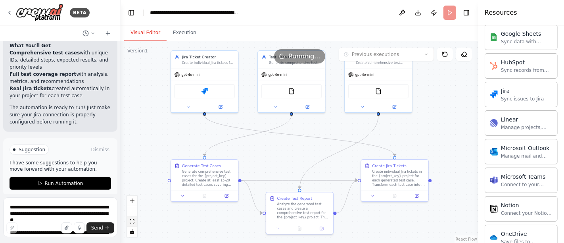
click at [130, 223] on icon "fit view" at bounding box center [132, 221] width 5 height 4
click at [133, 212] on button "zoom out" at bounding box center [132, 211] width 10 height 10
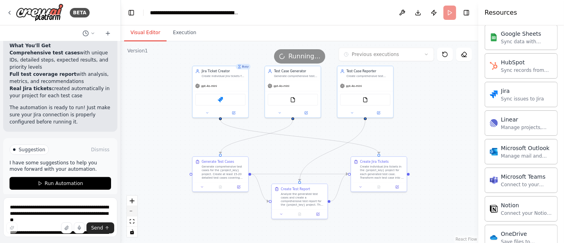
click at [133, 212] on button "zoom out" at bounding box center [132, 211] width 10 height 10
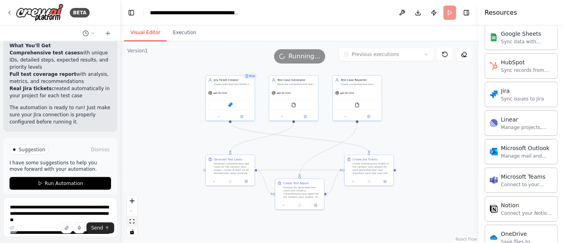
click at [133, 218] on button "fit view" at bounding box center [132, 221] width 10 height 10
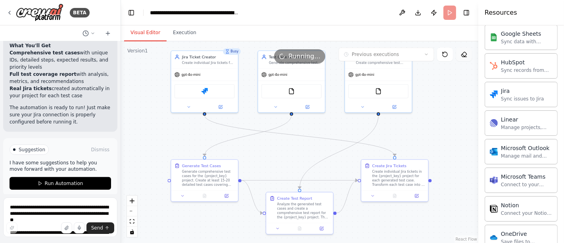
click at [465, 56] on icon at bounding box center [463, 54] width 6 height 6
click at [9, 12] on icon at bounding box center [10, 12] width 2 height 3
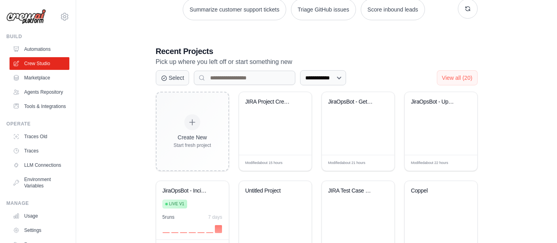
scroll to position [115, 0]
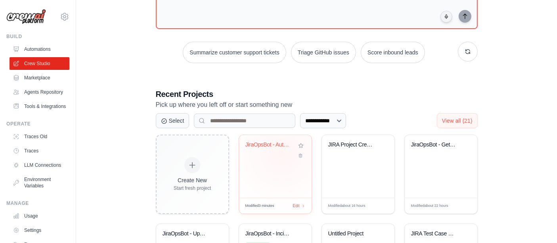
scroll to position [99, 0]
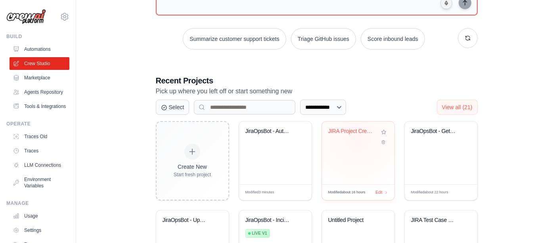
click at [357, 138] on div "JIRA Project Creator" at bounding box center [358, 137] width 60 height 18
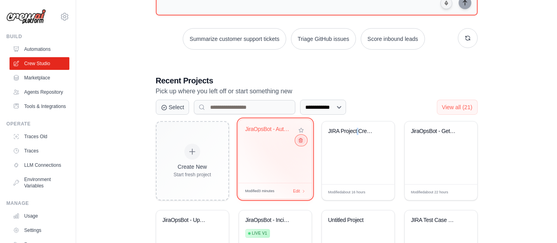
click at [301, 139] on icon at bounding box center [300, 140] width 5 height 5
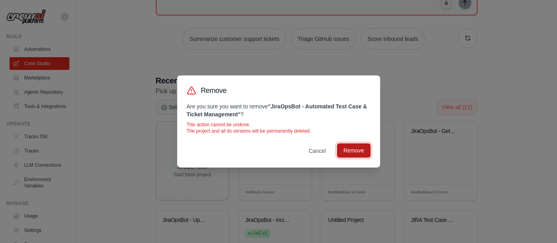
click at [345, 147] on button "Remove" at bounding box center [353, 150] width 33 height 14
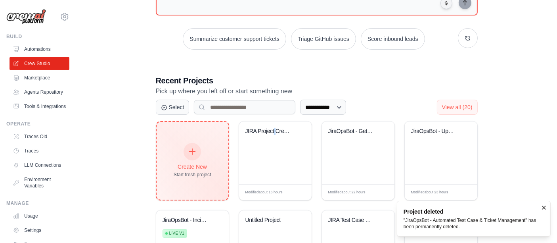
click at [195, 147] on icon at bounding box center [192, 151] width 9 height 9
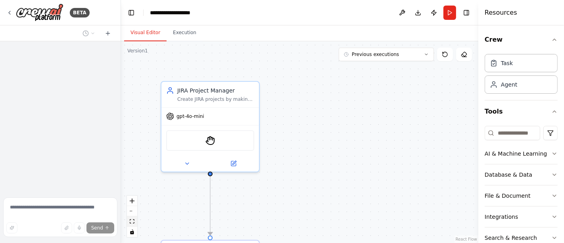
click at [135, 222] on button "fit view" at bounding box center [132, 221] width 10 height 10
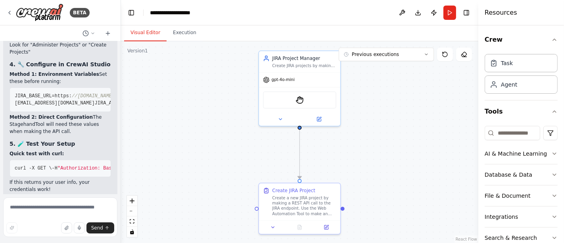
scroll to position [4647, 0]
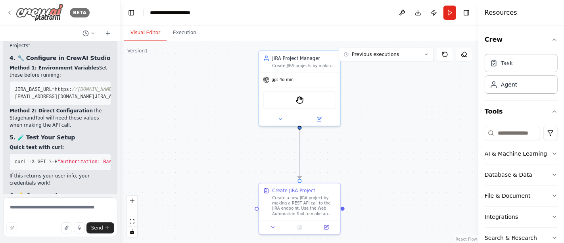
click at [12, 8] on div "BETA" at bounding box center [47, 13] width 83 height 18
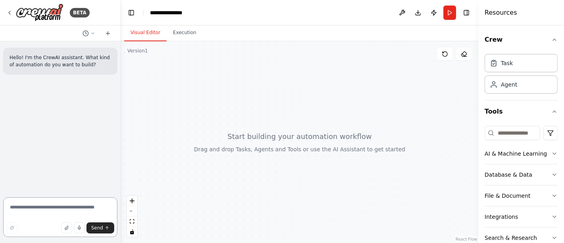
click at [62, 205] on textarea at bounding box center [60, 217] width 114 height 40
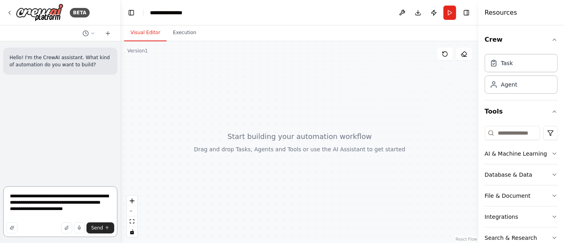
type textarea "**********"
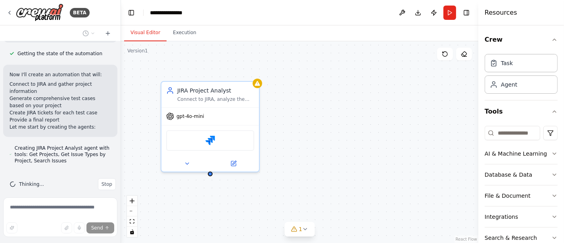
scroll to position [289, 0]
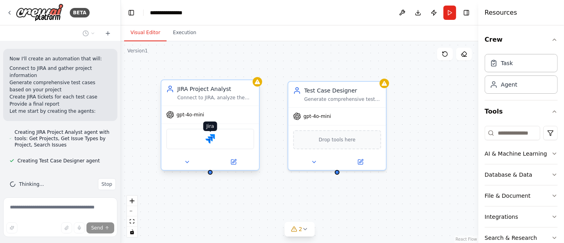
click at [213, 140] on img at bounding box center [210, 139] width 10 height 10
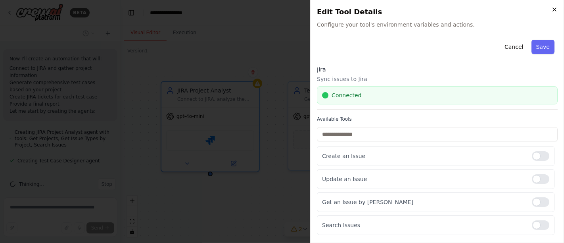
click at [554, 10] on icon "button" at bounding box center [553, 9] width 3 height 3
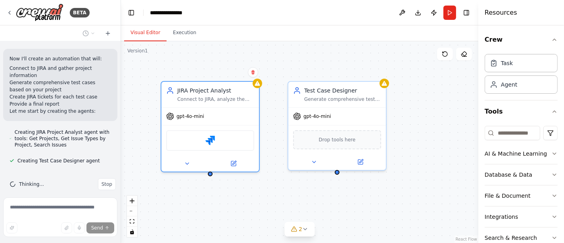
scroll to position [311, 0]
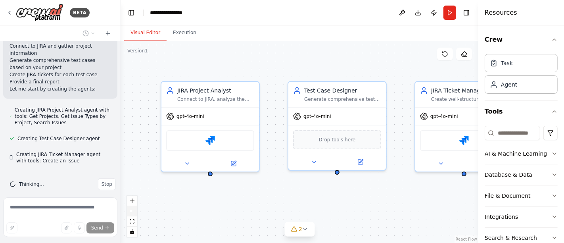
click at [129, 216] on button "zoom out" at bounding box center [132, 211] width 10 height 10
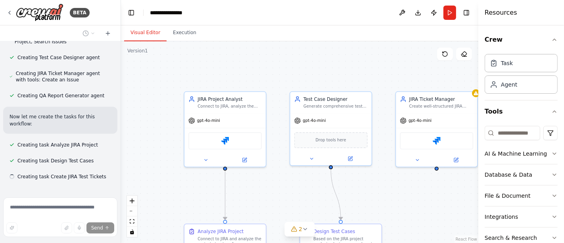
scroll to position [408, 0]
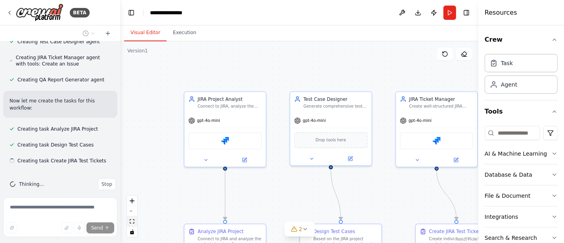
click at [130, 221] on icon "fit view" at bounding box center [132, 221] width 5 height 4
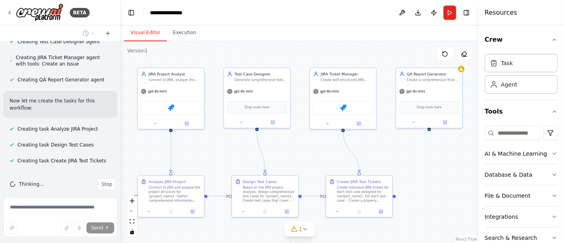
scroll to position [424, 0]
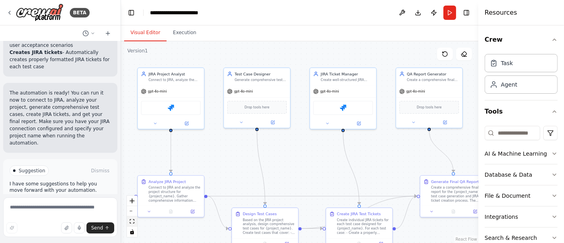
click at [131, 220] on icon "fit view" at bounding box center [132, 221] width 5 height 4
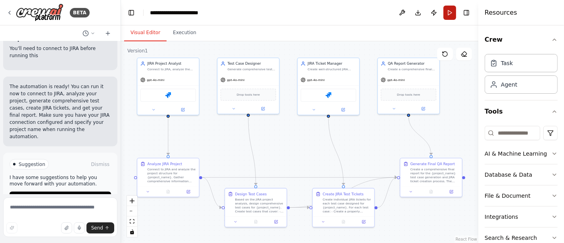
click at [455, 12] on button "Run" at bounding box center [449, 13] width 13 height 14
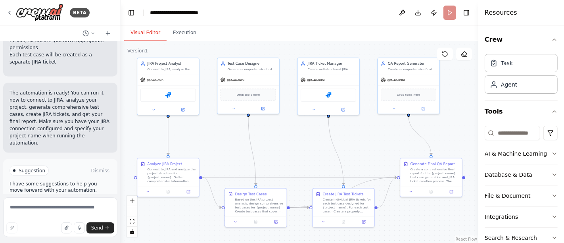
scroll to position [947, 0]
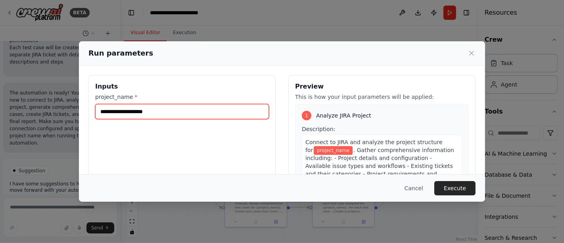
click at [158, 111] on input "project_name *" at bounding box center [182, 111] width 174 height 15
type input "******"
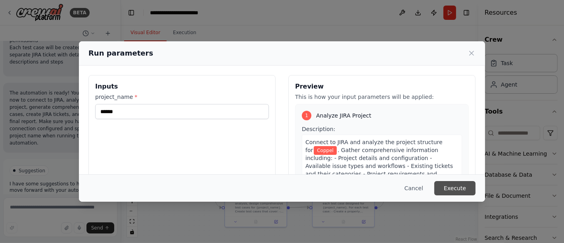
click at [460, 188] on button "Execute" at bounding box center [454, 188] width 41 height 14
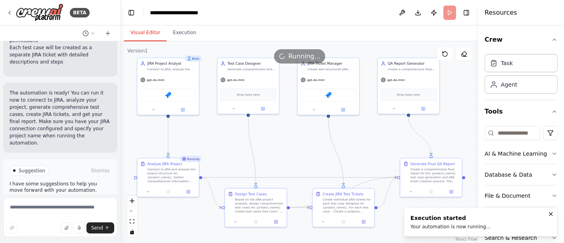
click at [141, 33] on button "Visual Editor" at bounding box center [145, 33] width 42 height 17
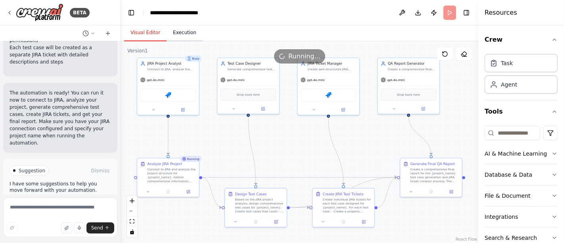
click at [181, 30] on button "Execution" at bounding box center [184, 33] width 36 height 17
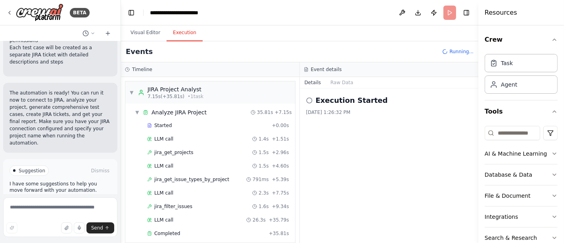
scroll to position [33, 0]
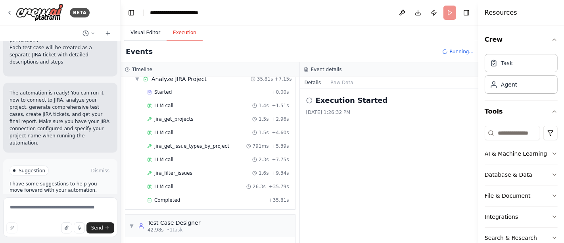
click at [132, 27] on button "Visual Editor" at bounding box center [145, 33] width 42 height 17
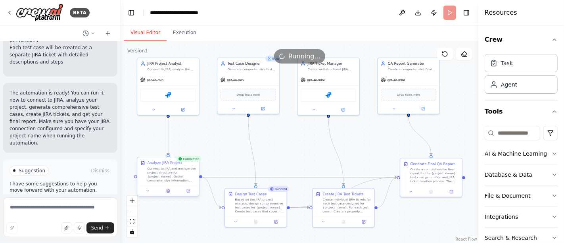
click at [168, 193] on div at bounding box center [167, 190] width 61 height 10
click at [169, 188] on icon at bounding box center [168, 190] width 4 height 4
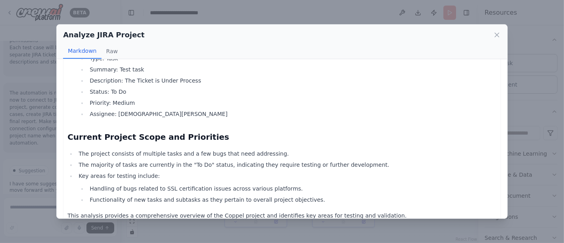
scroll to position [1331, 0]
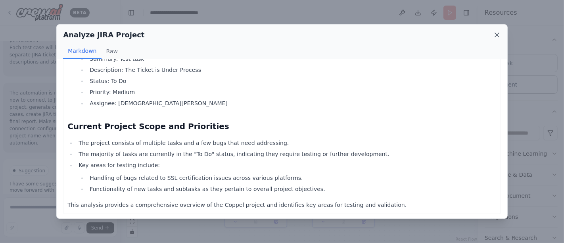
click at [496, 36] on icon at bounding box center [497, 35] width 8 height 8
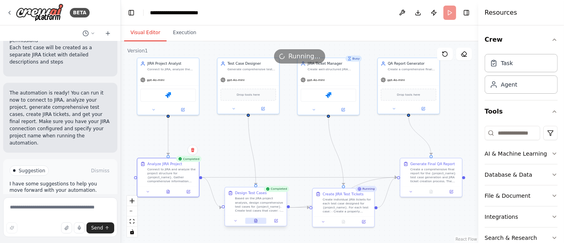
click at [257, 222] on icon at bounding box center [256, 220] width 4 height 4
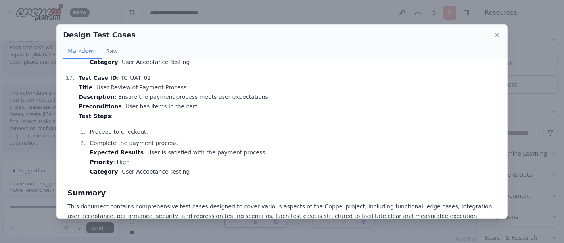
scroll to position [1959, 0]
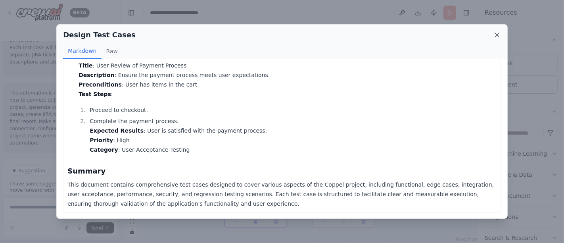
click at [497, 34] on icon at bounding box center [497, 35] width 4 height 4
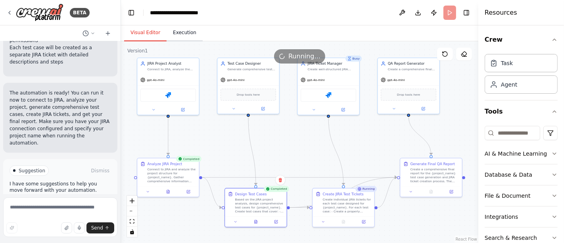
click at [182, 27] on button "Execution" at bounding box center [184, 33] width 36 height 17
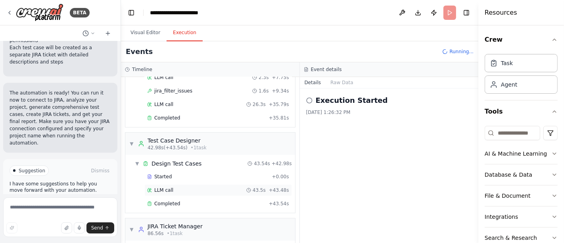
scroll to position [162, 0]
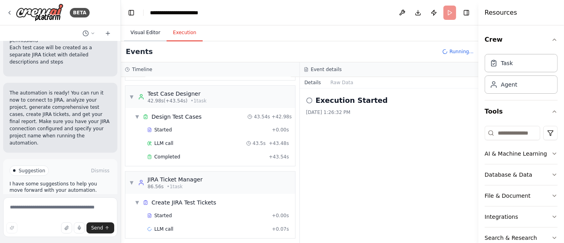
click at [143, 38] on button "Visual Editor" at bounding box center [145, 33] width 42 height 17
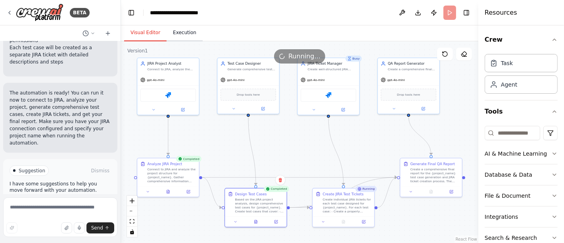
click at [181, 32] on button "Execution" at bounding box center [184, 33] width 36 height 17
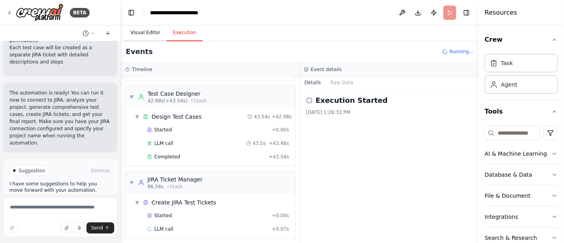
click at [143, 31] on button "Visual Editor" at bounding box center [145, 33] width 42 height 17
click at [182, 36] on button "Execution" at bounding box center [184, 33] width 36 height 17
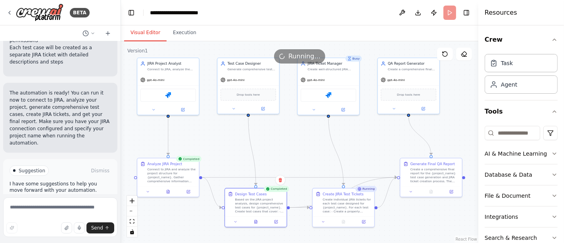
click at [135, 34] on button "Visual Editor" at bounding box center [145, 33] width 42 height 17
click at [344, 219] on icon at bounding box center [343, 220] width 3 height 3
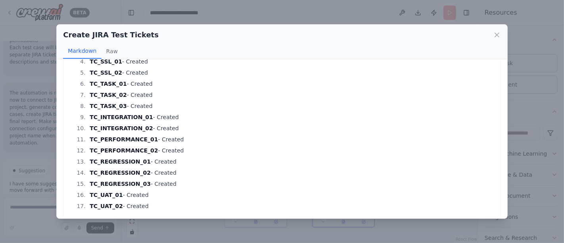
scroll to position [77, 0]
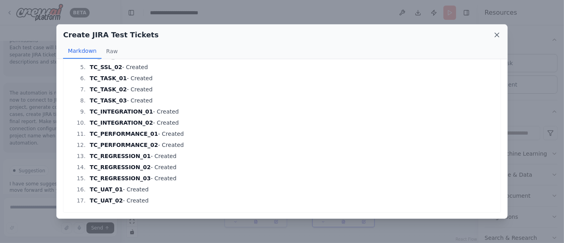
click at [493, 33] on icon at bounding box center [497, 35] width 8 height 8
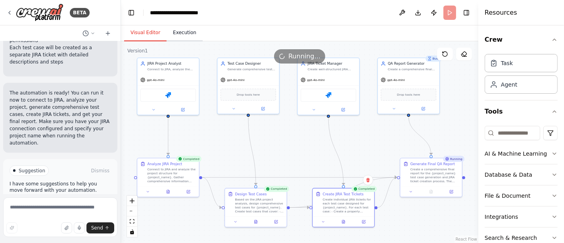
click at [186, 35] on button "Execution" at bounding box center [184, 33] width 36 height 17
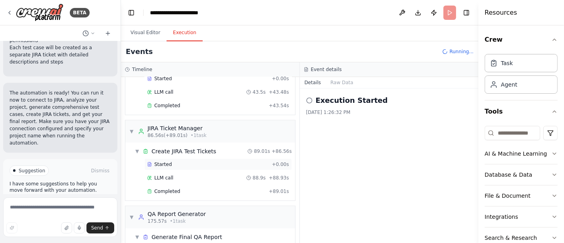
scroll to position [246, 0]
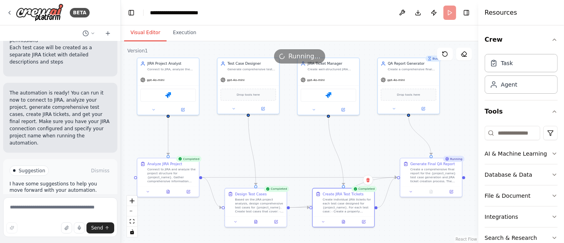
click at [149, 30] on button "Visual Editor" at bounding box center [145, 33] width 42 height 17
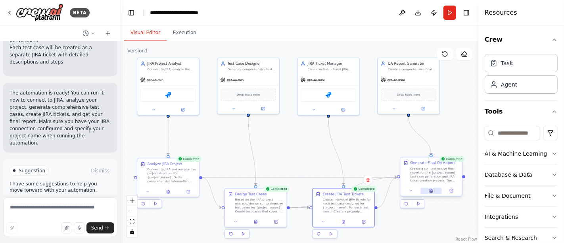
click at [429, 193] on button at bounding box center [430, 190] width 21 height 6
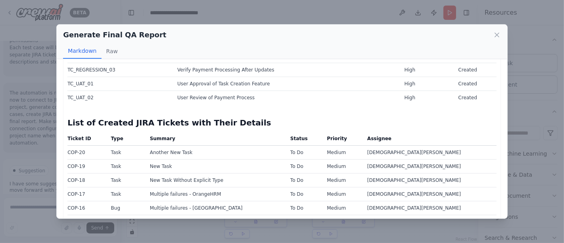
scroll to position [528, 0]
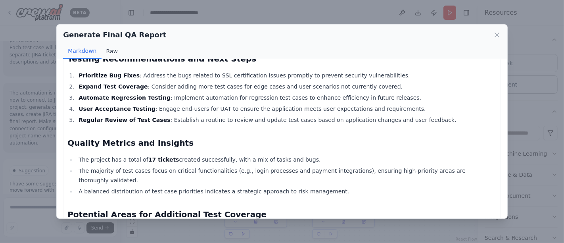
click at [113, 49] on button "Raw" at bounding box center [111, 51] width 21 height 15
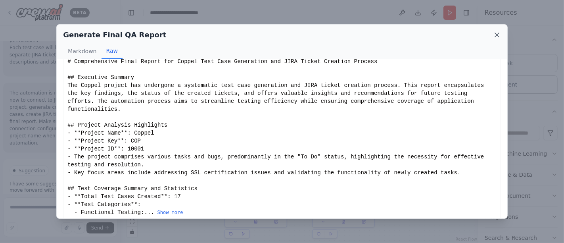
click at [499, 34] on icon at bounding box center [497, 35] width 8 height 8
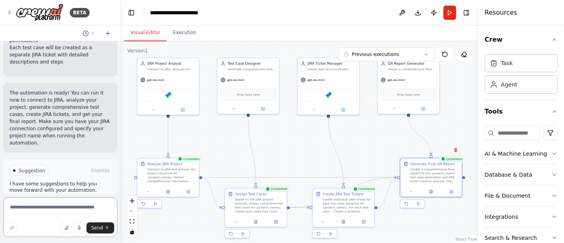
click at [73, 208] on textarea at bounding box center [60, 217] width 114 height 40
type textarea "**********"
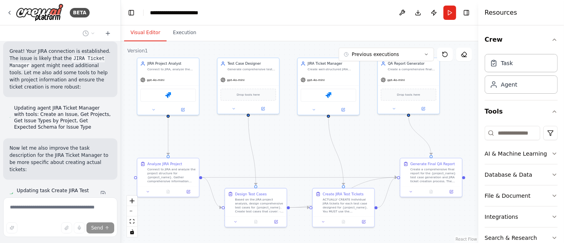
scroll to position [1265, 0]
click at [96, 189] on button at bounding box center [103, 192] width 16 height 6
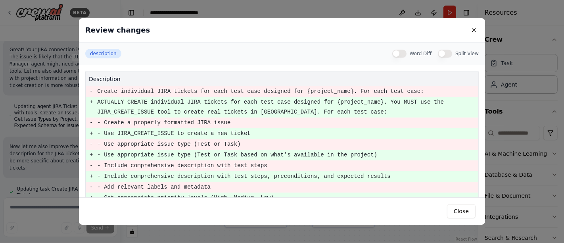
scroll to position [1286, 0]
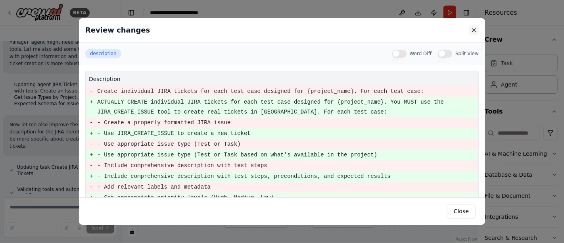
click at [474, 29] on button at bounding box center [474, 30] width 10 height 10
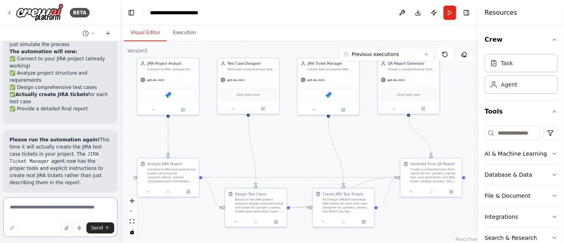
scroll to position [1600, 0]
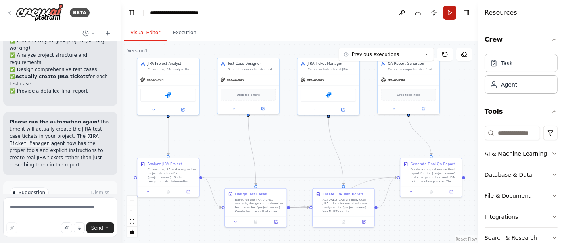
click at [451, 15] on button "Run" at bounding box center [449, 13] width 13 height 14
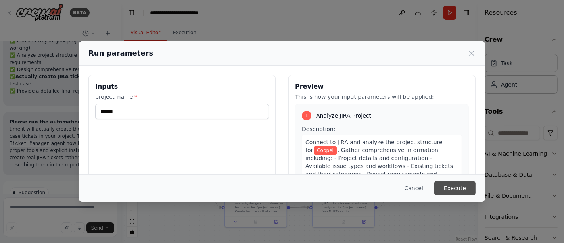
click at [456, 185] on button "Execute" at bounding box center [454, 188] width 41 height 14
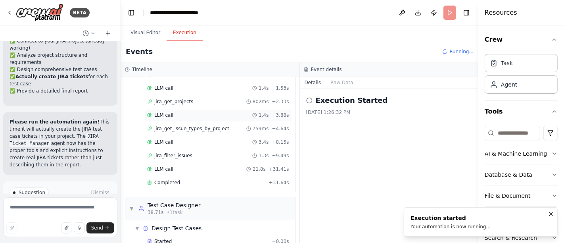
scroll to position [77, 0]
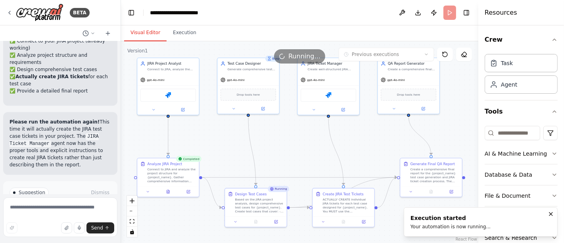
click at [145, 31] on button "Visual Editor" at bounding box center [145, 33] width 42 height 17
click at [168, 187] on button at bounding box center [167, 190] width 21 height 6
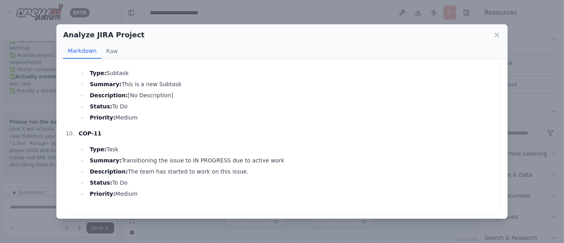
scroll to position [1175, 0]
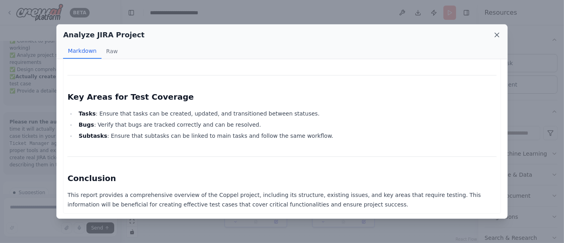
click at [495, 33] on icon at bounding box center [497, 35] width 4 height 4
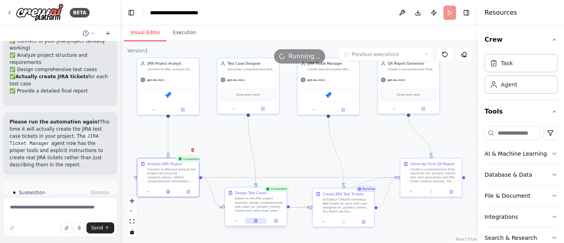
click at [254, 218] on icon at bounding box center [256, 220] width 4 height 4
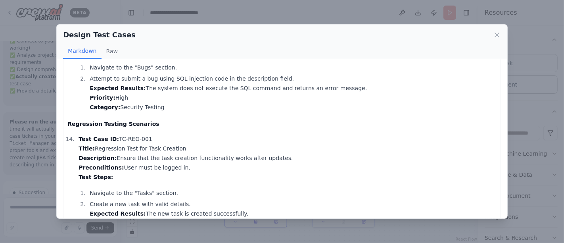
scroll to position [1837, 0]
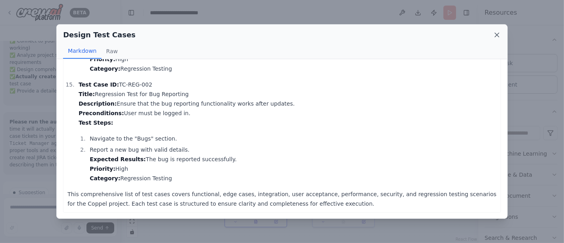
click at [494, 34] on icon at bounding box center [497, 35] width 8 height 8
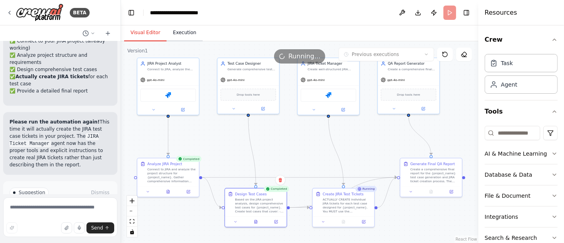
click at [183, 37] on button "Execution" at bounding box center [184, 33] width 36 height 17
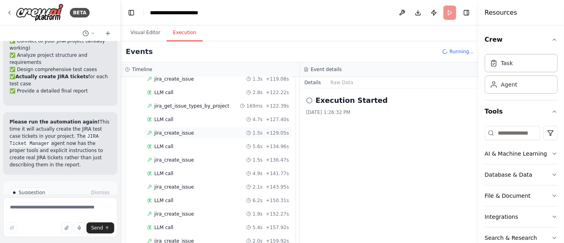
scroll to position [839, 0]
click at [162, 126] on div "jira_create_issue 1.5s + 136.47s" at bounding box center [217, 132] width 147 height 12
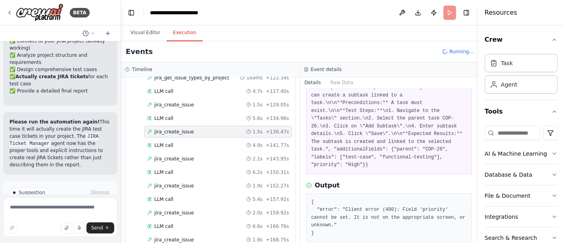
scroll to position [76, 0]
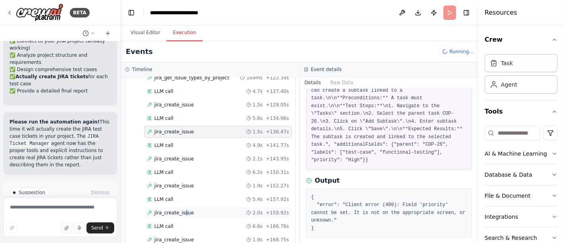
click at [181, 209] on span "jira_create_issue" at bounding box center [174, 212] width 40 height 6
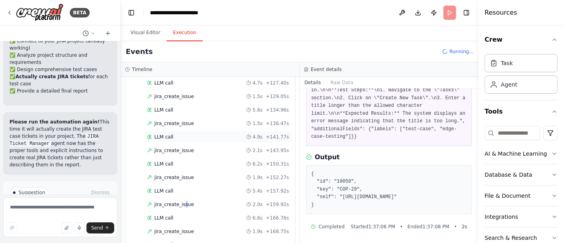
scroll to position [852, 0]
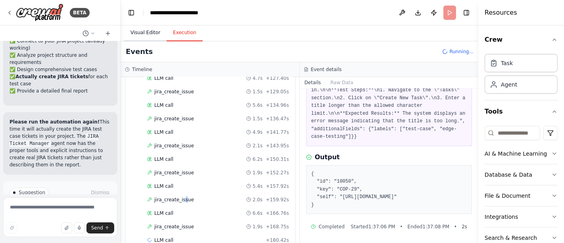
click at [154, 35] on button "Visual Editor" at bounding box center [145, 33] width 42 height 17
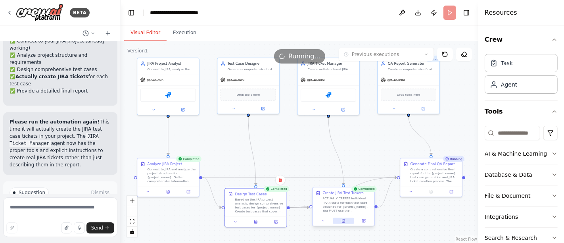
click at [345, 218] on button at bounding box center [342, 221] width 21 height 6
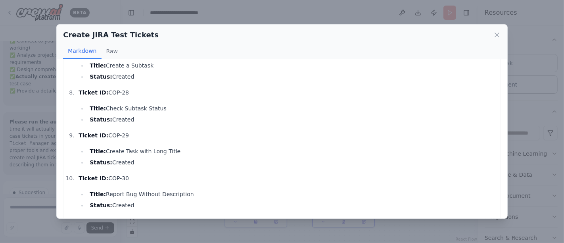
scroll to position [306, 0]
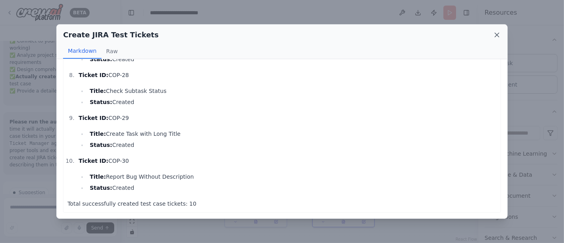
click at [495, 33] on icon at bounding box center [497, 35] width 4 height 4
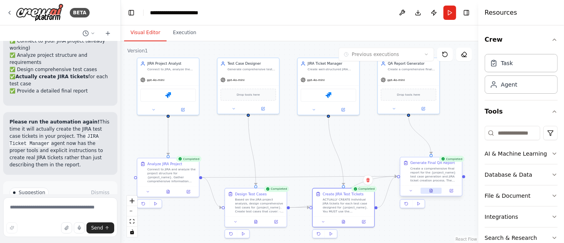
click at [432, 190] on icon at bounding box center [431, 190] width 3 height 3
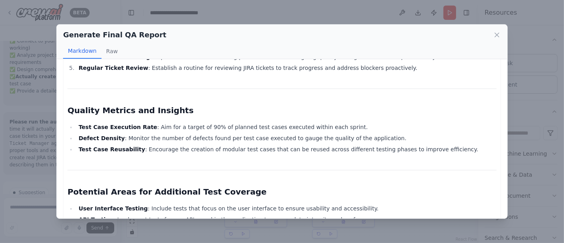
scroll to position [841, 0]
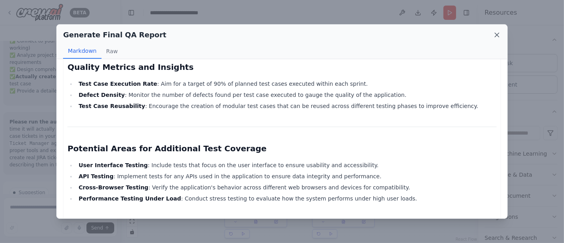
click at [496, 36] on icon at bounding box center [497, 35] width 8 height 8
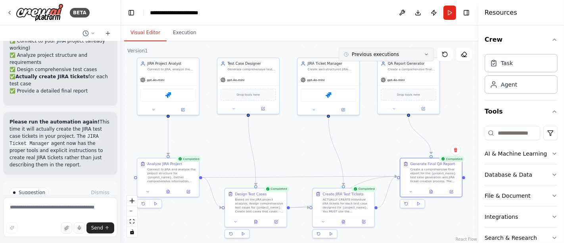
click at [425, 53] on icon at bounding box center [426, 54] width 5 height 5
click at [10, 10] on icon at bounding box center [9, 13] width 6 height 6
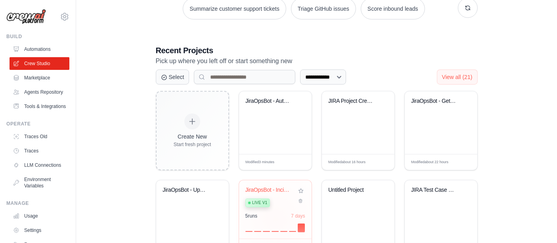
scroll to position [143, 0]
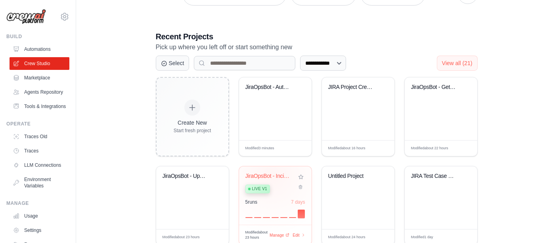
click at [271, 174] on div "JiraOpsBot - Incident Tracker" at bounding box center [269, 175] width 48 height 7
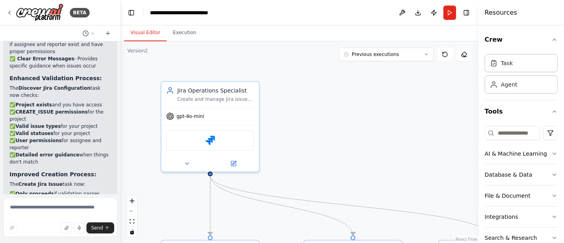
scroll to position [4082, 0]
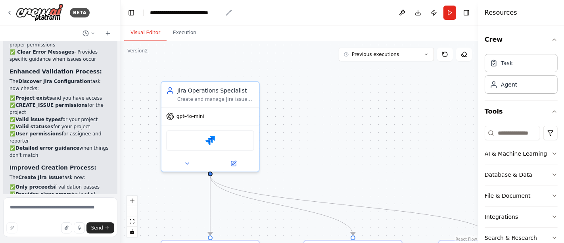
click at [228, 11] on icon "breadcrumb" at bounding box center [228, 13] width 6 height 6
click at [220, 12] on div "**********" at bounding box center [186, 13] width 73 height 8
click at [222, 12] on div "**********" at bounding box center [186, 13] width 73 height 8
drag, startPoint x: 181, startPoint y: 11, endPoint x: 154, endPoint y: 10, distance: 27.8
click at [154, 10] on div "**********" at bounding box center [186, 13] width 73 height 8
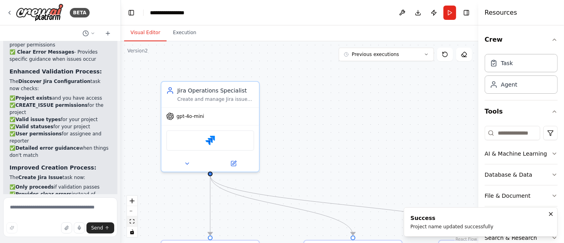
click at [130, 223] on button "fit view" at bounding box center [132, 221] width 10 height 10
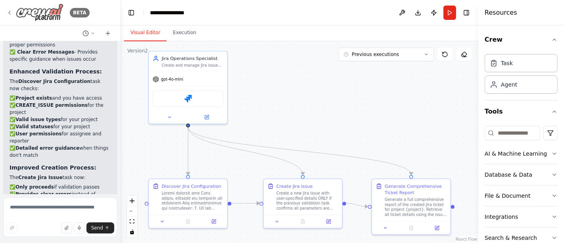
click at [10, 10] on icon at bounding box center [9, 13] width 6 height 6
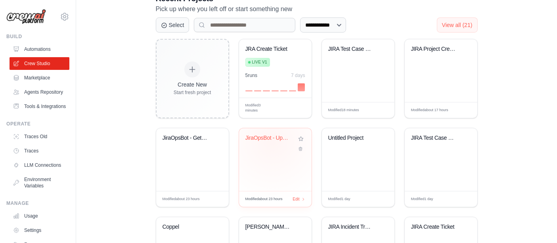
scroll to position [143, 0]
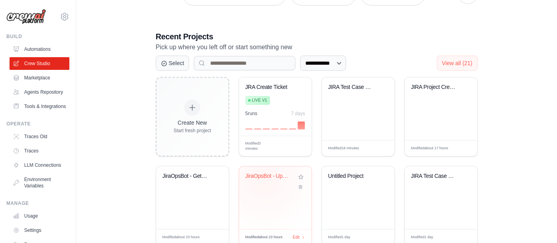
click at [264, 178] on div "JiraOpsBot - Update" at bounding box center [269, 177] width 48 height 10
click at [184, 180] on div "JiraOpsBot - Get Data by Worktype" at bounding box center [186, 177] width 48 height 10
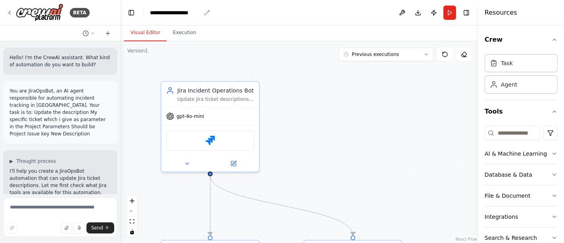
scroll to position [2084, 0]
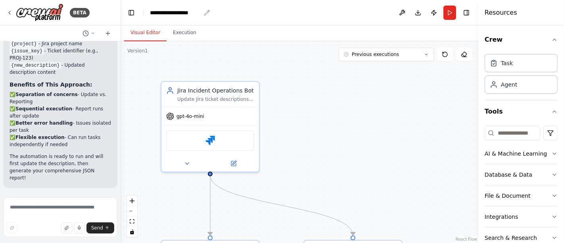
click at [178, 13] on div "**********" at bounding box center [175, 13] width 51 height 8
click at [182, 12] on div "**********" at bounding box center [179, 13] width 59 height 8
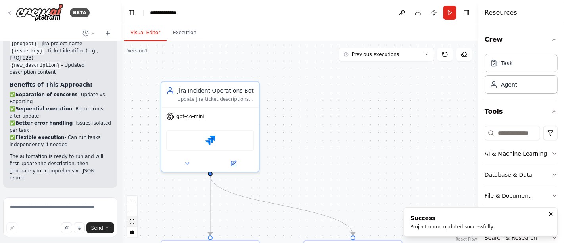
click at [131, 223] on icon "fit view" at bounding box center [132, 221] width 5 height 4
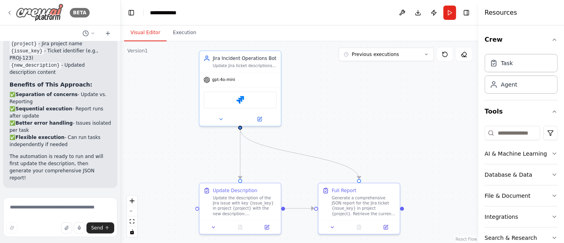
click at [11, 11] on icon at bounding box center [9, 13] width 6 height 6
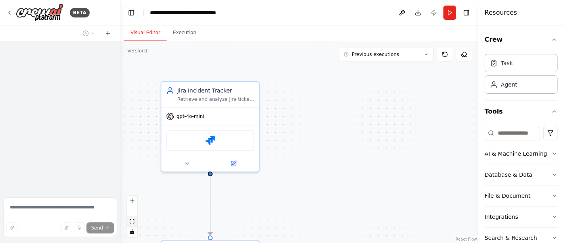
click at [131, 224] on button "fit view" at bounding box center [132, 221] width 10 height 10
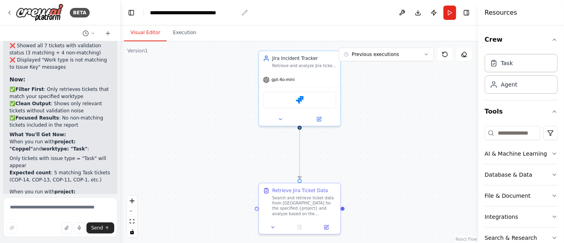
scroll to position [3250, 0]
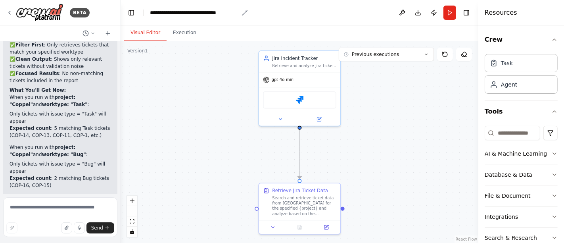
click at [176, 13] on div "**********" at bounding box center [194, 13] width 88 height 8
click at [223, 15] on header "**********" at bounding box center [299, 12] width 357 height 25
click at [220, 13] on header "**********" at bounding box center [299, 12] width 357 height 25
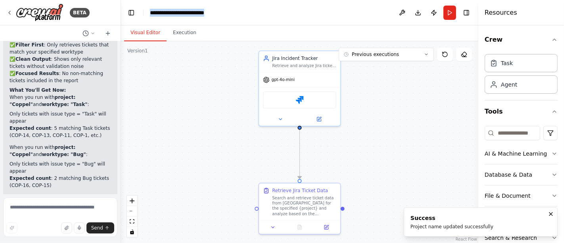
drag, startPoint x: 219, startPoint y: 12, endPoint x: 146, endPoint y: 11, distance: 72.5
click at [146, 11] on header "**********" at bounding box center [299, 12] width 357 height 25
copy div "**********"
click at [133, 222] on icon "fit view" at bounding box center [132, 221] width 5 height 4
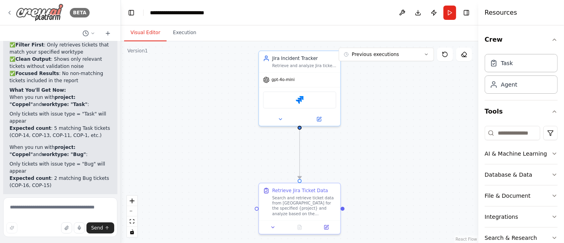
click at [8, 12] on icon at bounding box center [9, 13] width 6 height 6
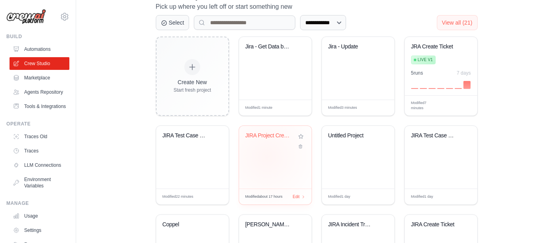
scroll to position [187, 0]
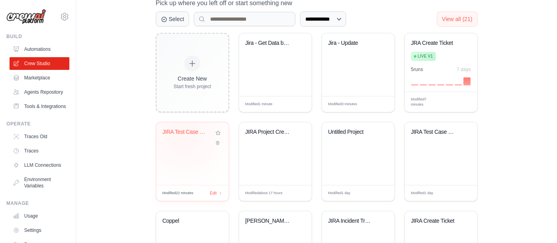
click at [182, 133] on div "JIRA Test Case Generator" at bounding box center [186, 131] width 48 height 7
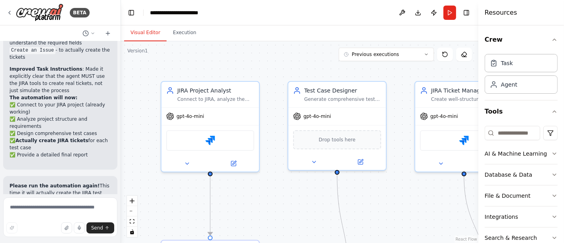
scroll to position [1536, 0]
click at [212, 14] on header "**********" at bounding box center [299, 12] width 357 height 25
click at [212, 12] on header "**********" at bounding box center [299, 12] width 357 height 25
click at [211, 13] on div "**********" at bounding box center [181, 13] width 62 height 8
click at [130, 221] on icon "fit view" at bounding box center [132, 221] width 5 height 4
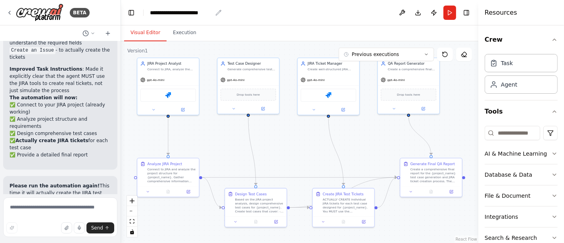
click at [212, 12] on div "**********" at bounding box center [181, 13] width 62 height 8
click at [212, 11] on header "**********" at bounding box center [299, 12] width 357 height 25
click at [212, 11] on div "**********" at bounding box center [181, 13] width 62 height 8
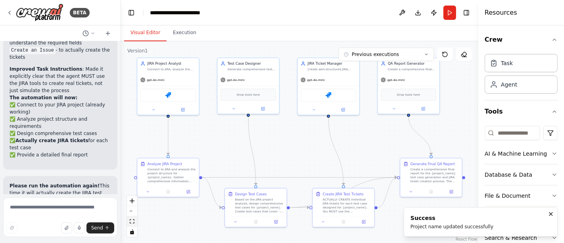
click at [131, 222] on icon "fit view" at bounding box center [132, 221] width 5 height 4
drag, startPoint x: 216, startPoint y: 11, endPoint x: 148, endPoint y: 17, distance: 67.7
click at [148, 17] on header "**********" at bounding box center [299, 12] width 357 height 25
copy div "**********"
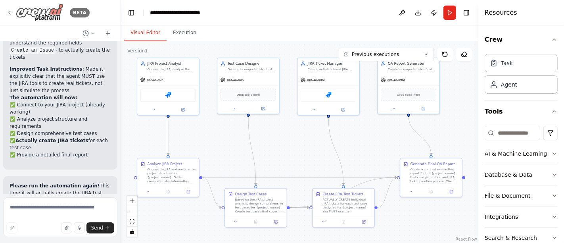
click at [10, 13] on icon at bounding box center [9, 13] width 6 height 6
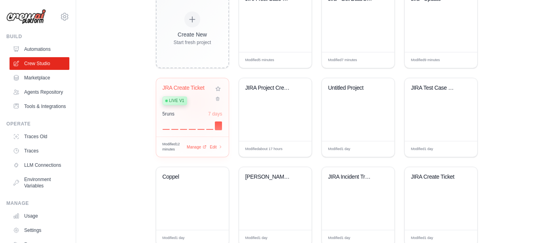
click at [195, 101] on div "Live v1" at bounding box center [186, 100] width 48 height 11
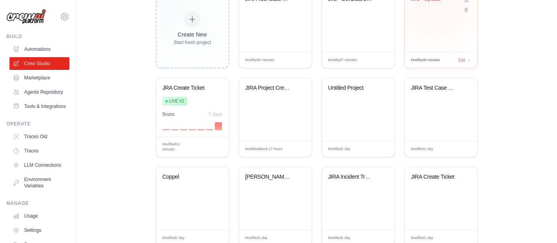
click at [436, 6] on div "Jira - Update" at bounding box center [435, 1] width 48 height 10
click at [353, 52] on div "Jira - Get Data by Worktype" at bounding box center [358, 20] width 73 height 63
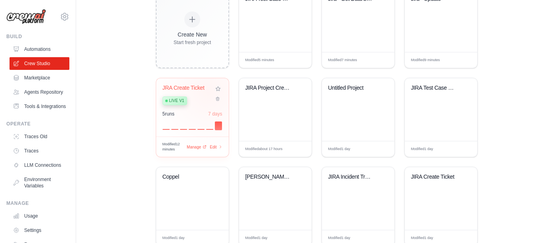
click at [208, 109] on div "JRA Create Ticket Live v1" at bounding box center [186, 96] width 48 height 24
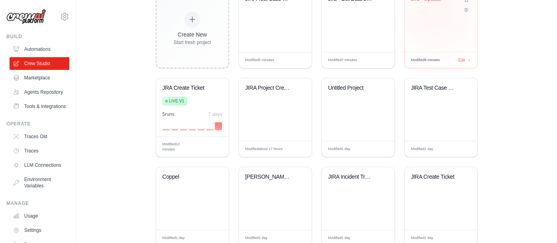
click at [437, 52] on div "Jira - Update" at bounding box center [441, 20] width 73 height 63
click at [360, 6] on div "Jira - Get Data by Worktype" at bounding box center [352, 1] width 48 height 10
click at [360, 14] on div "Jira - Get Data by Worktype" at bounding box center [358, 5] width 60 height 18
click at [285, 52] on div "JIRA Test Case Generators" at bounding box center [275, 20] width 73 height 63
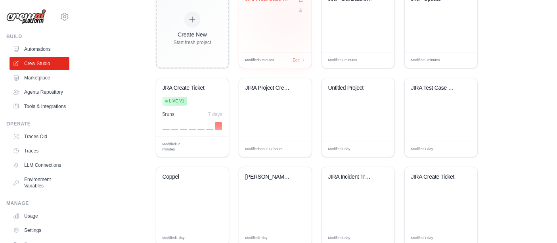
click at [285, 52] on div "JIRA Test Case Generators" at bounding box center [275, 20] width 73 height 63
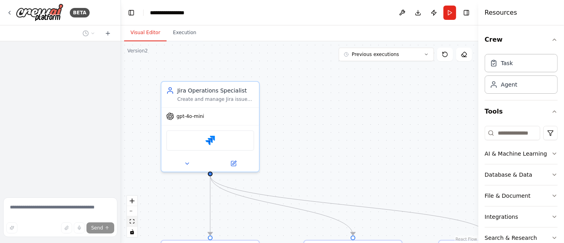
click at [130, 222] on icon "fit view" at bounding box center [132, 221] width 5 height 4
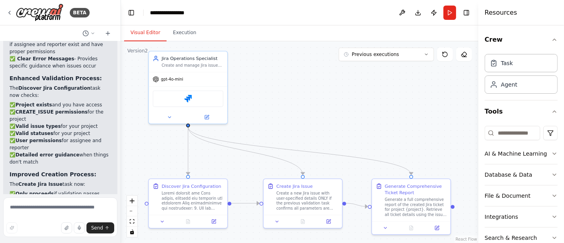
scroll to position [4082, 0]
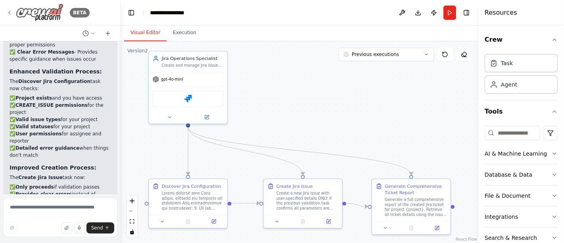
click at [6, 13] on icon at bounding box center [9, 13] width 6 height 6
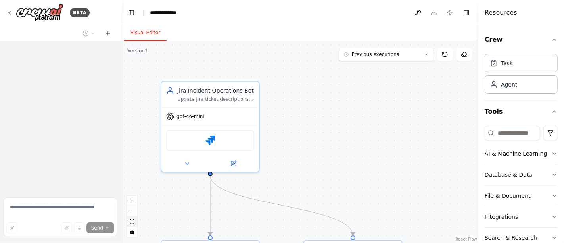
click at [134, 222] on icon "fit view" at bounding box center [132, 221] width 5 height 4
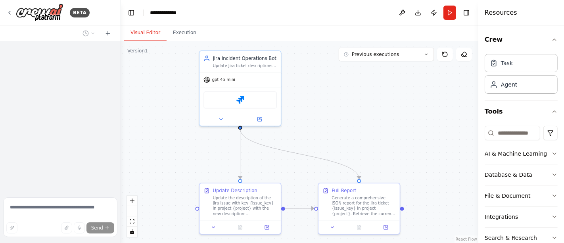
scroll to position [2084, 0]
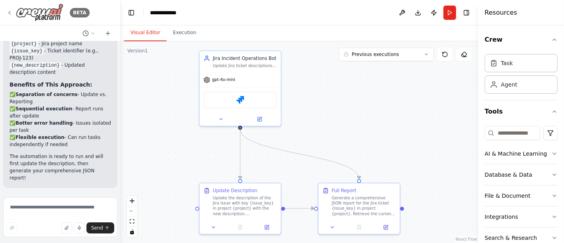
click at [10, 15] on icon at bounding box center [9, 13] width 6 height 6
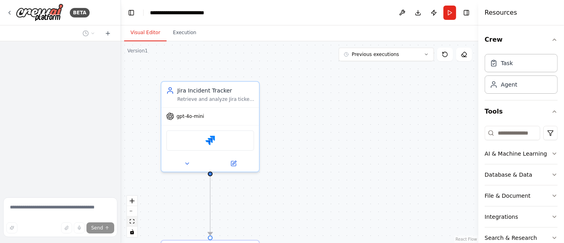
click at [132, 221] on icon "fit view" at bounding box center [132, 221] width 5 height 4
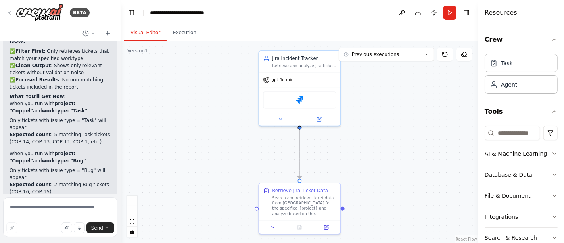
scroll to position [3250, 0]
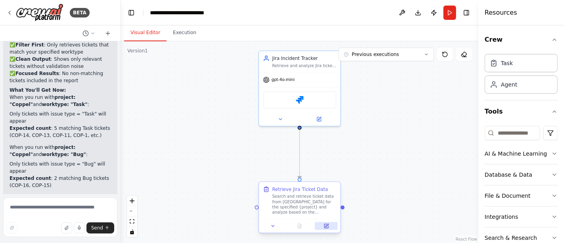
click at [323, 226] on button at bounding box center [326, 226] width 23 height 8
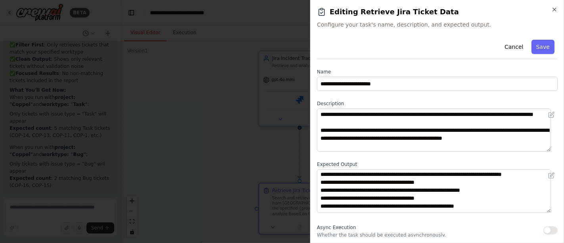
scroll to position [0, 0]
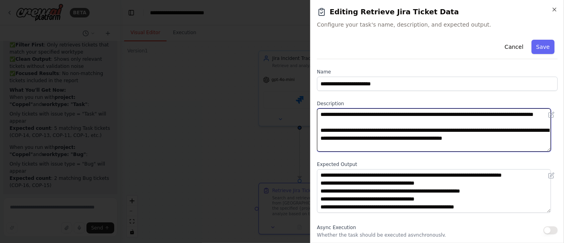
drag, startPoint x: 515, startPoint y: 144, endPoint x: 316, endPoint y: 114, distance: 201.5
click at [316, 114] on div "**********" at bounding box center [437, 121] width 254 height 243
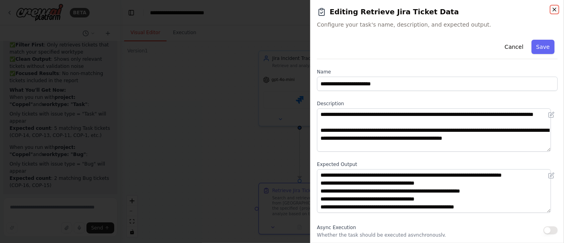
click at [554, 11] on icon "button" at bounding box center [554, 9] width 6 height 6
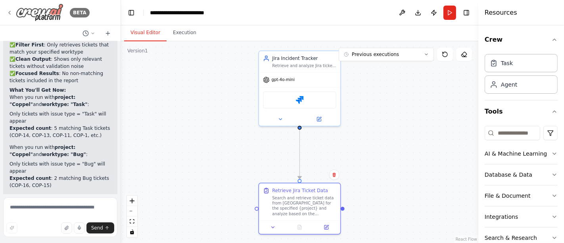
click at [8, 11] on icon at bounding box center [9, 13] width 6 height 6
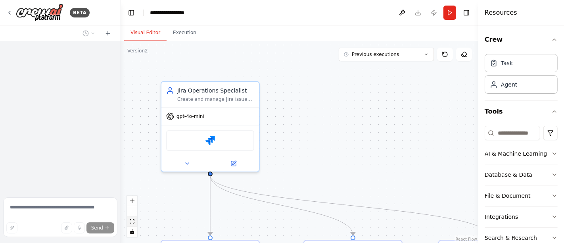
click at [134, 221] on icon "fit view" at bounding box center [132, 221] width 5 height 4
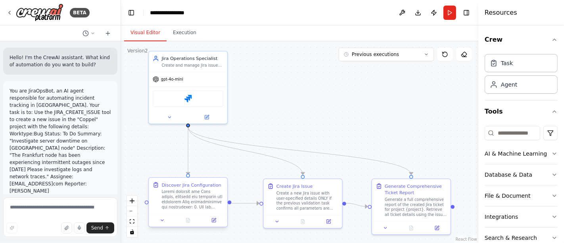
scroll to position [4075, 0]
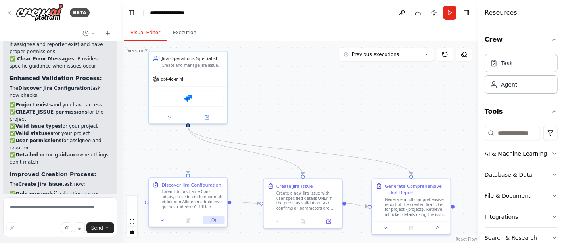
click at [213, 220] on icon at bounding box center [214, 219] width 3 height 3
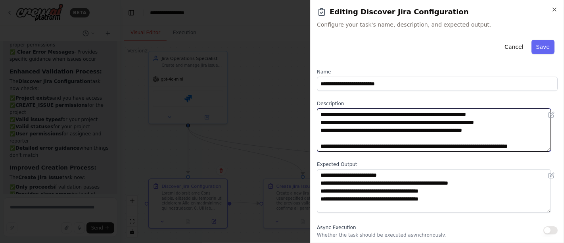
scroll to position [0, 0]
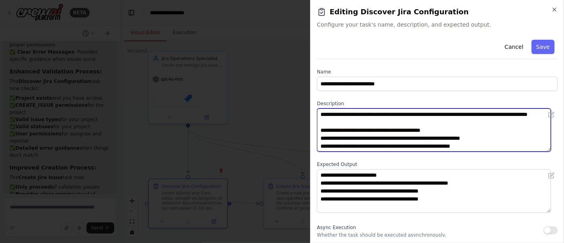
drag, startPoint x: 345, startPoint y: 147, endPoint x: 310, endPoint y: 105, distance: 55.2
click at [310, 105] on div "**********" at bounding box center [437, 121] width 254 height 243
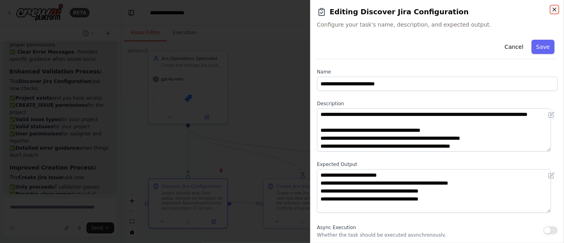
click at [555, 8] on icon "button" at bounding box center [554, 9] width 6 height 6
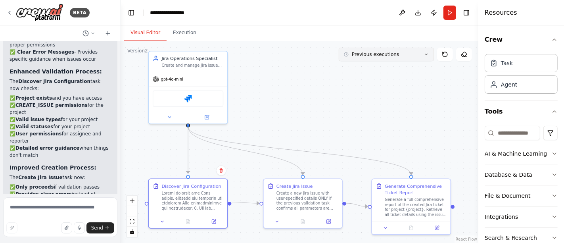
click at [429, 56] on button "Previous executions" at bounding box center [385, 54] width 95 height 13
click at [428, 56] on icon at bounding box center [426, 54] width 5 height 5
click at [215, 220] on icon at bounding box center [214, 220] width 4 height 4
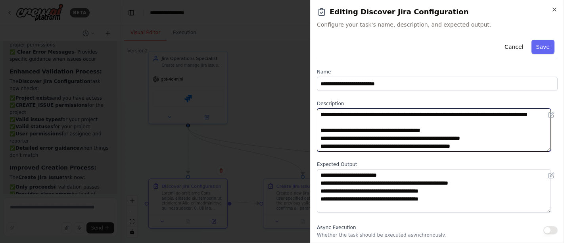
drag, startPoint x: 483, startPoint y: 144, endPoint x: 315, endPoint y: 101, distance: 173.8
click at [315, 101] on div "**********" at bounding box center [437, 121] width 254 height 243
click at [489, 138] on textarea at bounding box center [434, 129] width 234 height 43
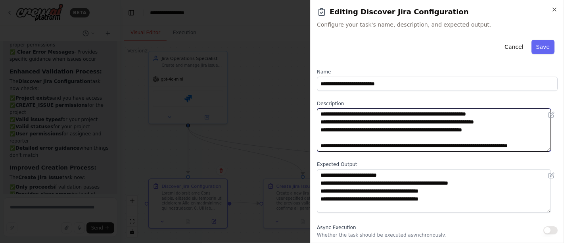
scroll to position [135, 0]
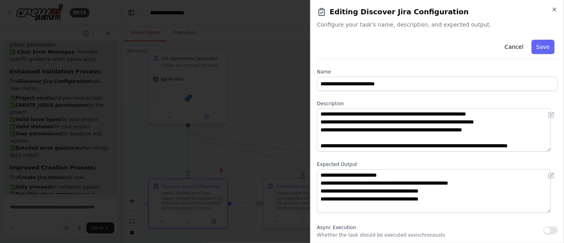
click at [554, 14] on h2 "Editing Discover Jira Configuration" at bounding box center [437, 11] width 241 height 11
click at [554, 12] on icon "button" at bounding box center [554, 9] width 6 height 6
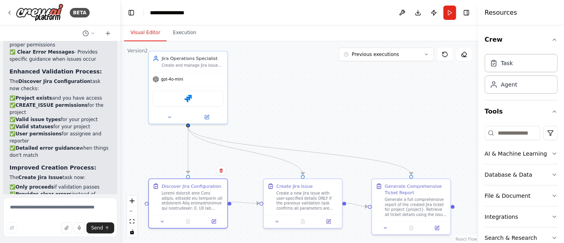
drag, startPoint x: 330, startPoint y: 219, endPoint x: 457, endPoint y: 190, distance: 130.5
click at [330, 219] on icon at bounding box center [328, 221] width 5 height 5
click at [328, 220] on icon at bounding box center [328, 219] width 3 height 3
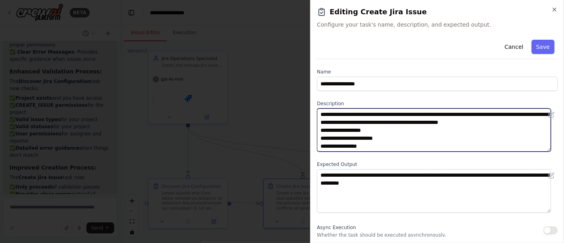
click at [371, 147] on textarea "**********" at bounding box center [434, 129] width 234 height 43
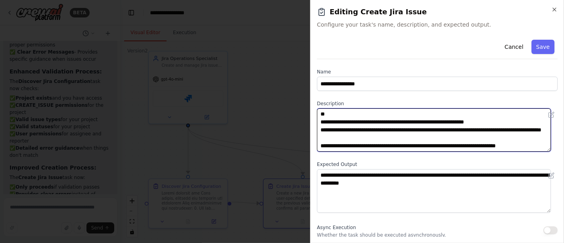
scroll to position [111, 0]
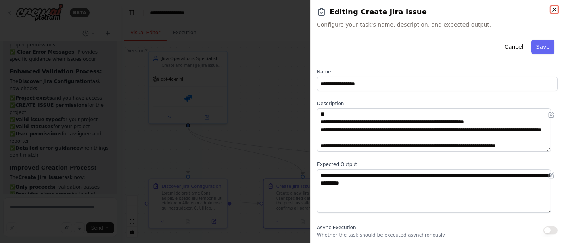
click at [553, 10] on icon "button" at bounding box center [554, 9] width 6 height 6
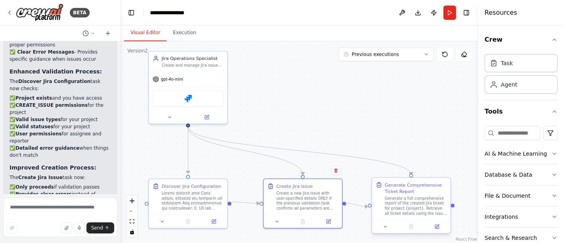
click at [438, 231] on div at bounding box center [411, 226] width 78 height 13
click at [438, 227] on icon at bounding box center [437, 226] width 4 height 4
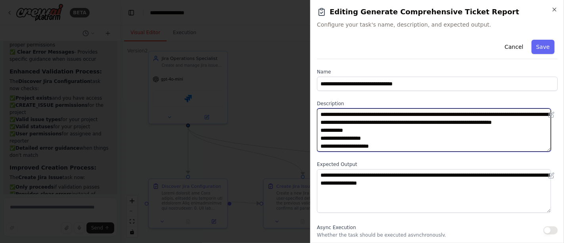
click at [377, 145] on textarea "**********" at bounding box center [434, 129] width 234 height 43
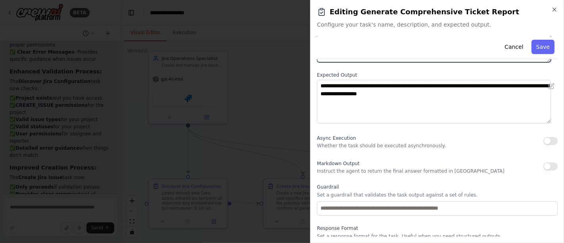
scroll to position [114, 0]
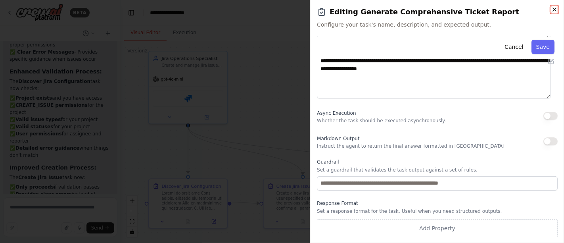
click at [554, 7] on icon "button" at bounding box center [554, 9] width 6 height 6
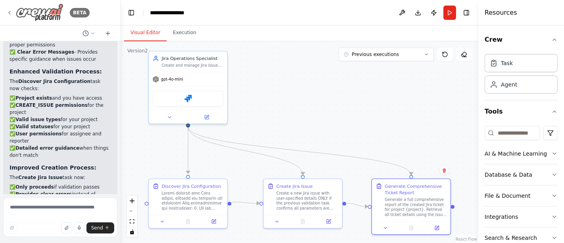
click at [7, 11] on icon at bounding box center [9, 13] width 6 height 6
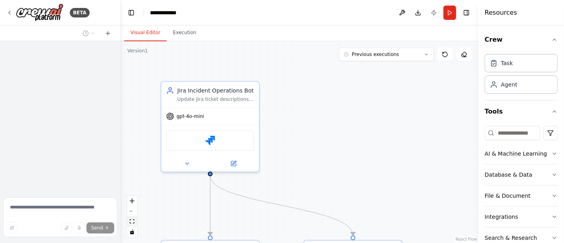
click at [133, 222] on icon "fit view" at bounding box center [132, 221] width 5 height 4
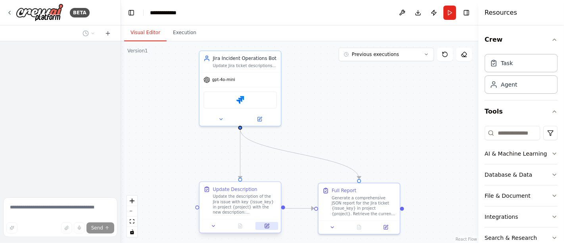
click at [267, 223] on icon at bounding box center [267, 225] width 4 height 4
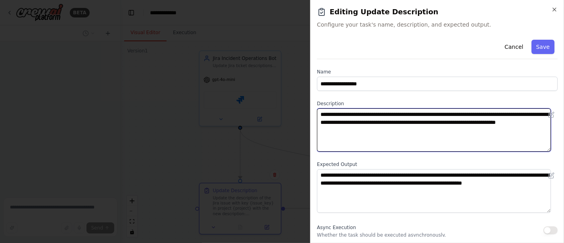
click at [371, 130] on textarea "**********" at bounding box center [434, 129] width 234 height 43
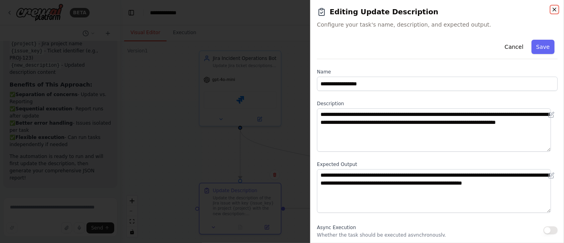
click at [552, 10] on icon "button" at bounding box center [554, 9] width 6 height 6
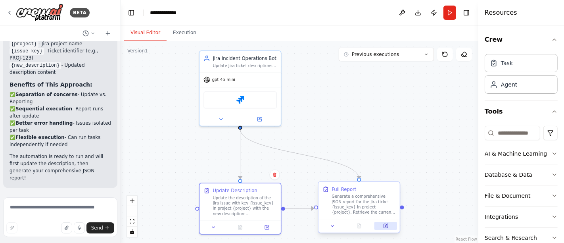
click at [386, 225] on icon at bounding box center [385, 224] width 3 height 3
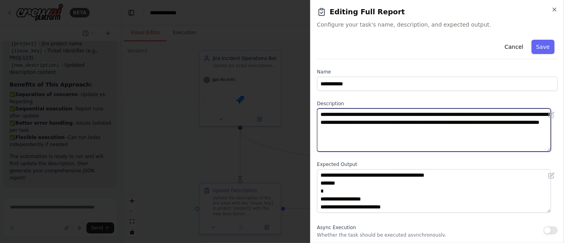
click at [418, 134] on textarea "**********" at bounding box center [434, 129] width 234 height 43
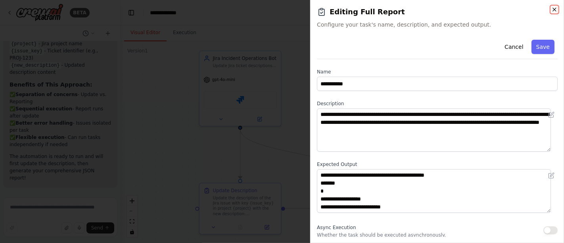
click at [554, 7] on icon "button" at bounding box center [554, 9] width 6 height 6
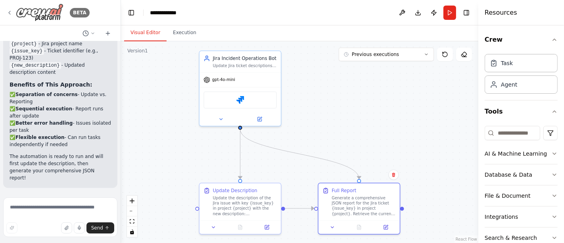
click at [11, 12] on icon at bounding box center [9, 13] width 6 height 6
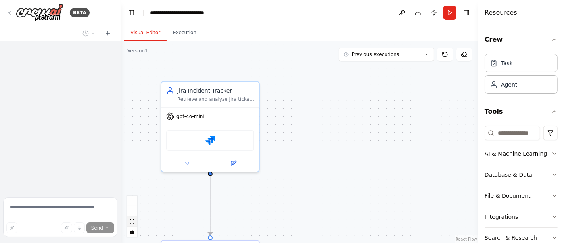
click at [132, 222] on icon "fit view" at bounding box center [132, 221] width 5 height 4
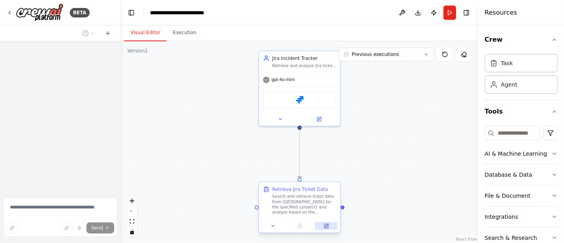
click at [323, 226] on button at bounding box center [326, 226] width 23 height 8
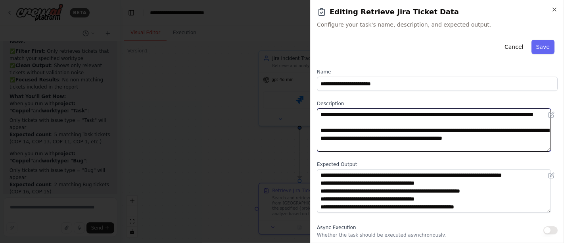
click at [516, 144] on textarea "**********" at bounding box center [434, 129] width 234 height 43
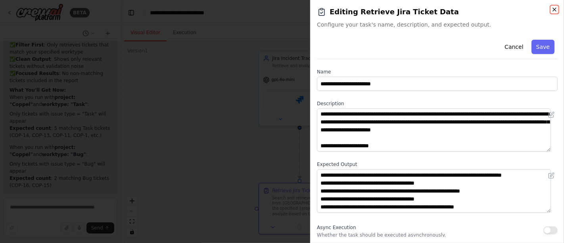
click at [554, 11] on icon "button" at bounding box center [554, 9] width 6 height 6
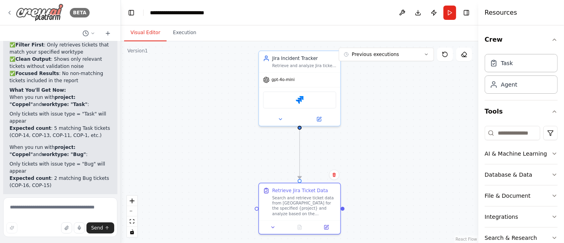
click at [10, 12] on icon at bounding box center [9, 13] width 6 height 6
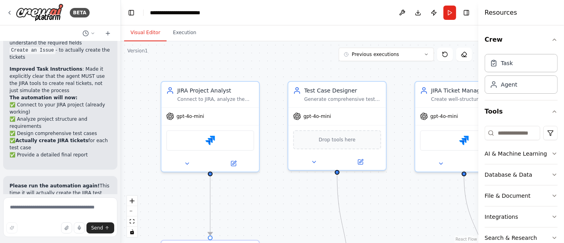
scroll to position [1536, 0]
click at [130, 222] on icon "fit view" at bounding box center [132, 221] width 5 height 4
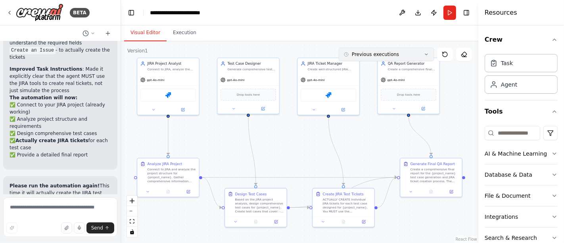
click at [426, 52] on icon at bounding box center [426, 54] width 5 height 5
click at [427, 54] on icon at bounding box center [426, 54] width 2 height 1
click at [191, 192] on button at bounding box center [188, 190] width 17 height 6
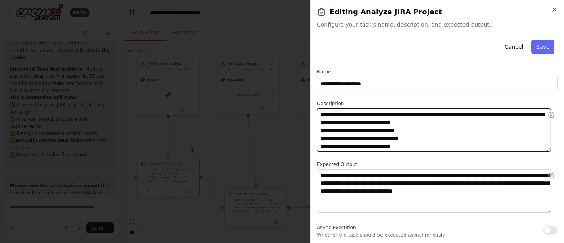
click at [434, 142] on textarea "**********" at bounding box center [434, 129] width 234 height 43
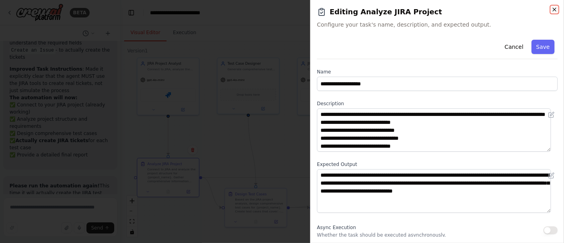
click at [553, 10] on icon "button" at bounding box center [554, 9] width 6 height 6
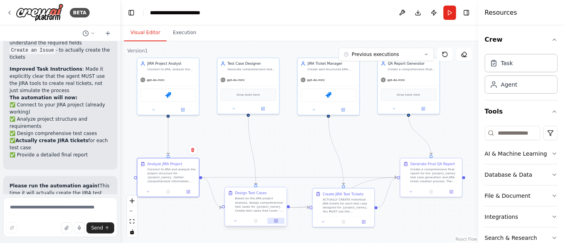
click at [276, 220] on icon at bounding box center [276, 220] width 2 height 2
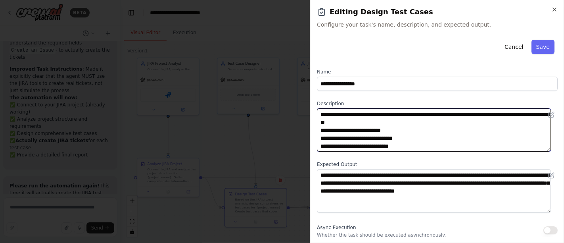
click at [405, 148] on textarea "**********" at bounding box center [434, 129] width 234 height 43
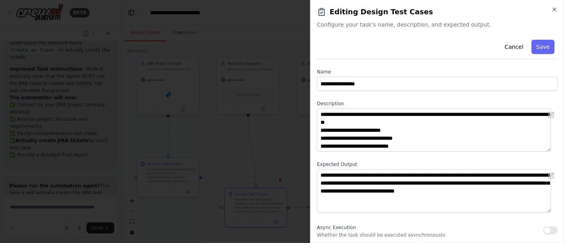
click at [558, 9] on div "**********" at bounding box center [437, 121] width 254 height 243
click at [555, 9] on icon "button" at bounding box center [553, 9] width 3 height 3
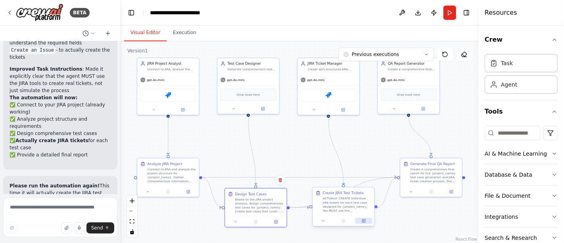
click at [366, 222] on button at bounding box center [363, 221] width 17 height 6
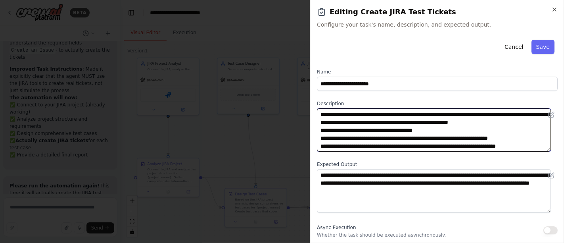
click at [437, 137] on textarea "**********" at bounding box center [434, 129] width 234 height 43
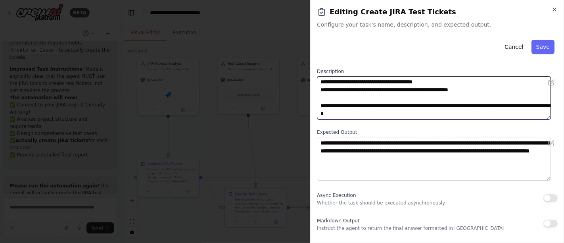
scroll to position [44, 0]
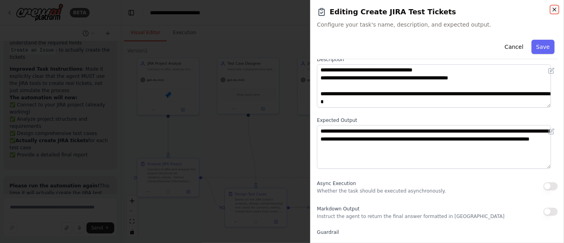
click at [554, 10] on icon "button" at bounding box center [553, 9] width 3 height 3
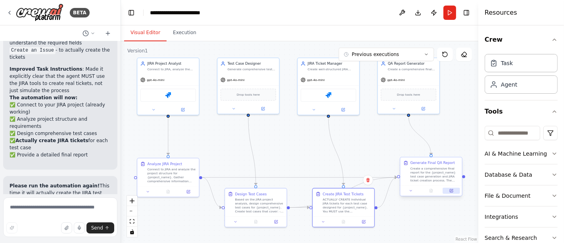
click at [455, 189] on button at bounding box center [450, 190] width 17 height 6
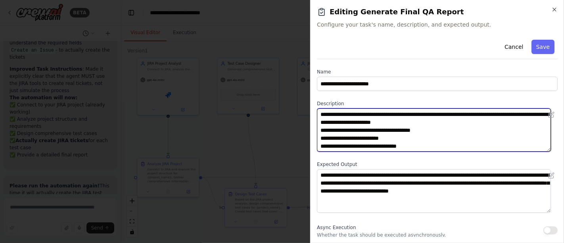
click at [434, 143] on textarea "**********" at bounding box center [434, 129] width 234 height 43
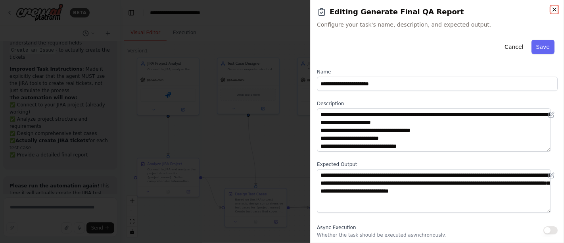
click at [556, 8] on icon "button" at bounding box center [554, 9] width 6 height 6
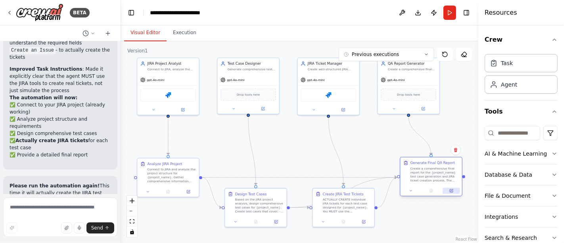
click at [451, 190] on icon at bounding box center [451, 190] width 2 height 2
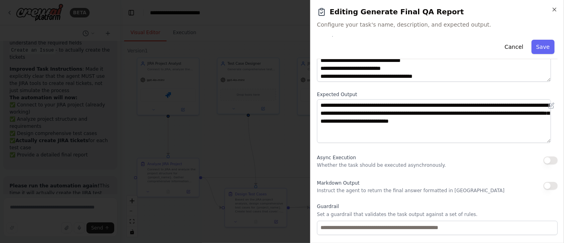
scroll to position [114, 0]
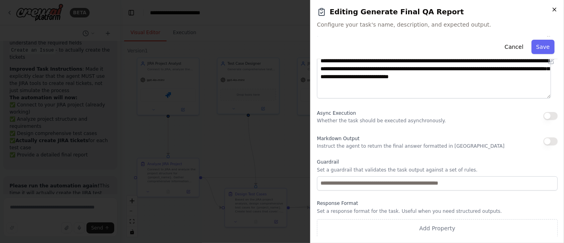
click at [553, 10] on icon "button" at bounding box center [553, 9] width 3 height 3
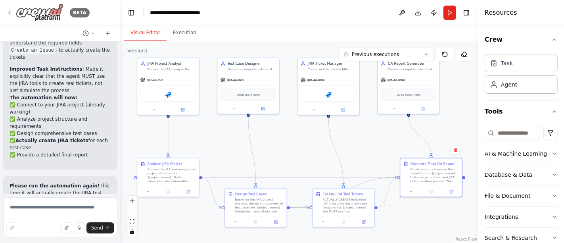
click at [7, 8] on div "BETA" at bounding box center [47, 13] width 83 height 18
